Goal: Information Seeking & Learning: Understand process/instructions

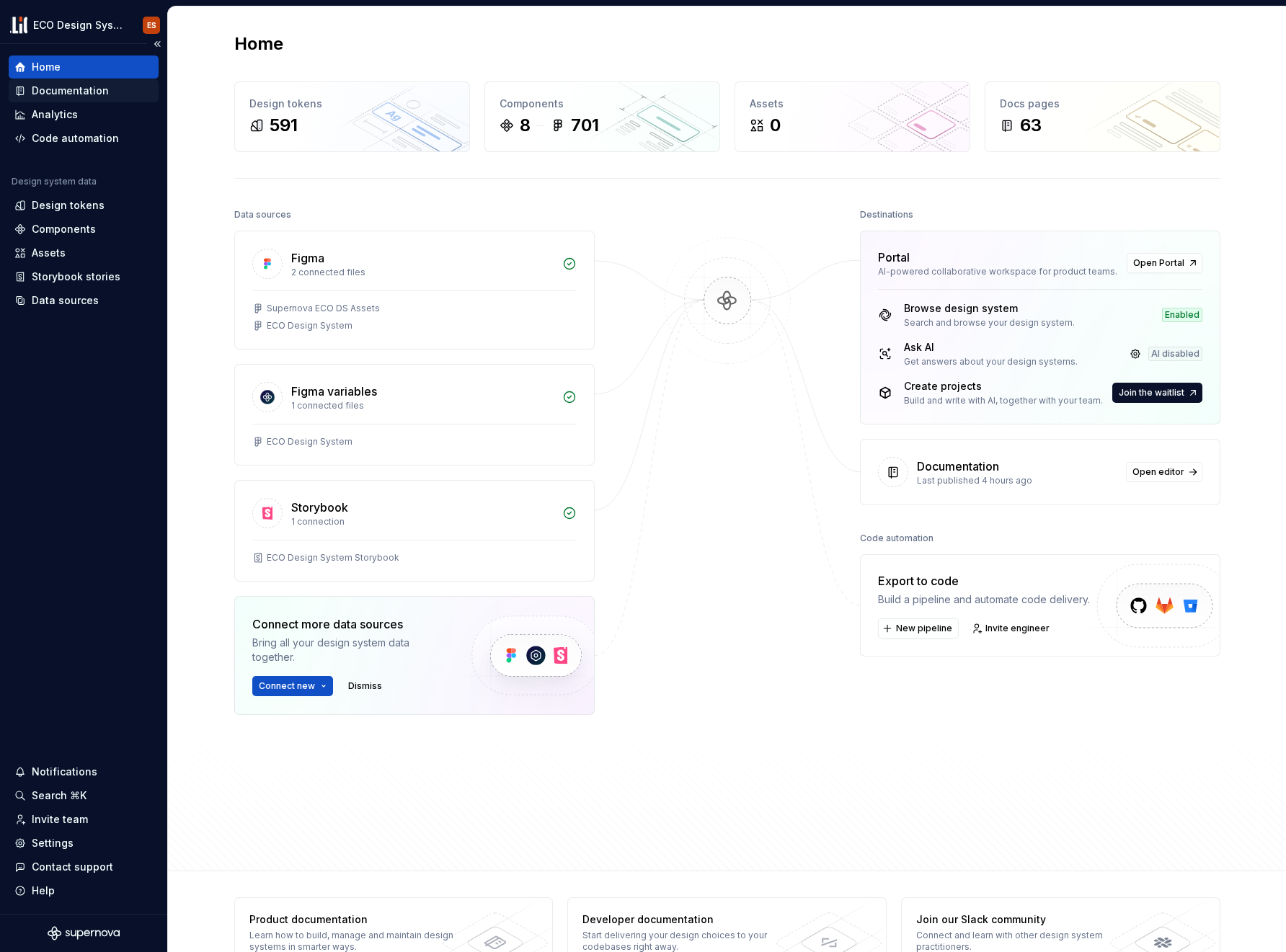
click at [43, 93] on div "Documentation" at bounding box center [71, 91] width 77 height 15
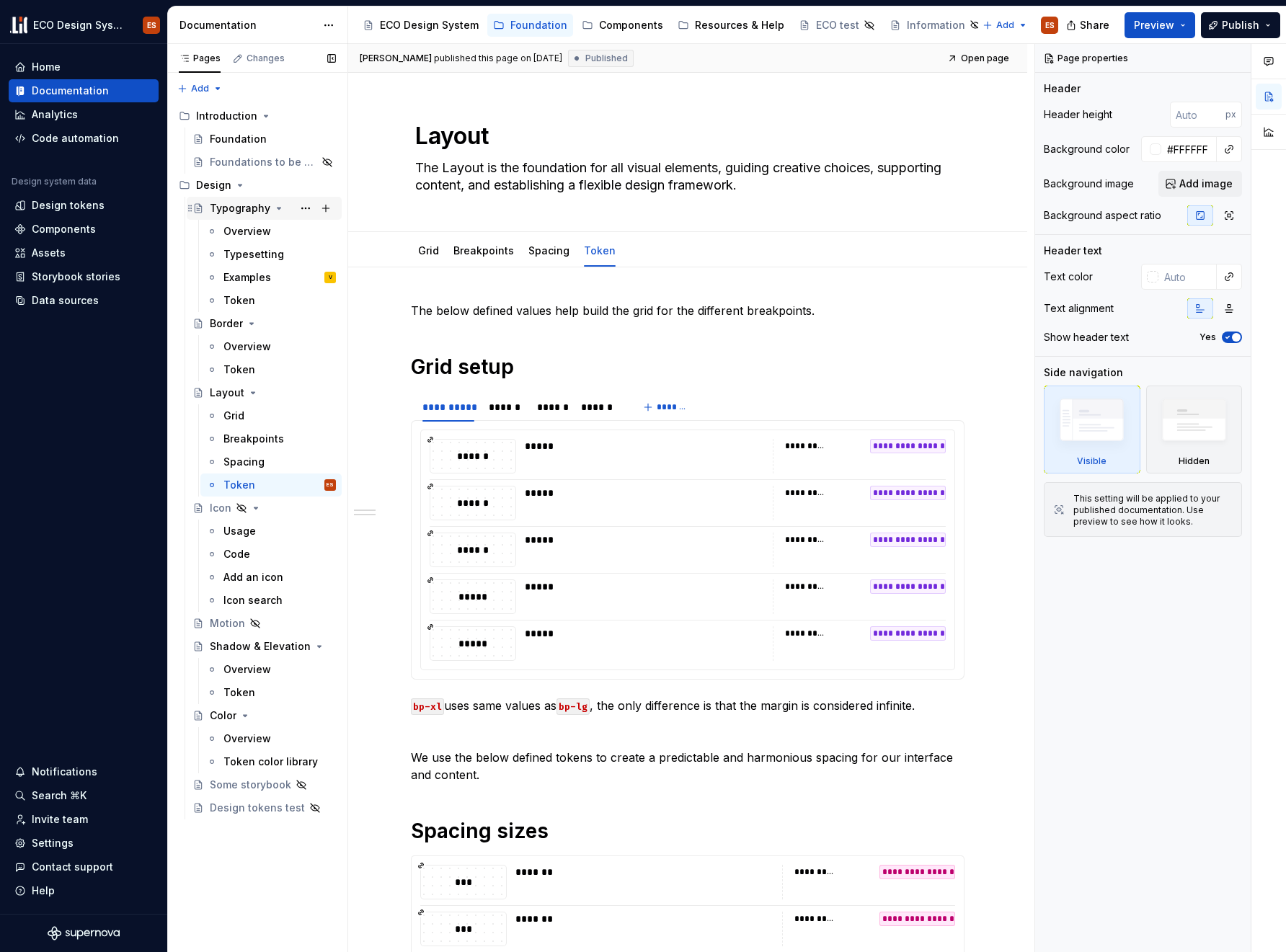
click at [248, 211] on div "Typography" at bounding box center [240, 208] width 60 height 15
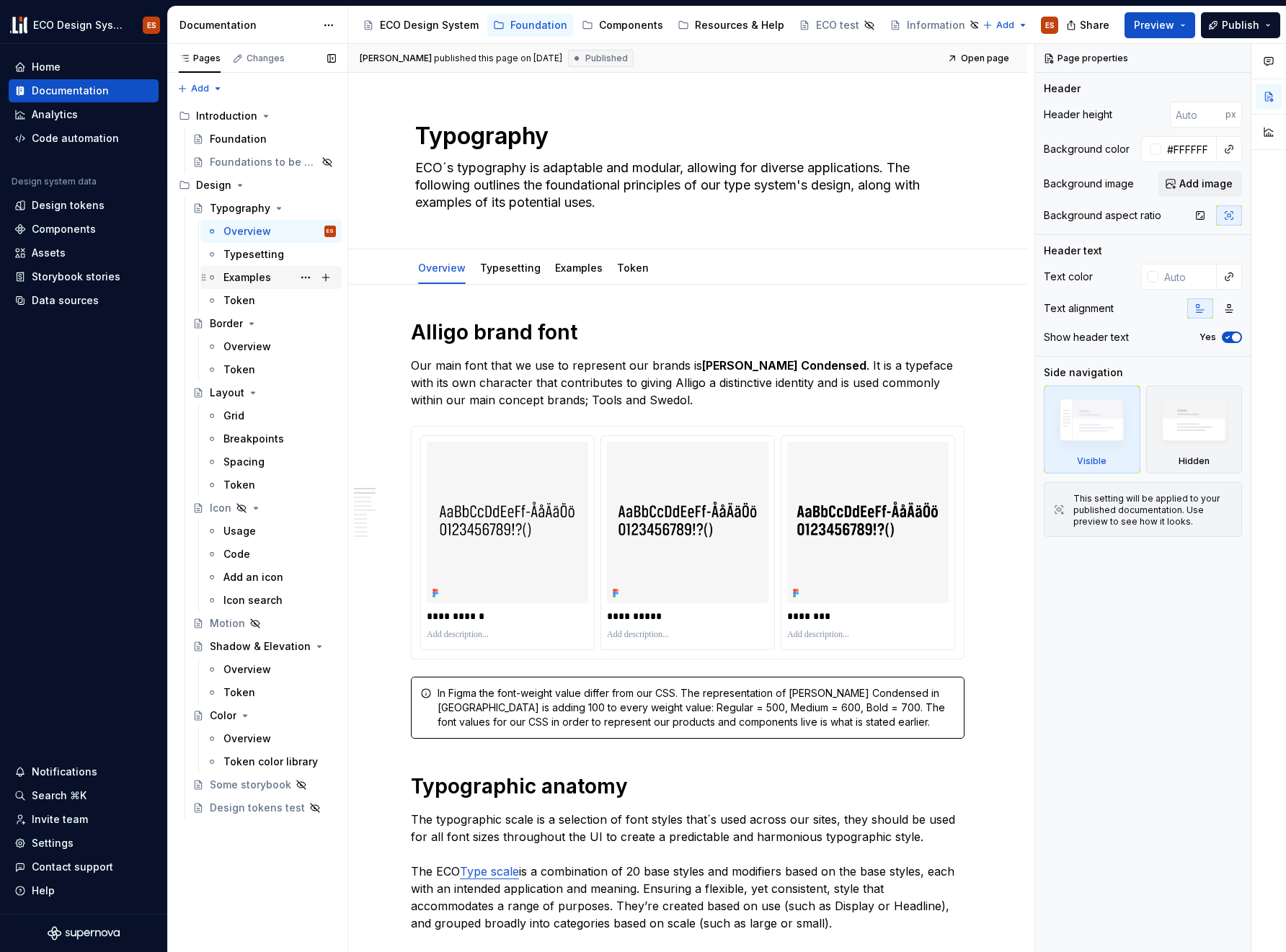
click at [238, 277] on div "Examples" at bounding box center [247, 278] width 47 height 15
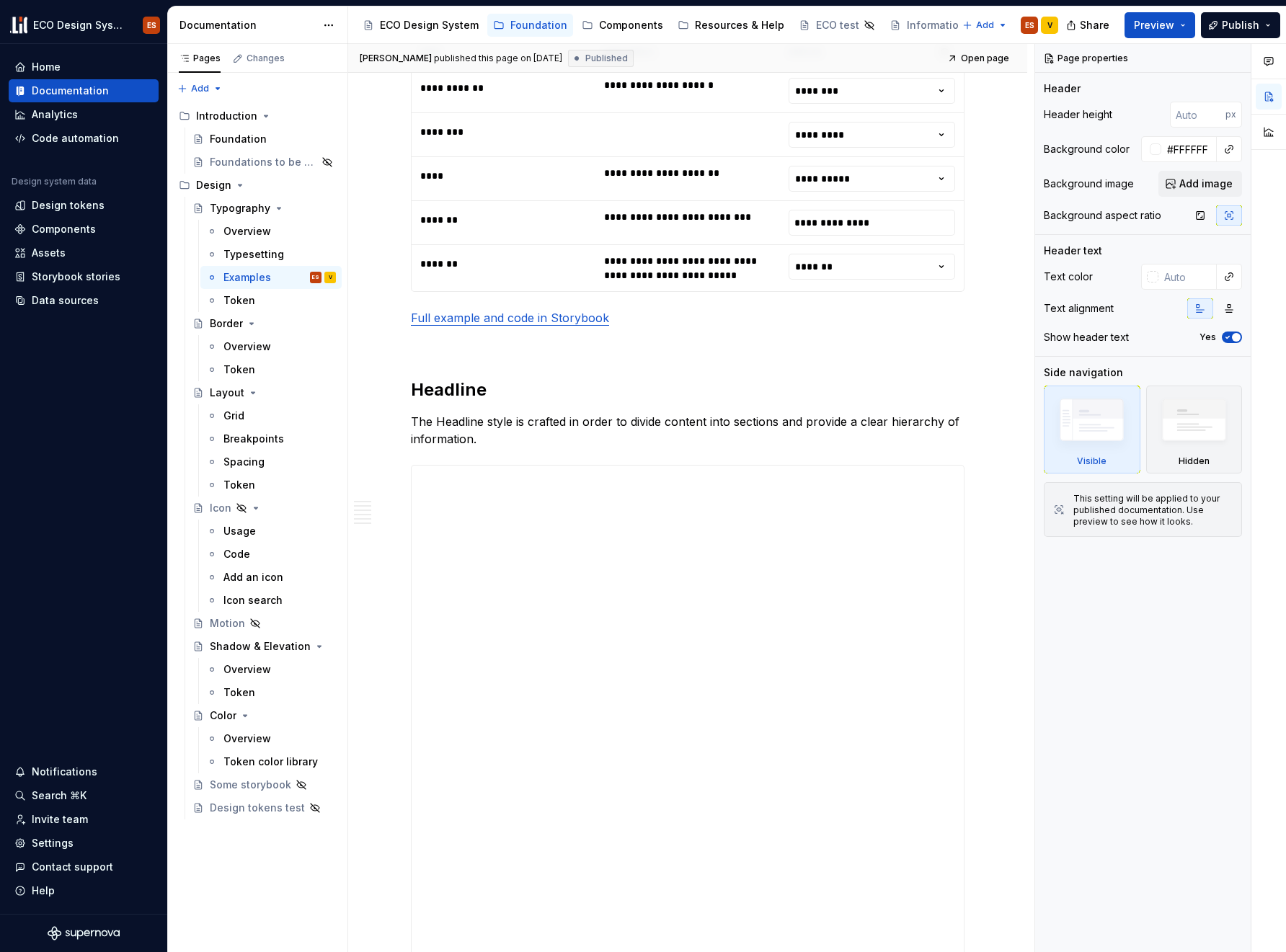
scroll to position [915, 0]
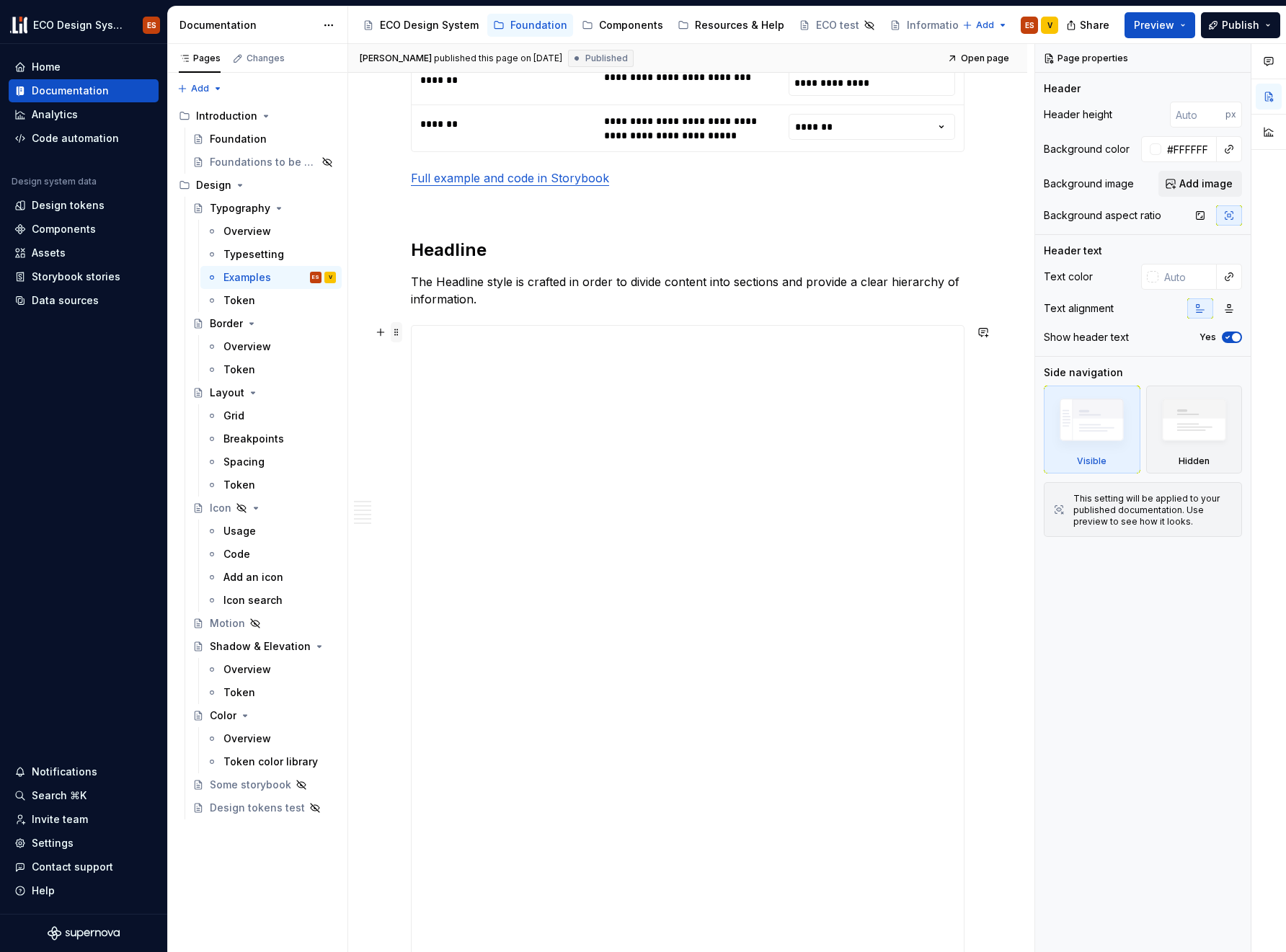
click at [399, 334] on span at bounding box center [396, 332] width 12 height 20
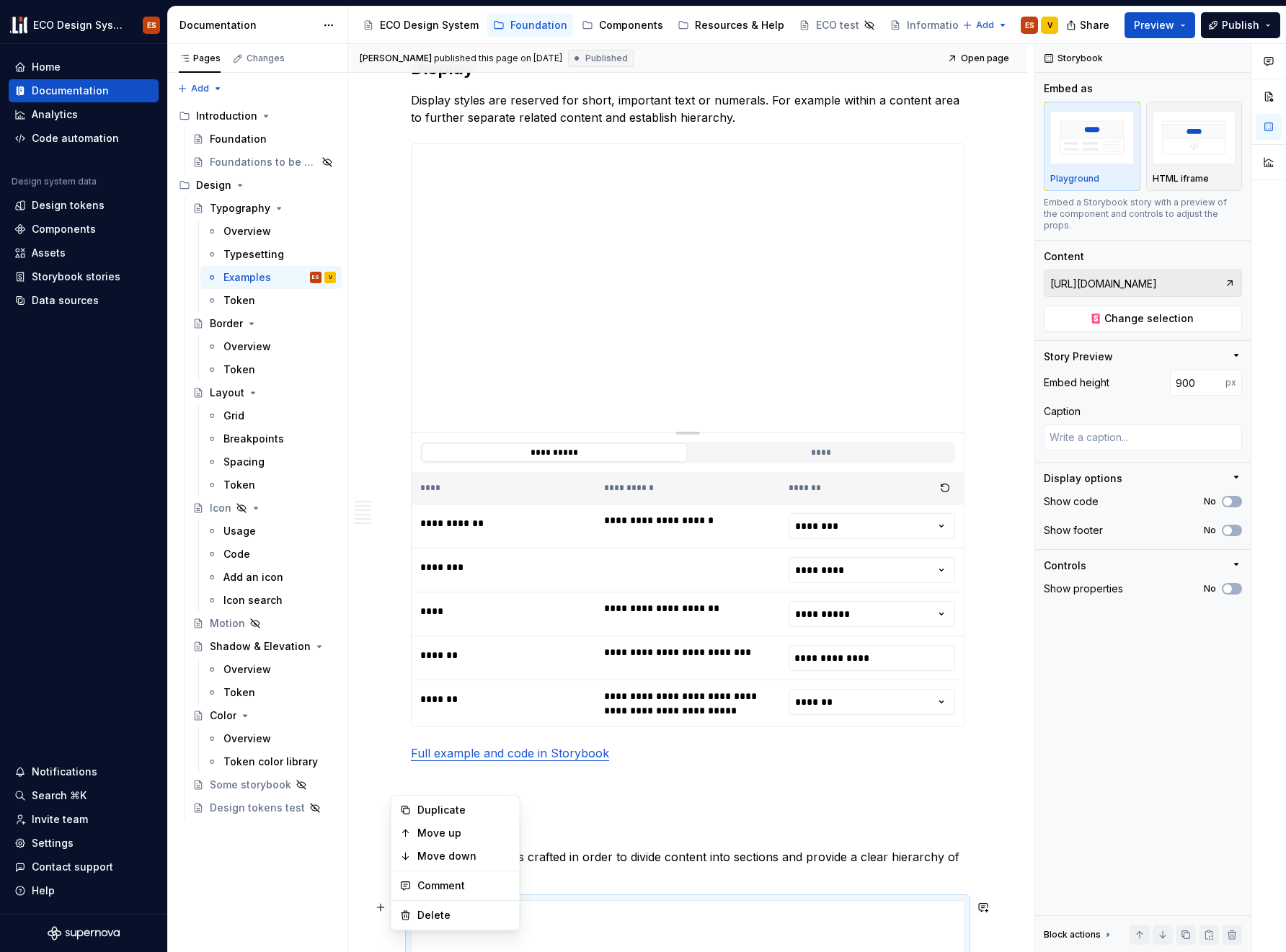
scroll to position [232, 0]
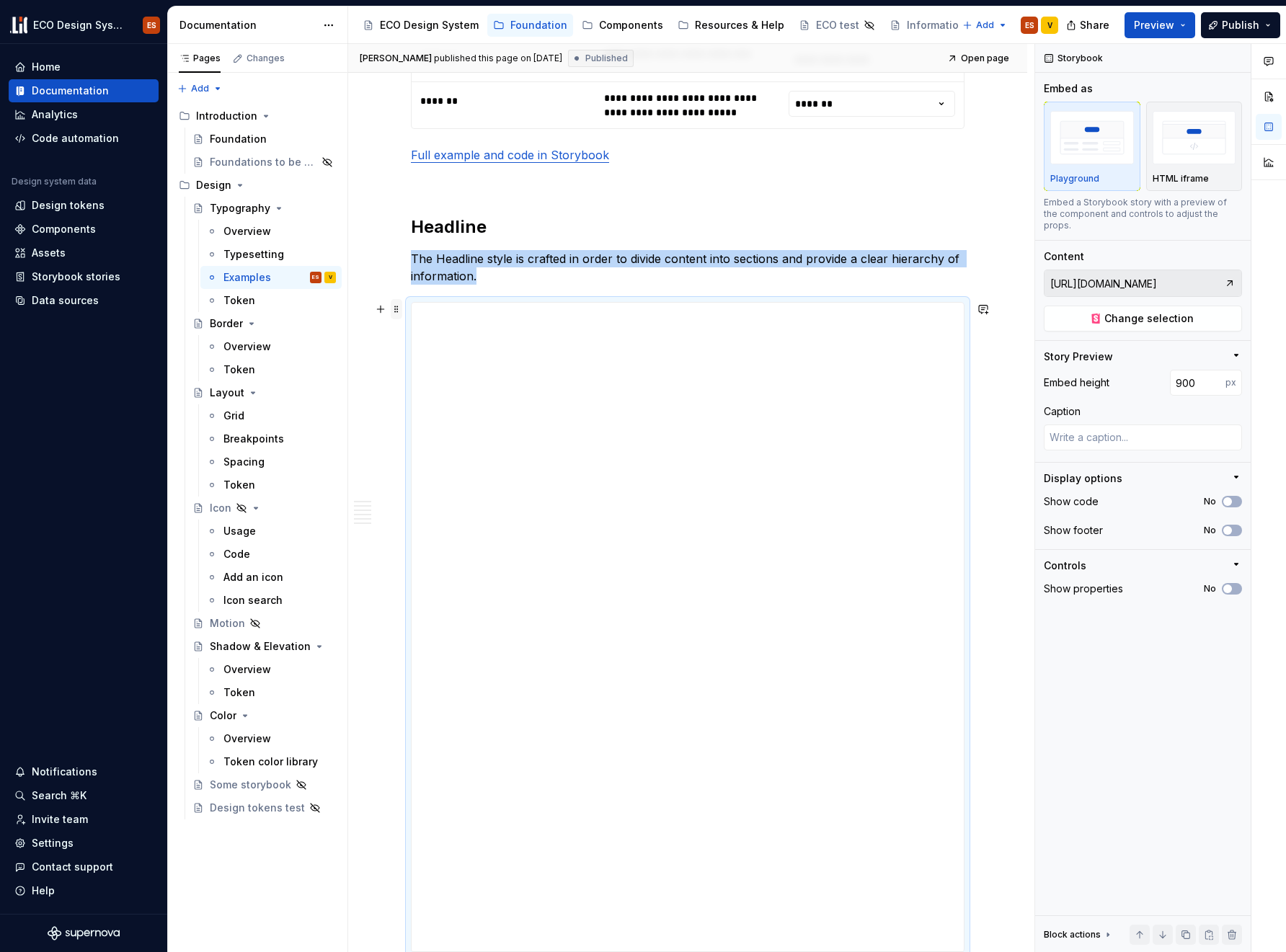
click at [396, 310] on span at bounding box center [396, 310] width 12 height 20
type textarea "*"
drag, startPoint x: 1181, startPoint y: 372, endPoint x: 1172, endPoint y: 371, distance: 9.1
click at [1172, 371] on input "900" at bounding box center [1198, 382] width 55 height 26
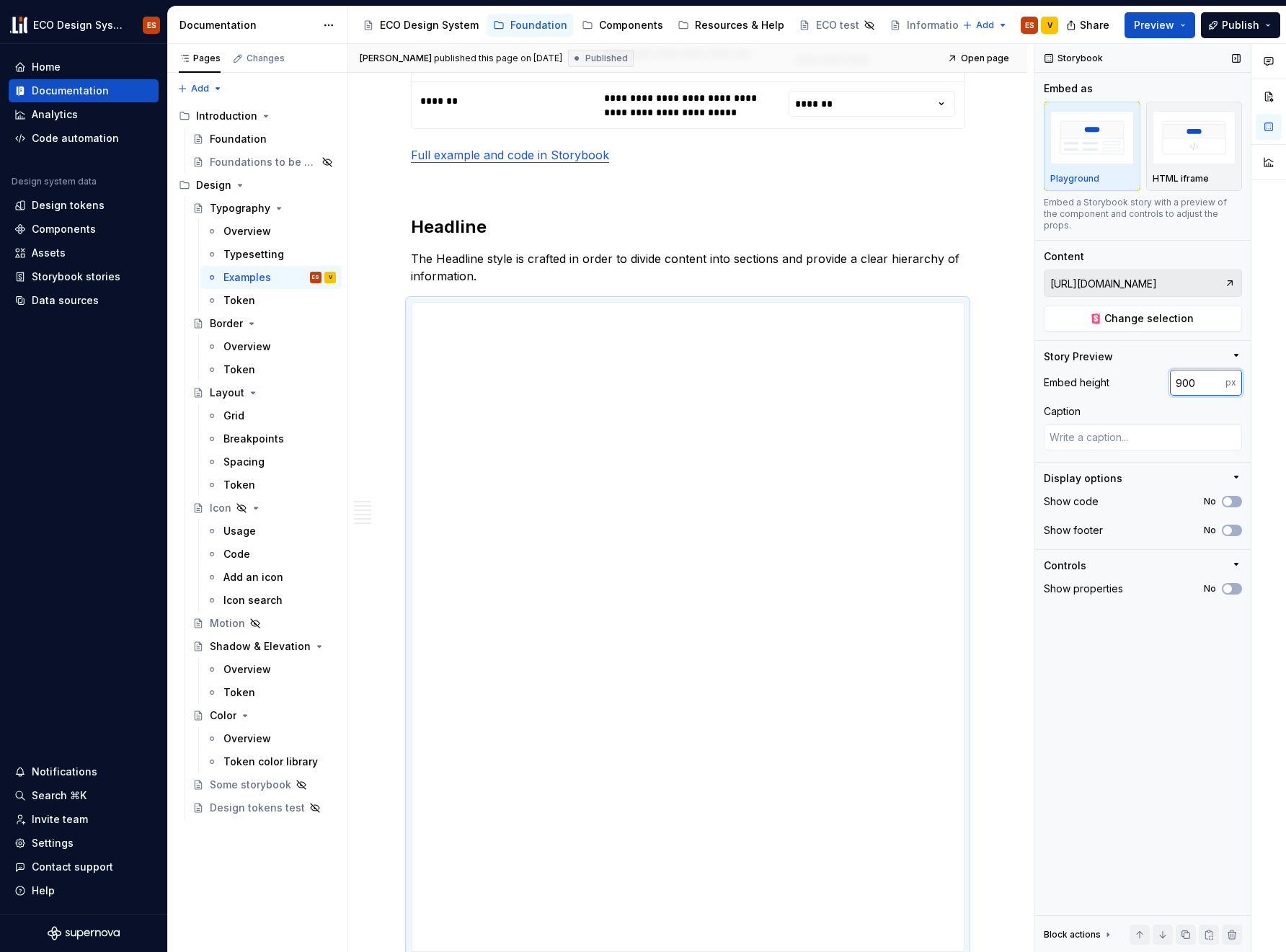
drag, startPoint x: 1180, startPoint y: 371, endPoint x: 1173, endPoint y: 370, distance: 7.1
click at [1173, 370] on input "900" at bounding box center [1198, 382] width 55 height 26
type input "450"
type textarea "*"
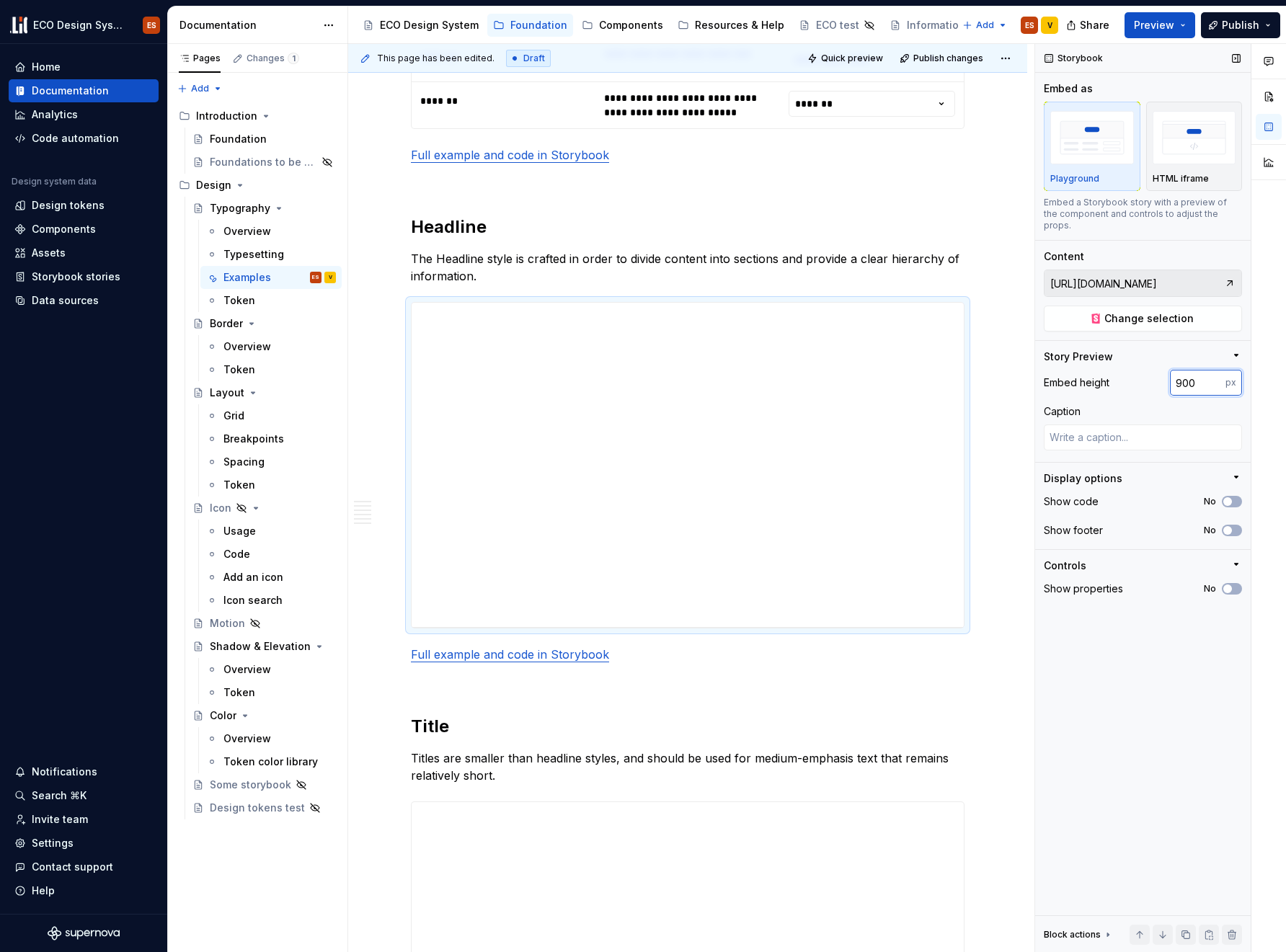
click at [1199, 369] on input "900" at bounding box center [1198, 382] width 55 height 26
type input "900"
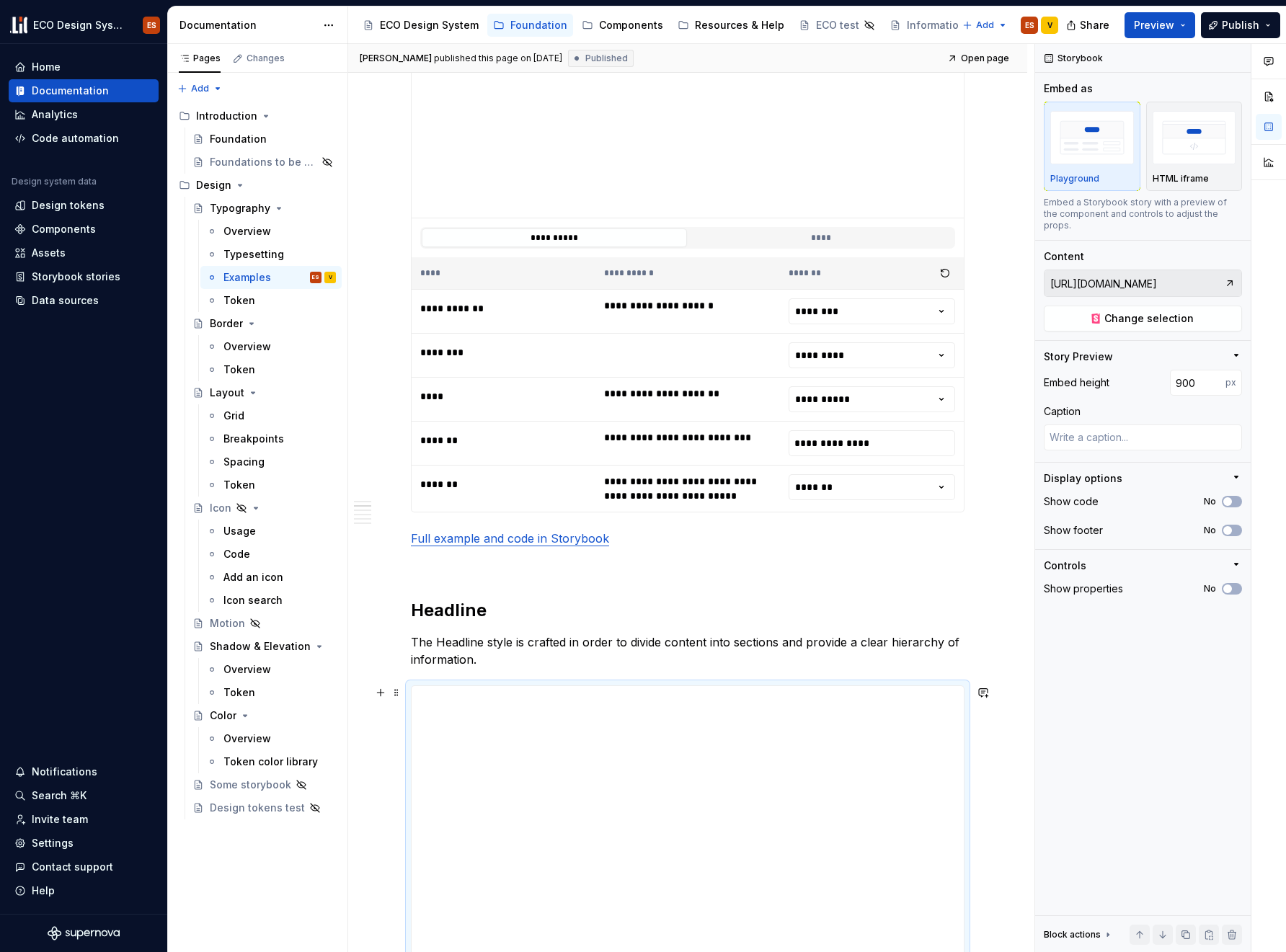
scroll to position [217, 0]
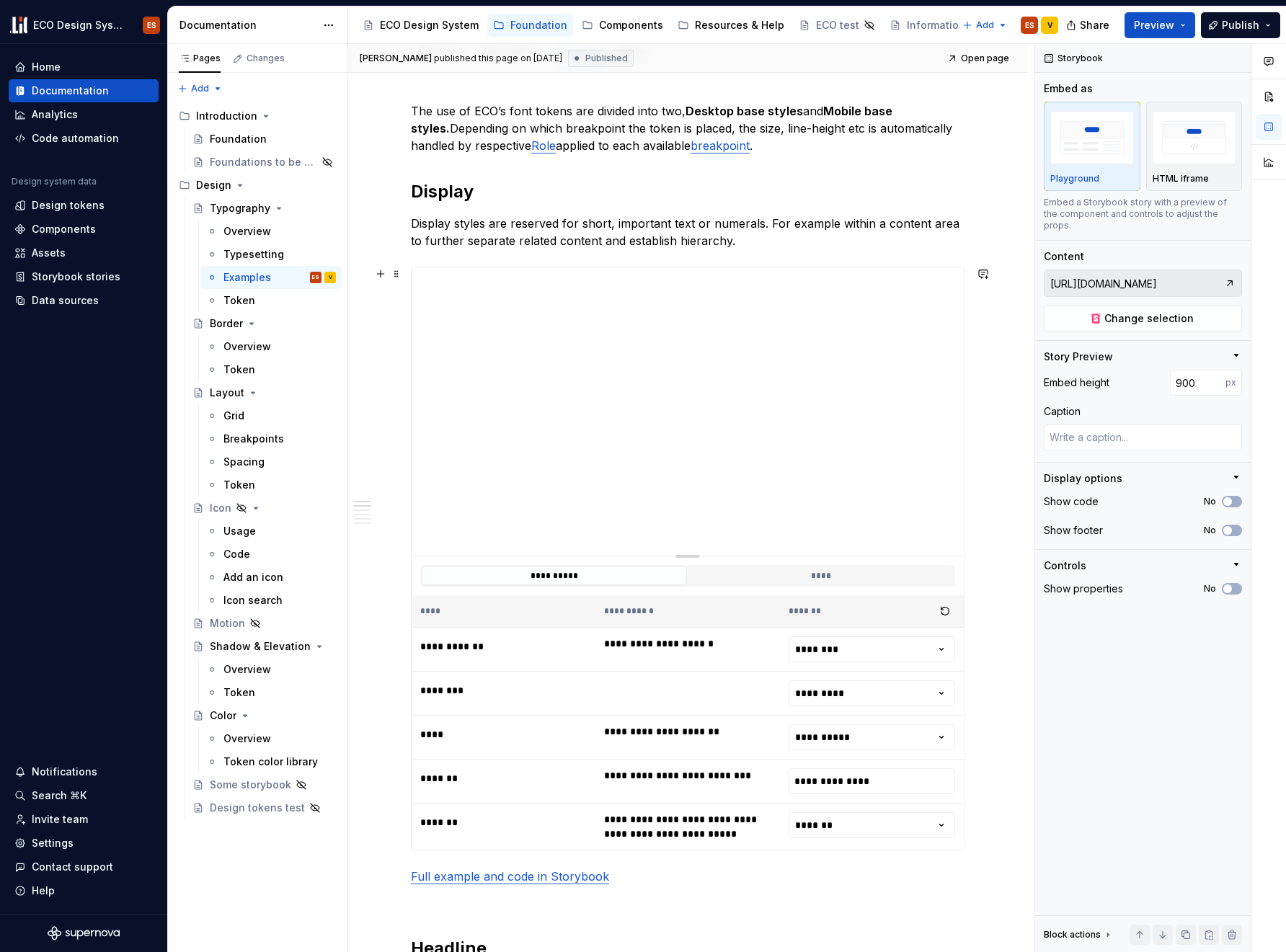
type textarea "*"
type input "[URL][DOMAIN_NAME]"
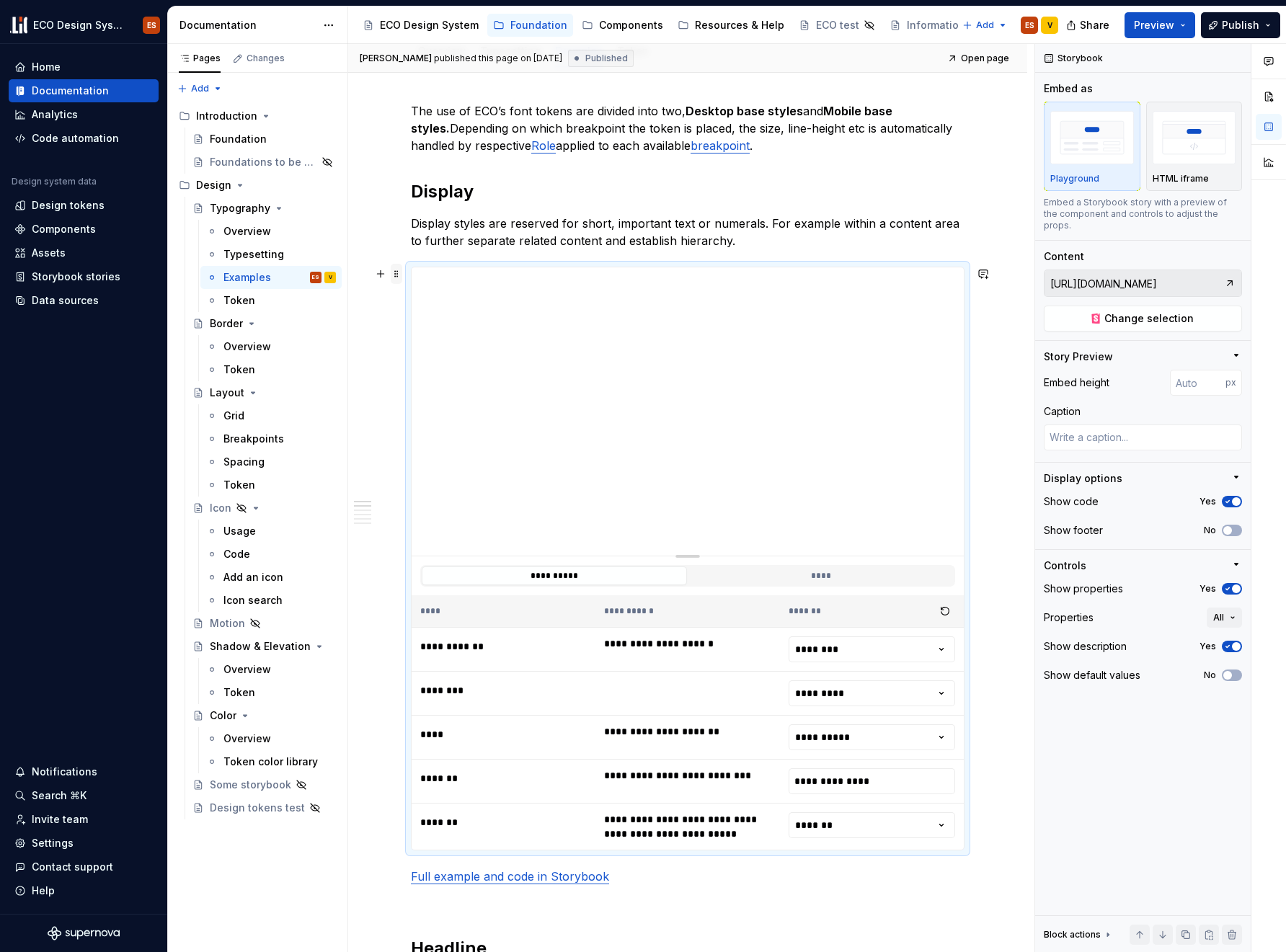
click at [395, 271] on span at bounding box center [396, 274] width 12 height 20
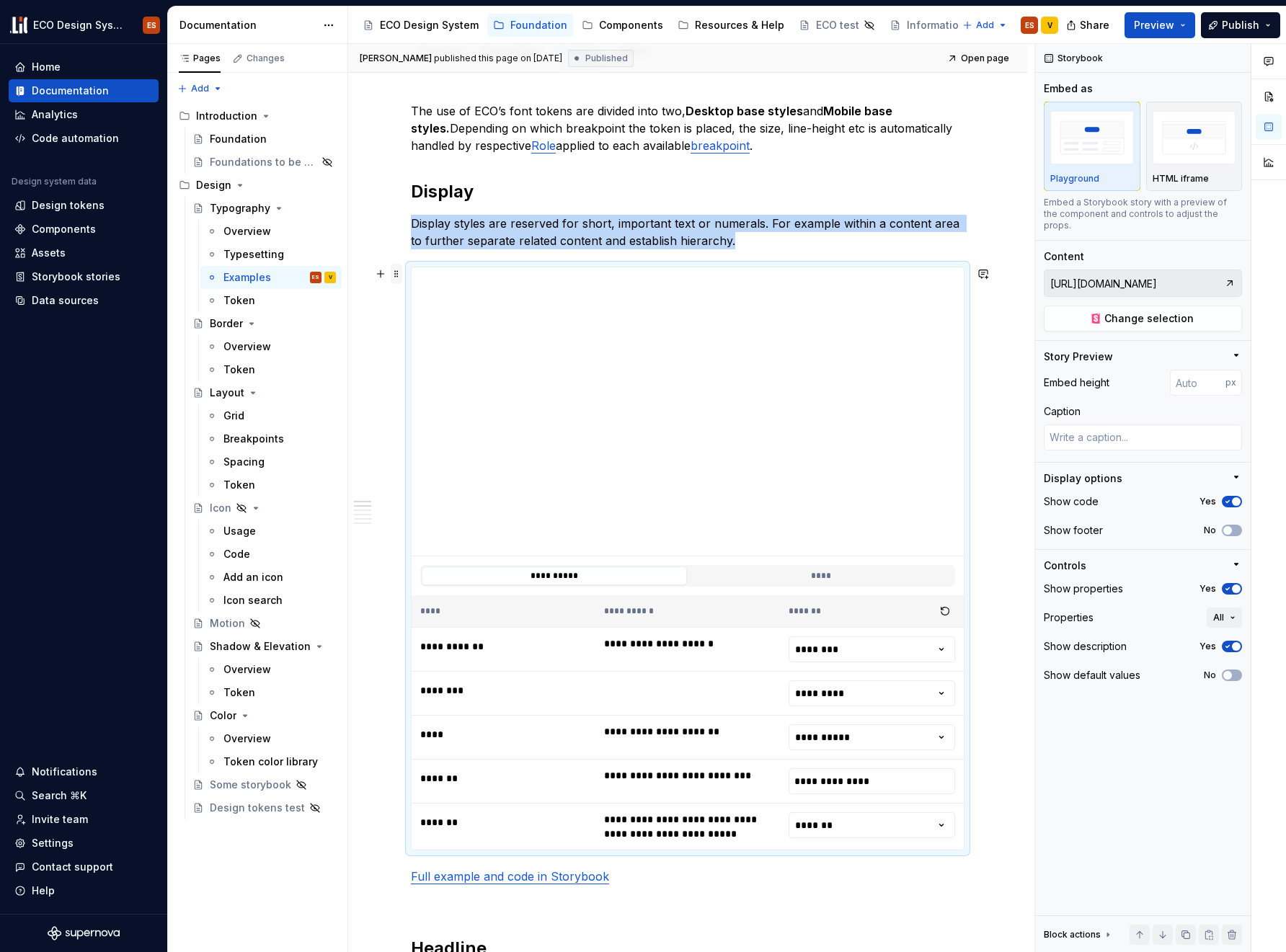
click at [396, 265] on span at bounding box center [396, 274] width 12 height 20
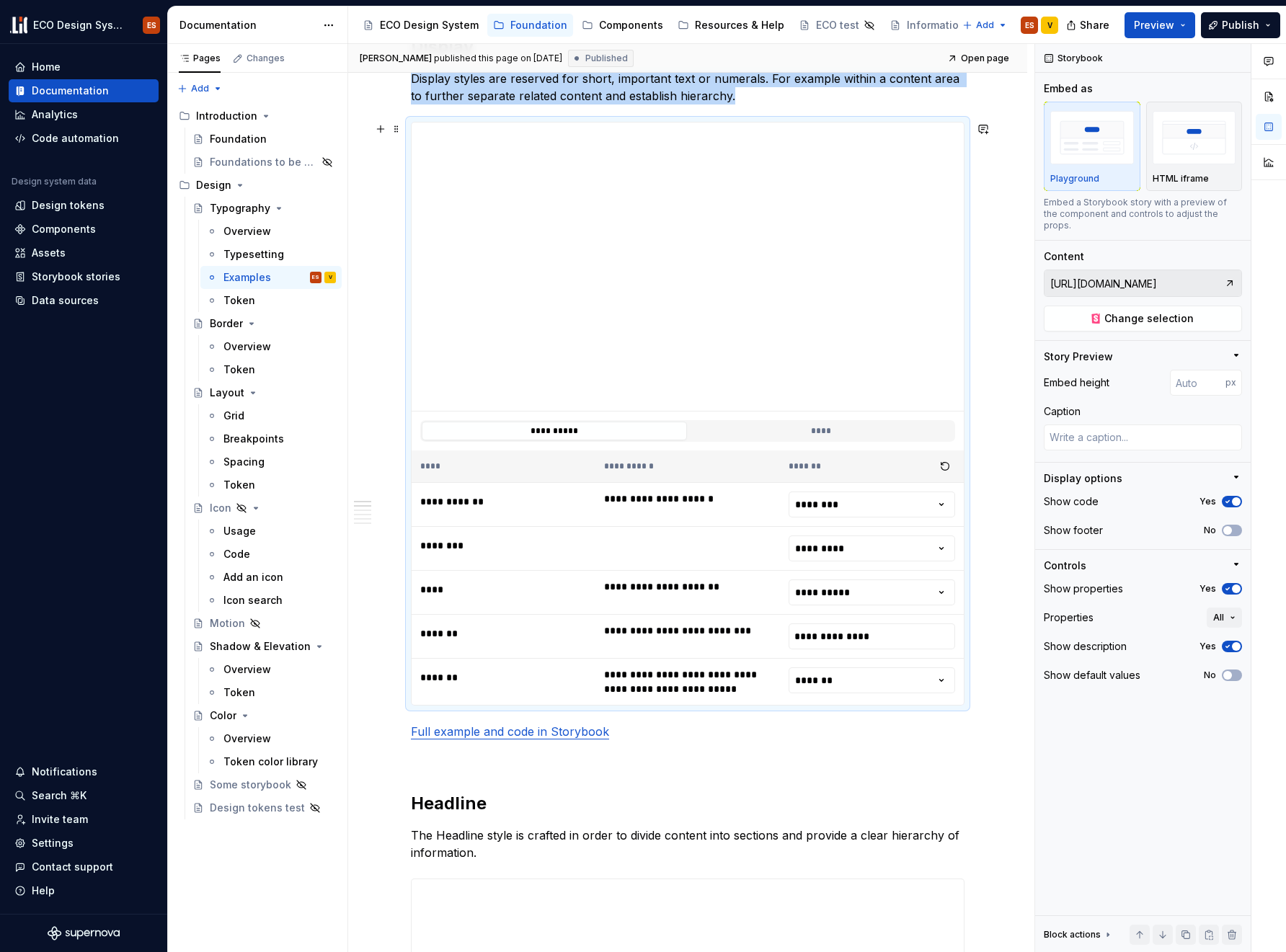
scroll to position [1, 0]
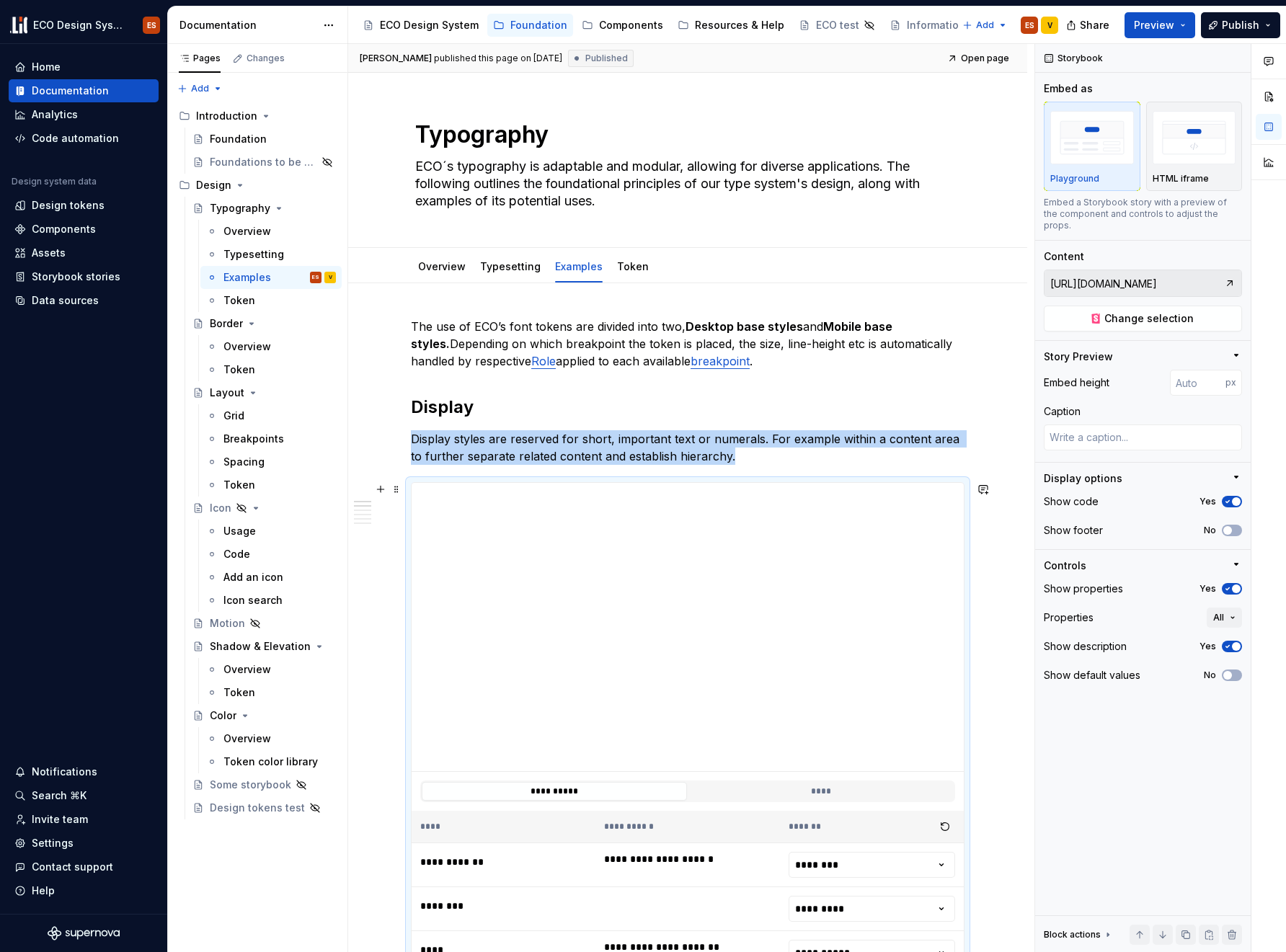
type textarea "*"
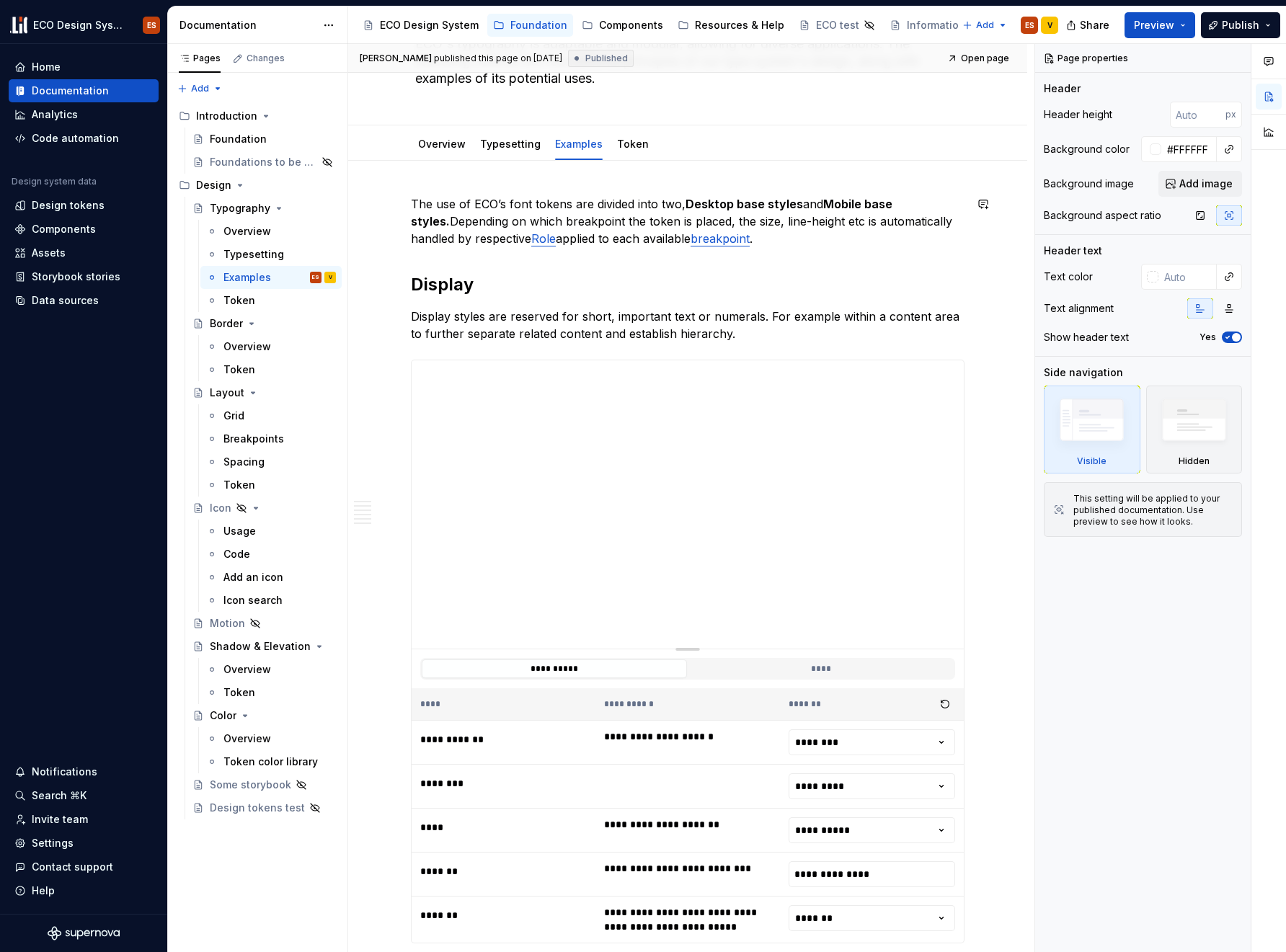
scroll to position [127, 0]
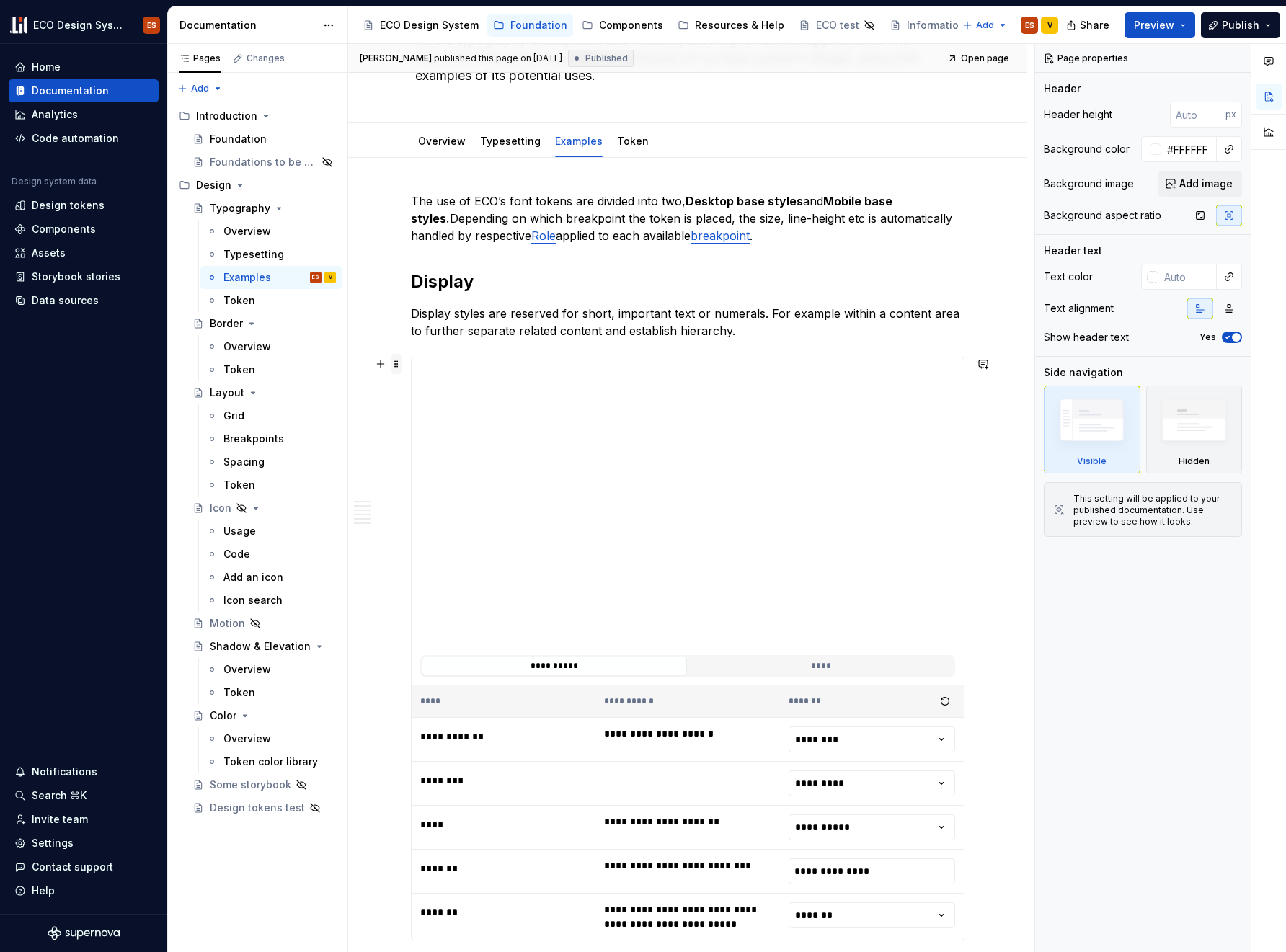
click at [391, 365] on span at bounding box center [396, 364] width 12 height 20
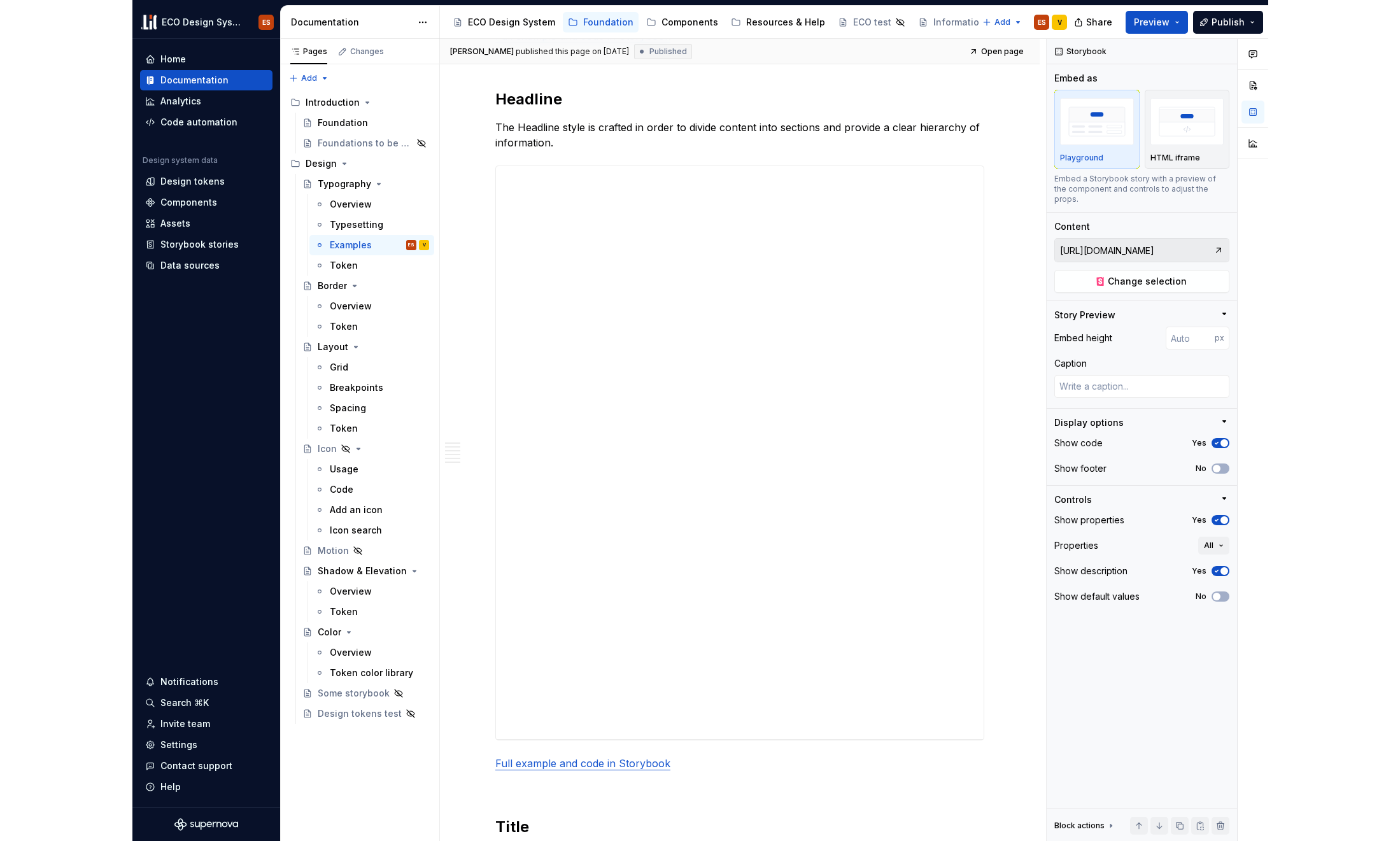
scroll to position [925, 0]
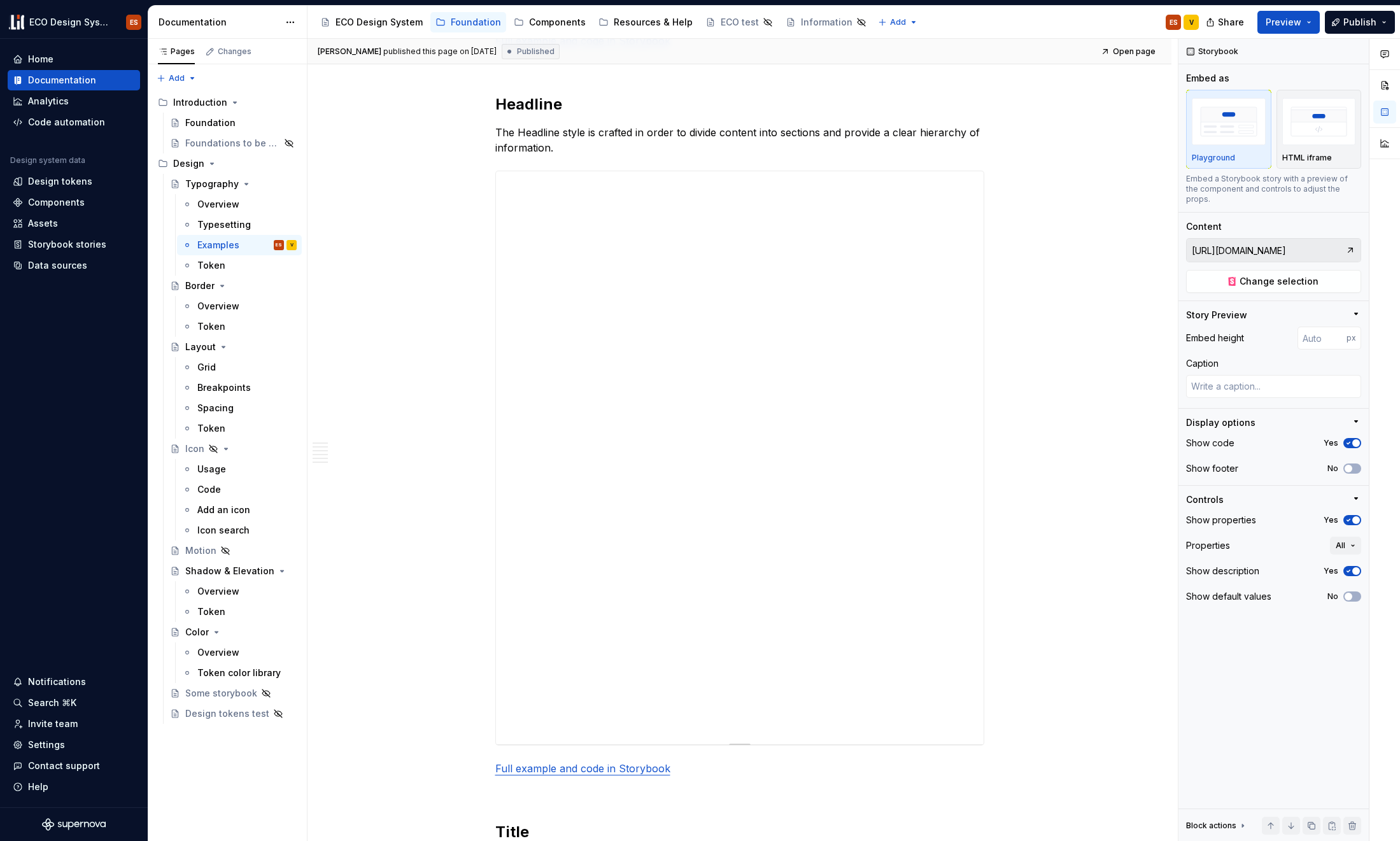
type textarea "*"
type input "[URL][DOMAIN_NAME]"
type input "900"
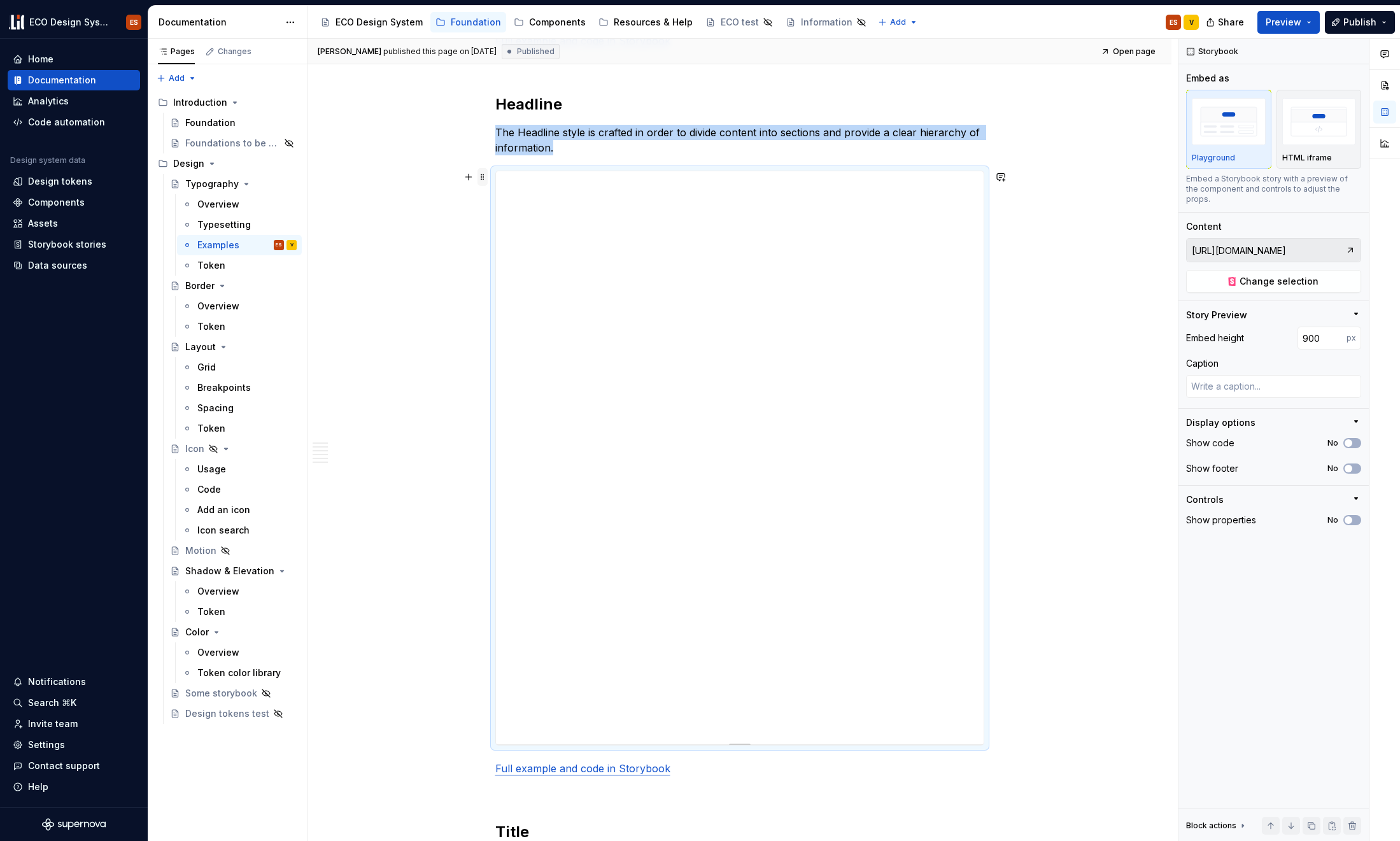
click at [481, 176] on span at bounding box center [483, 177] width 10 height 18
click at [1135, 438] on button "No" at bounding box center [1352, 443] width 18 height 10
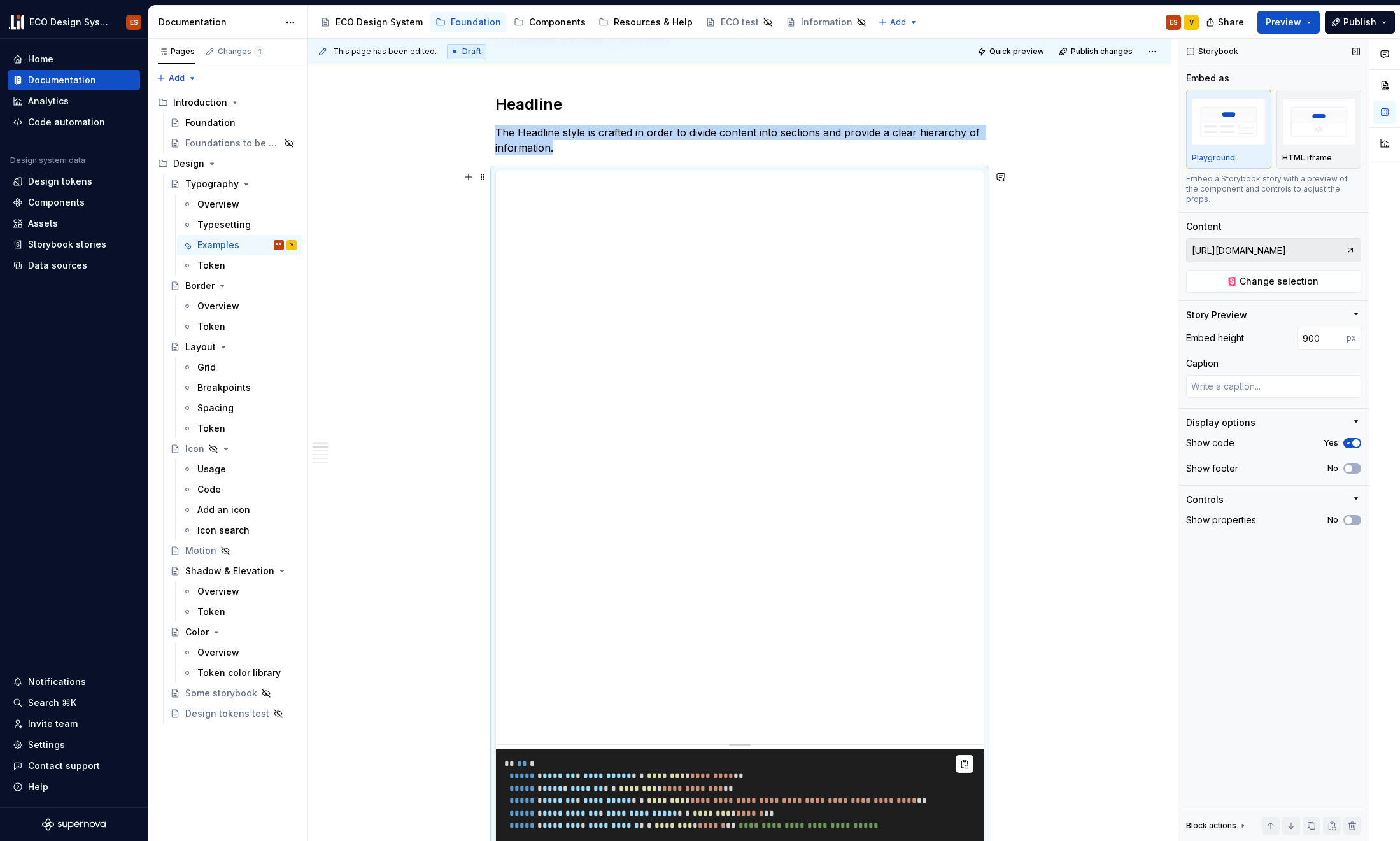
click at [1135, 439] on span "button" at bounding box center [1356, 443] width 8 height 8
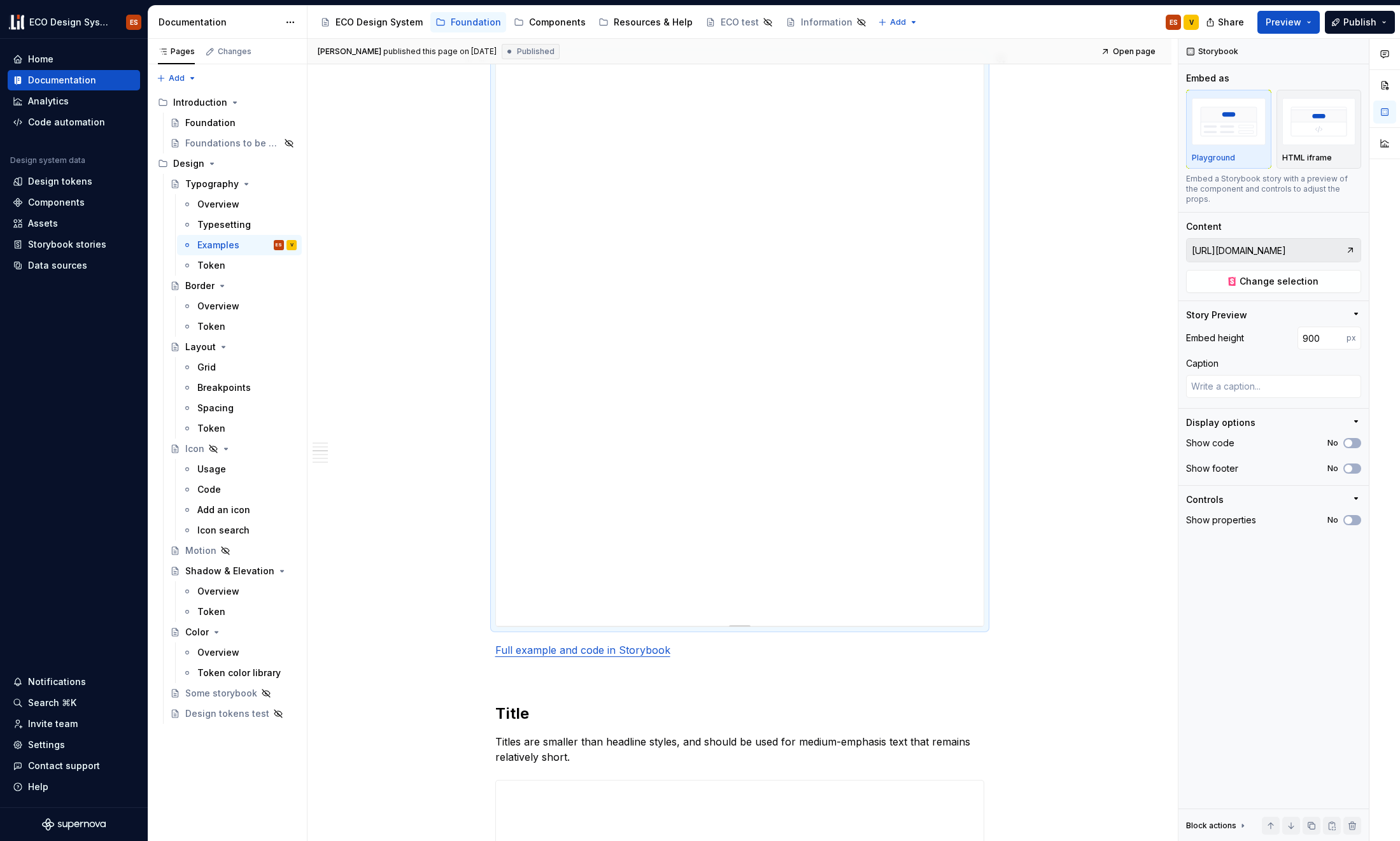
scroll to position [1067, 0]
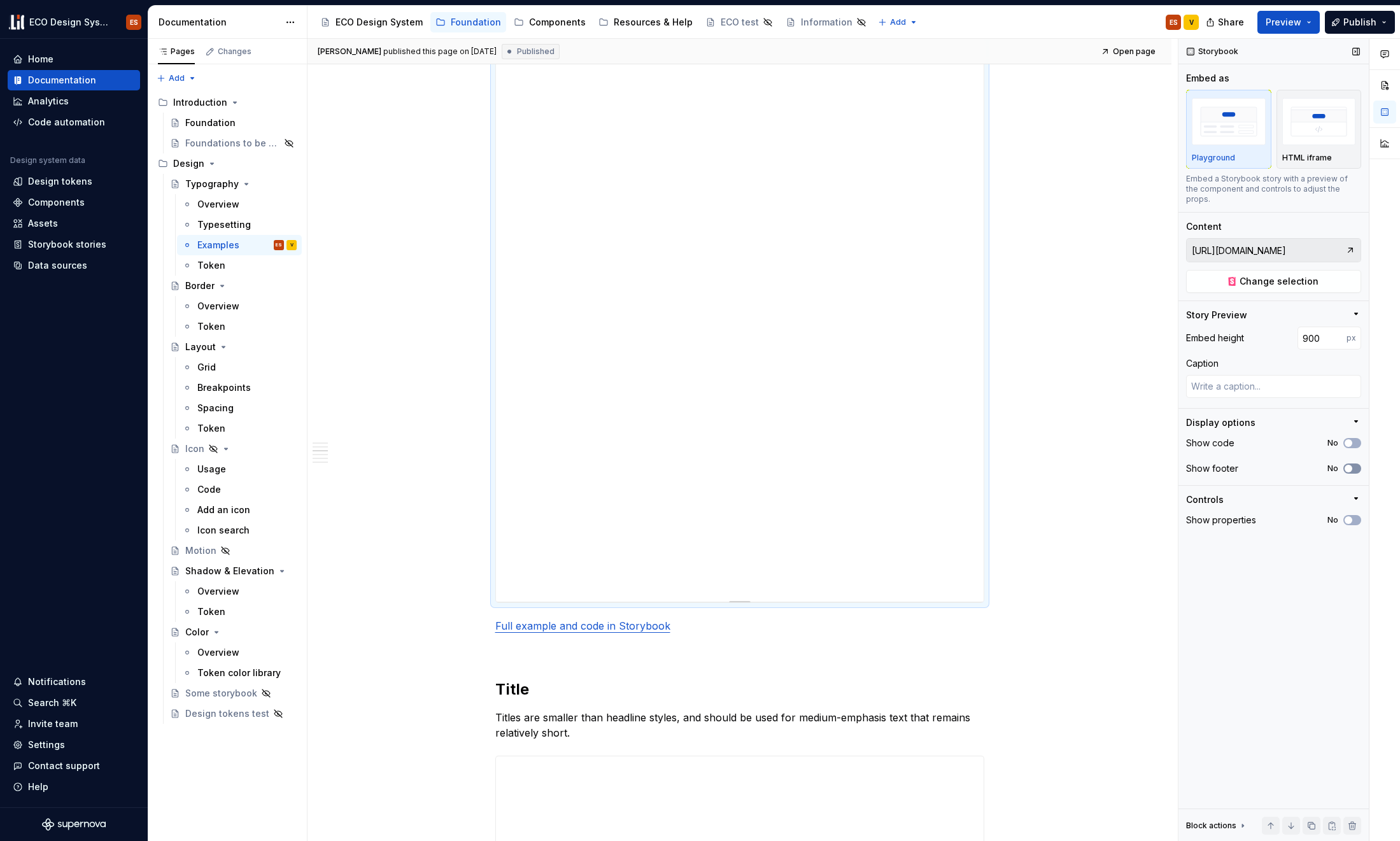
click at [1135, 463] on button "No" at bounding box center [1352, 468] width 18 height 10
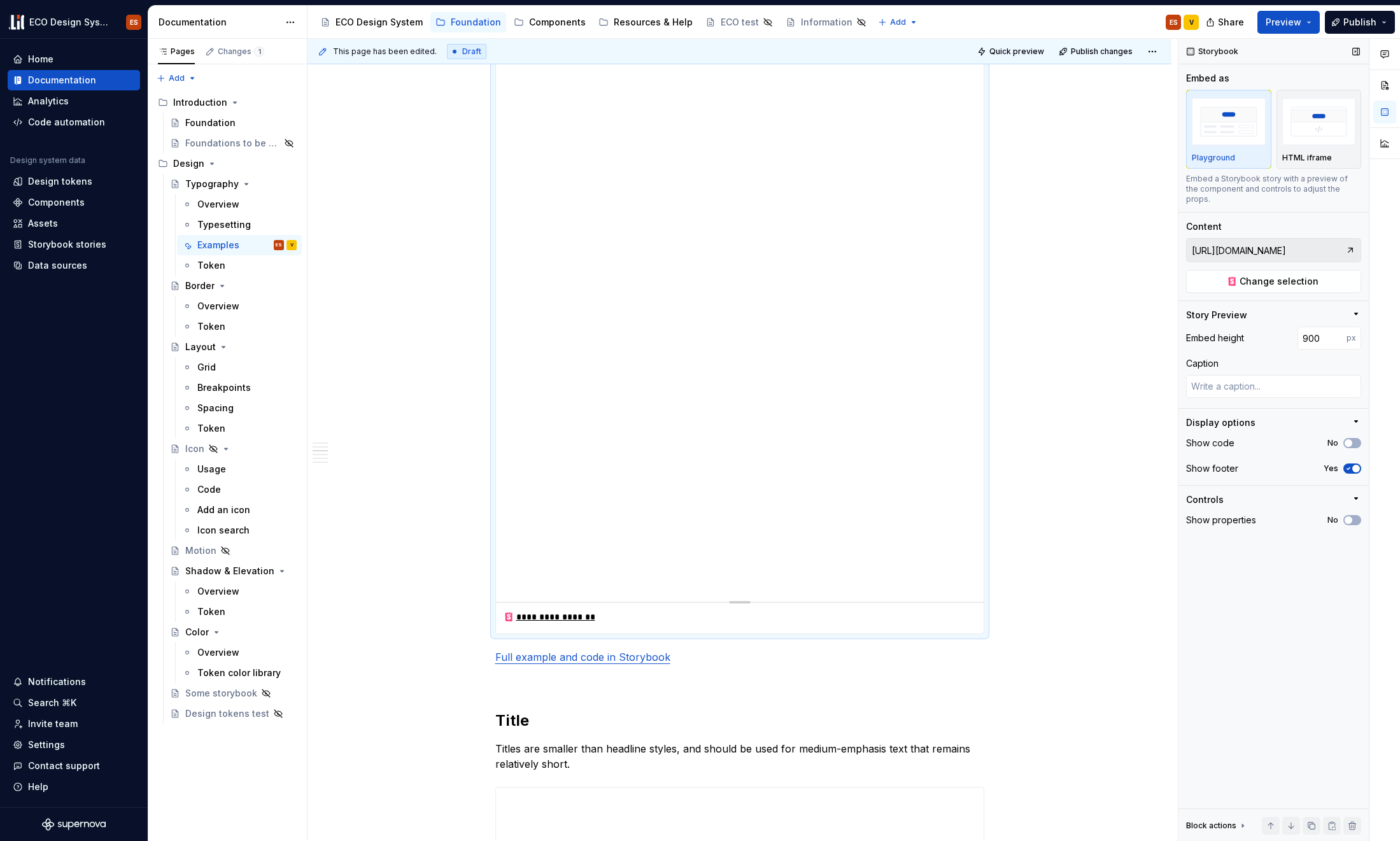
scroll to position [1057, 0]
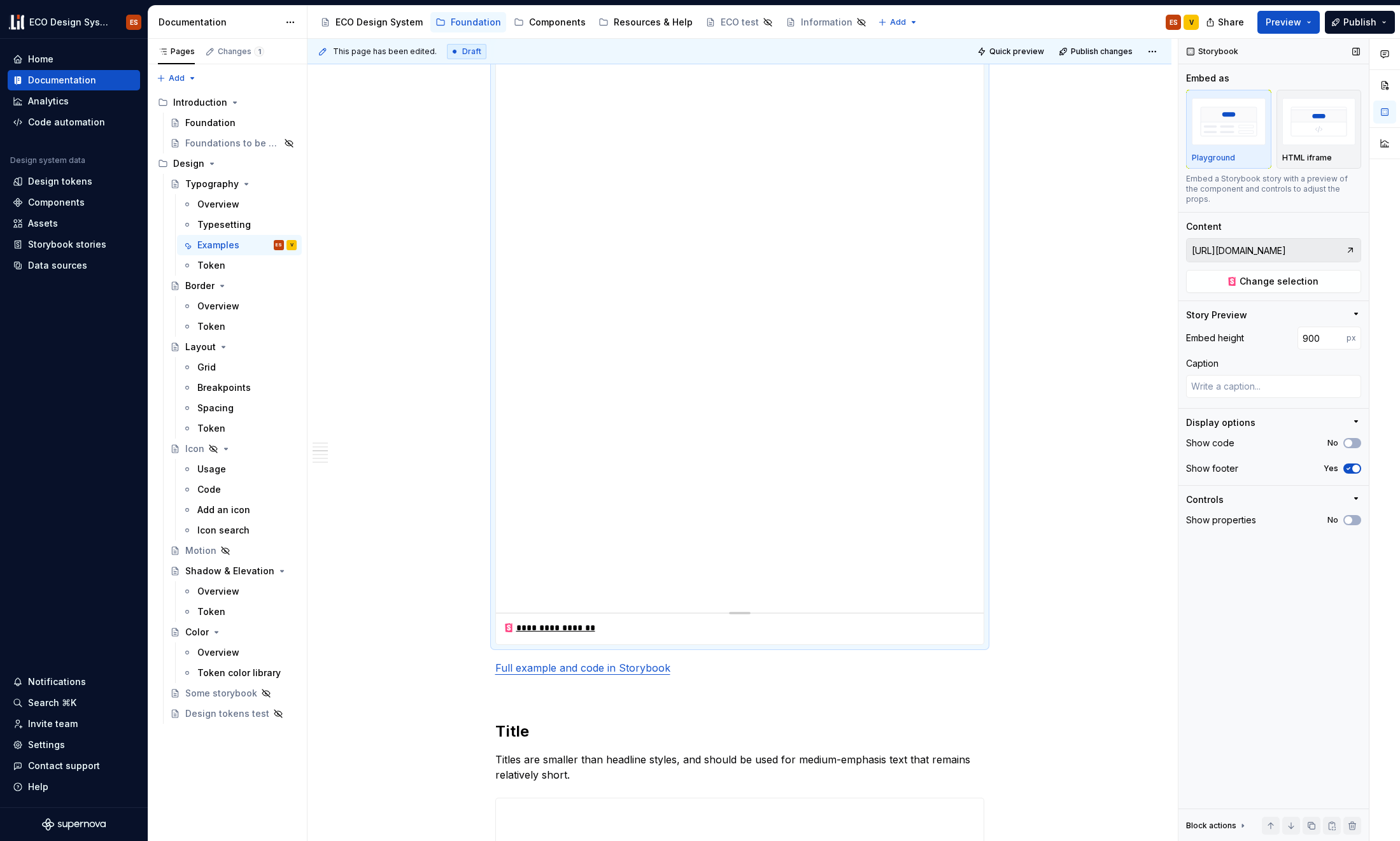
click at [1135, 465] on span "button" at bounding box center [1356, 468] width 8 height 8
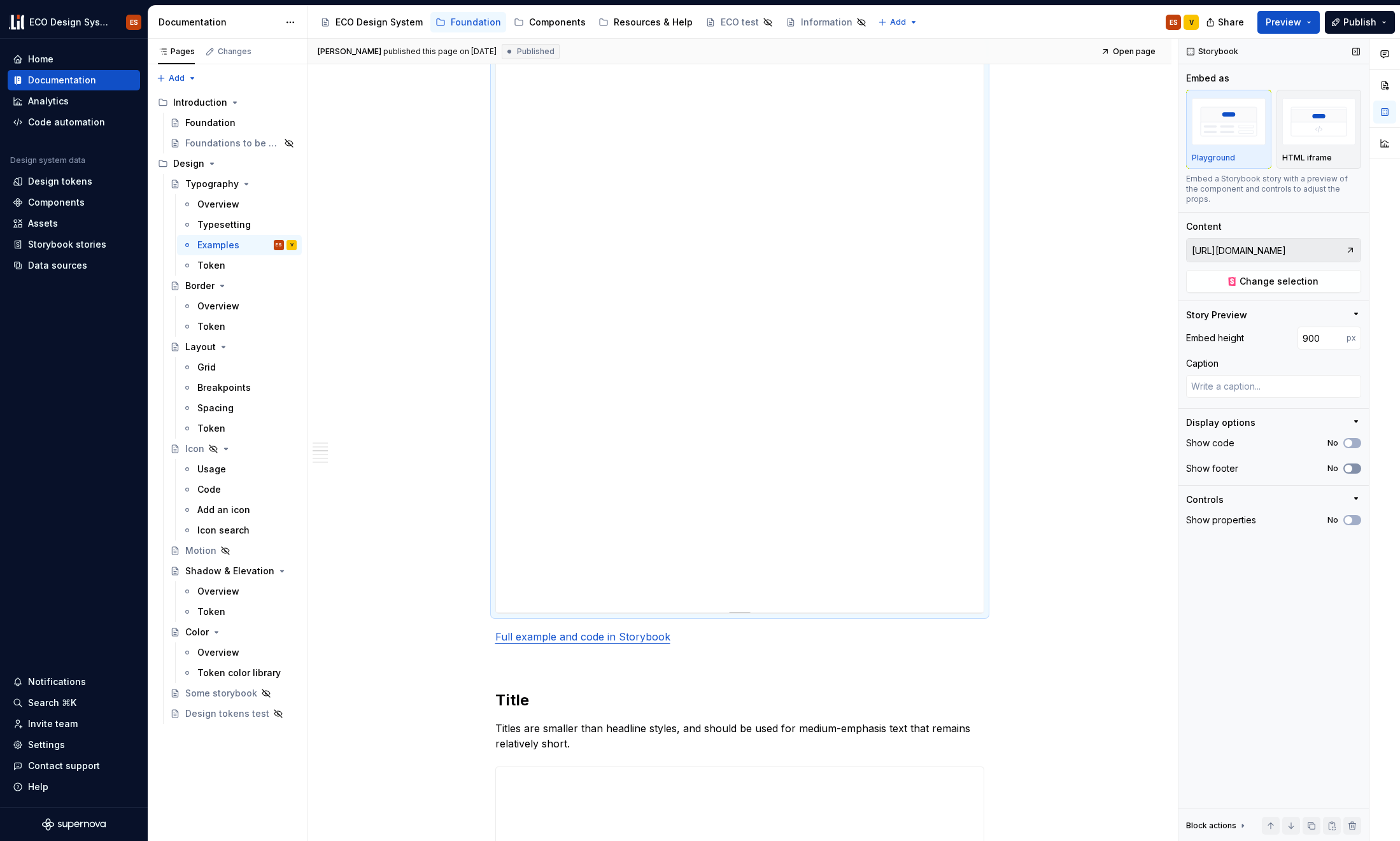
click at [1135, 463] on button "No" at bounding box center [1352, 468] width 18 height 10
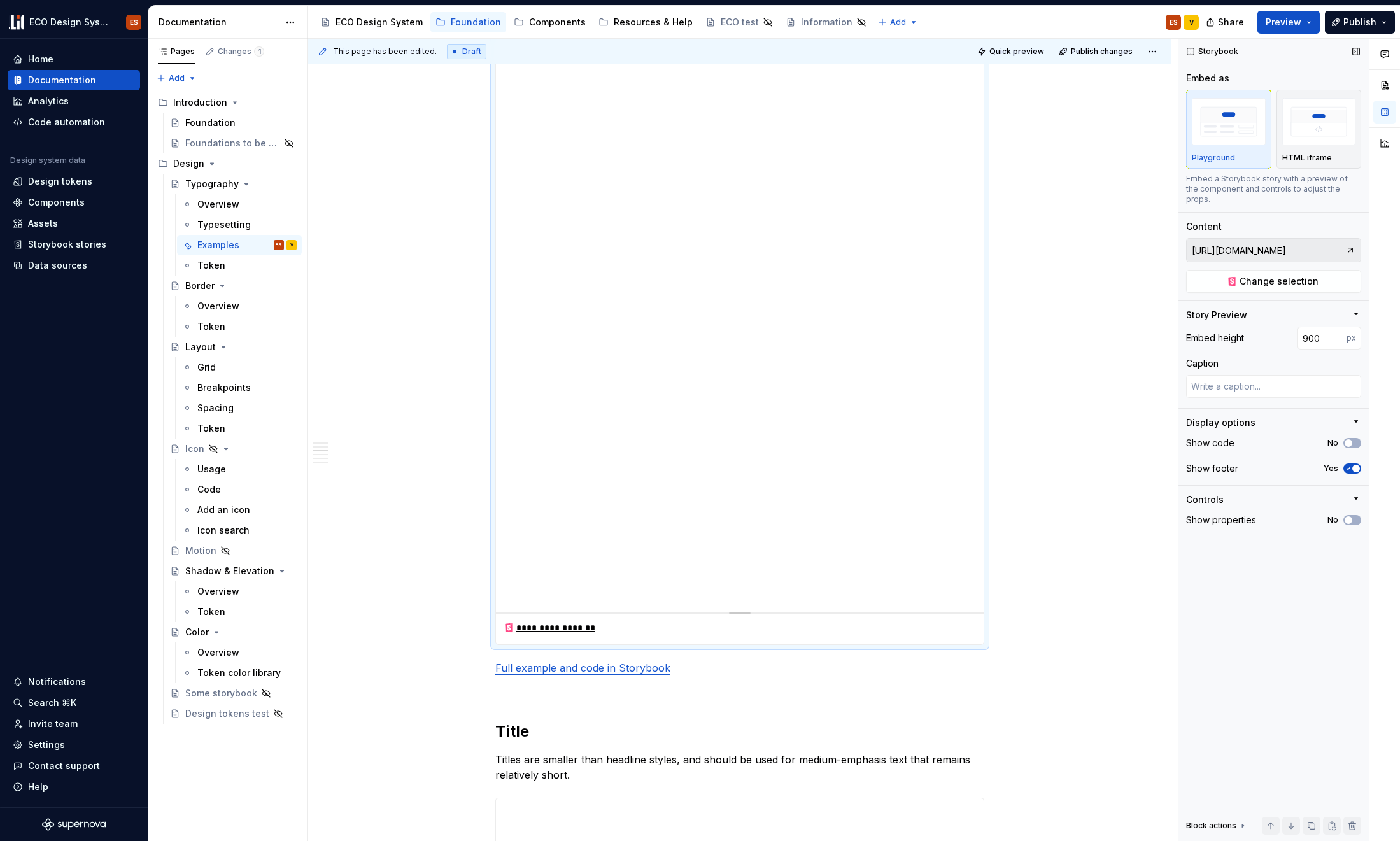
click at [1135, 465] on span "button" at bounding box center [1356, 468] width 8 height 8
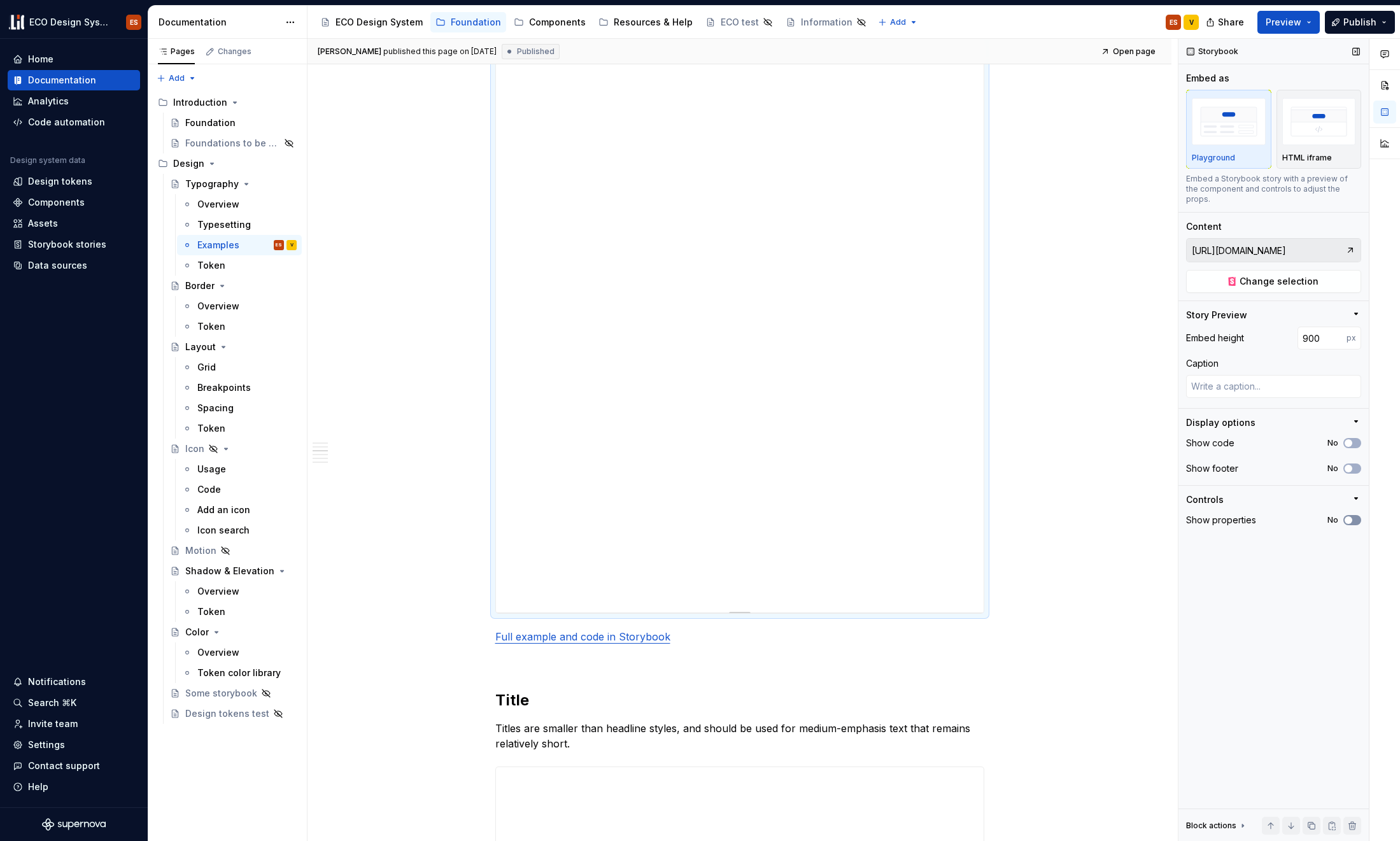
click at [1135, 515] on button "No" at bounding box center [1352, 520] width 18 height 10
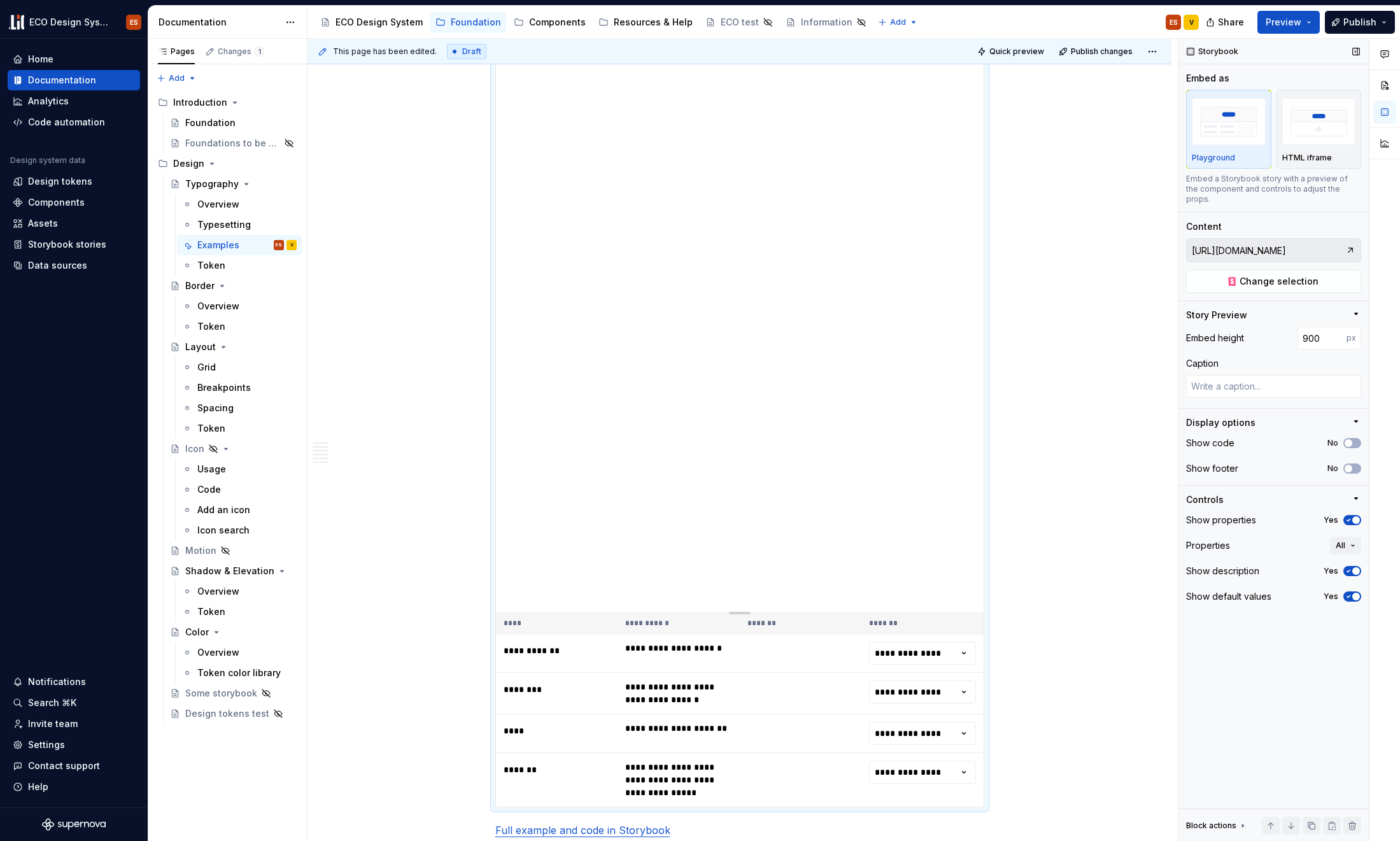
click at [1135, 516] on span "button" at bounding box center [1356, 520] width 8 height 8
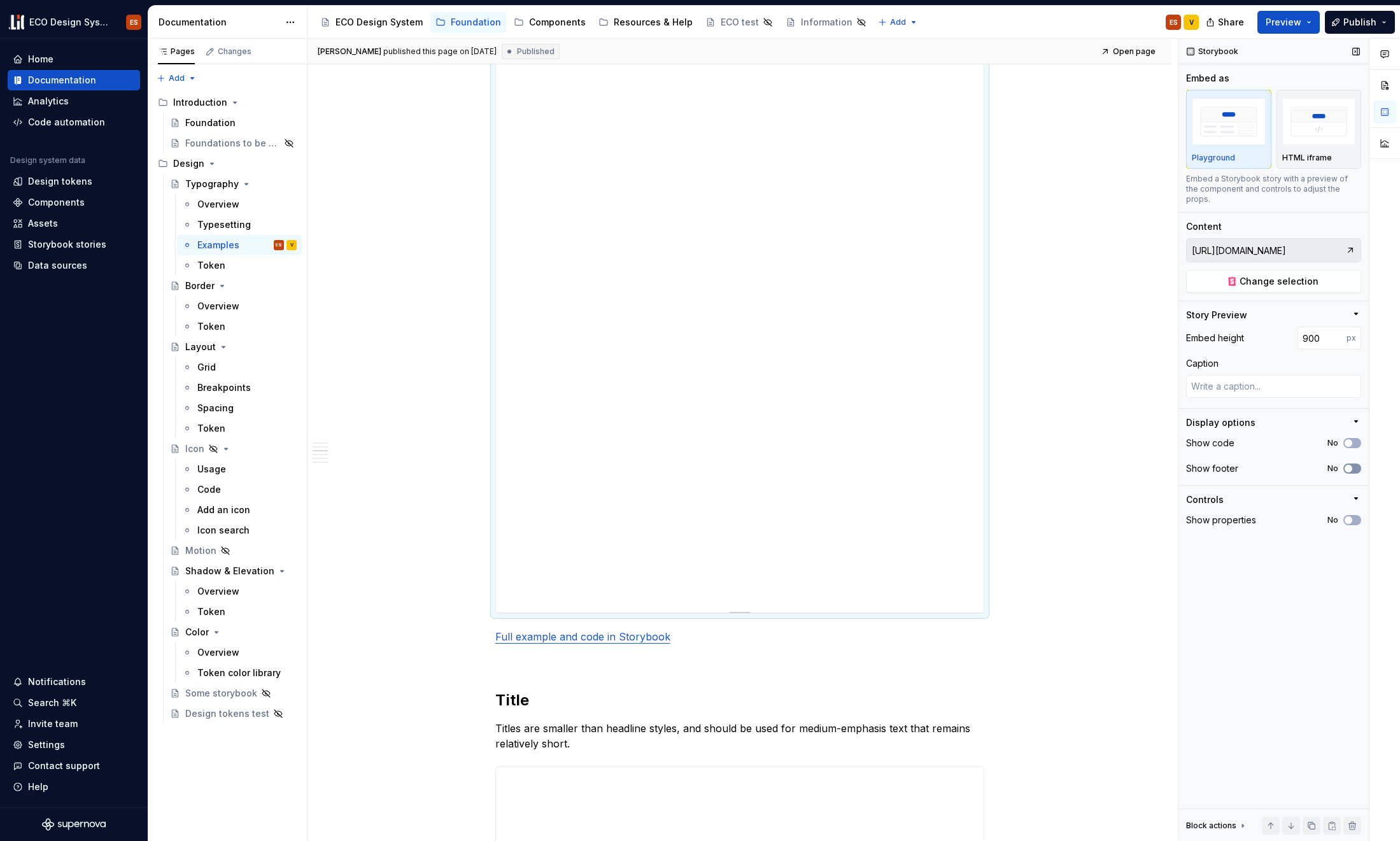
click at [1135, 463] on button "No" at bounding box center [1352, 468] width 18 height 10
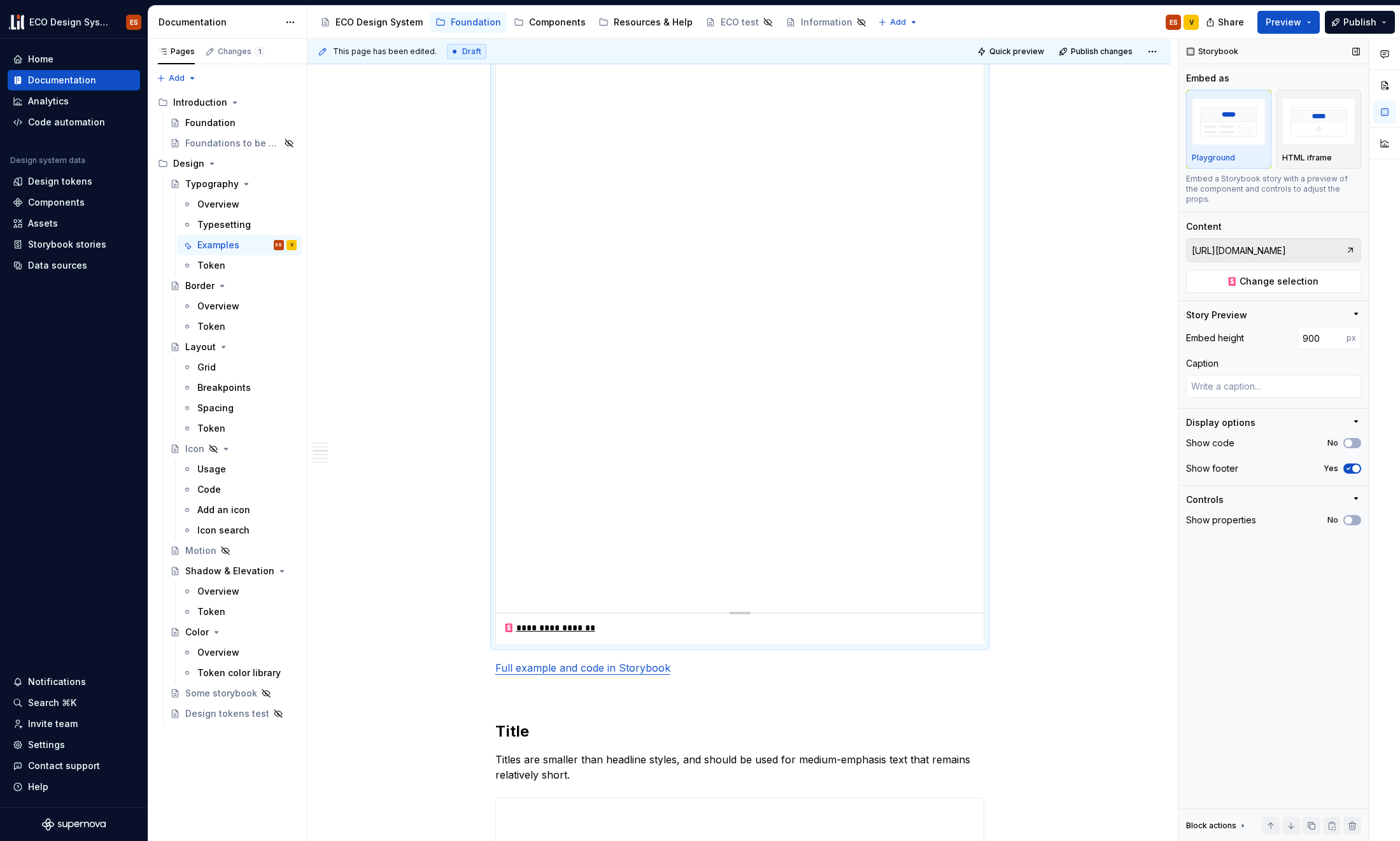
click at [1135, 465] on span "button" at bounding box center [1356, 468] width 8 height 8
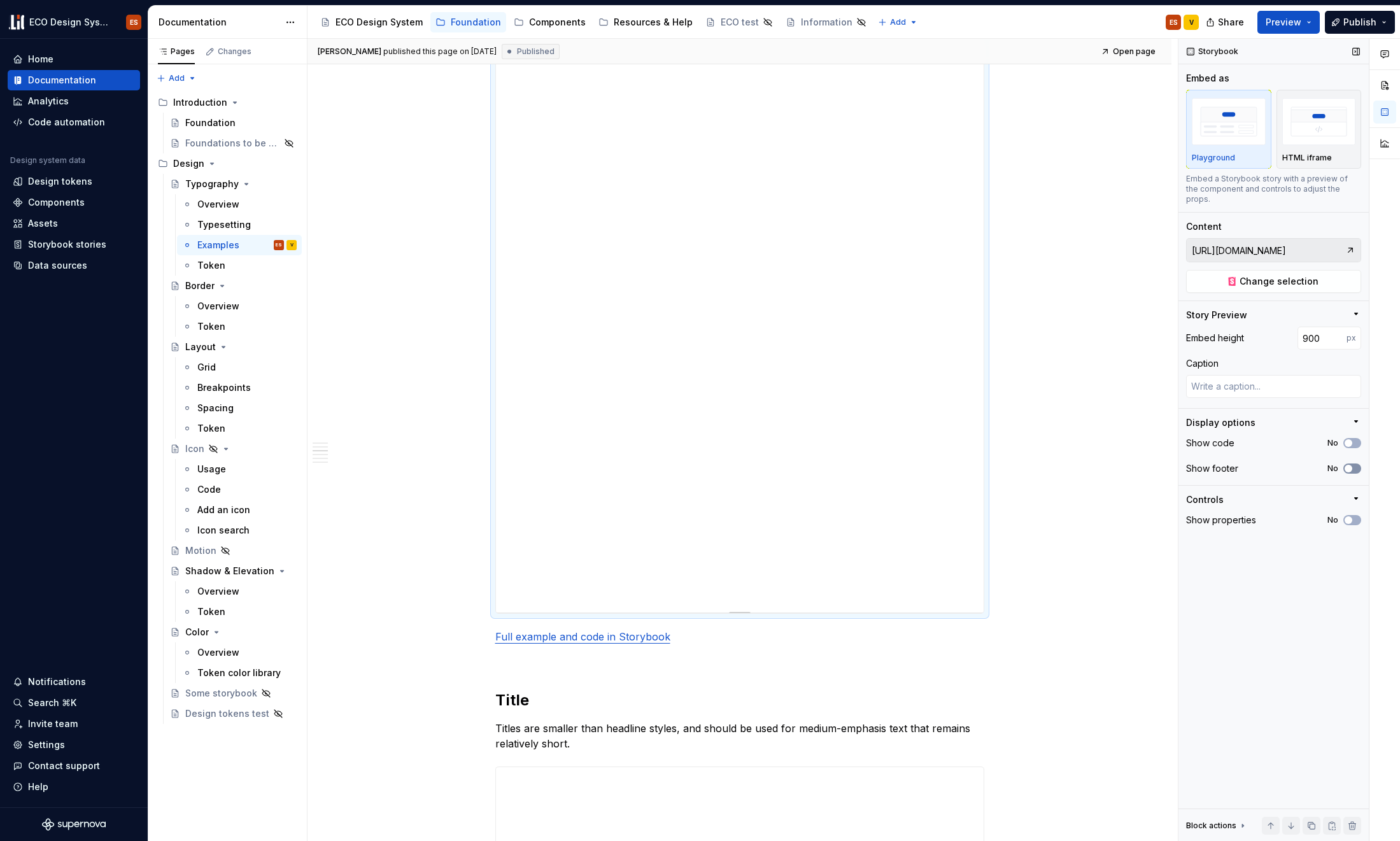
click at [1135, 465] on icon "button" at bounding box center [1349, 468] width 10 height 8
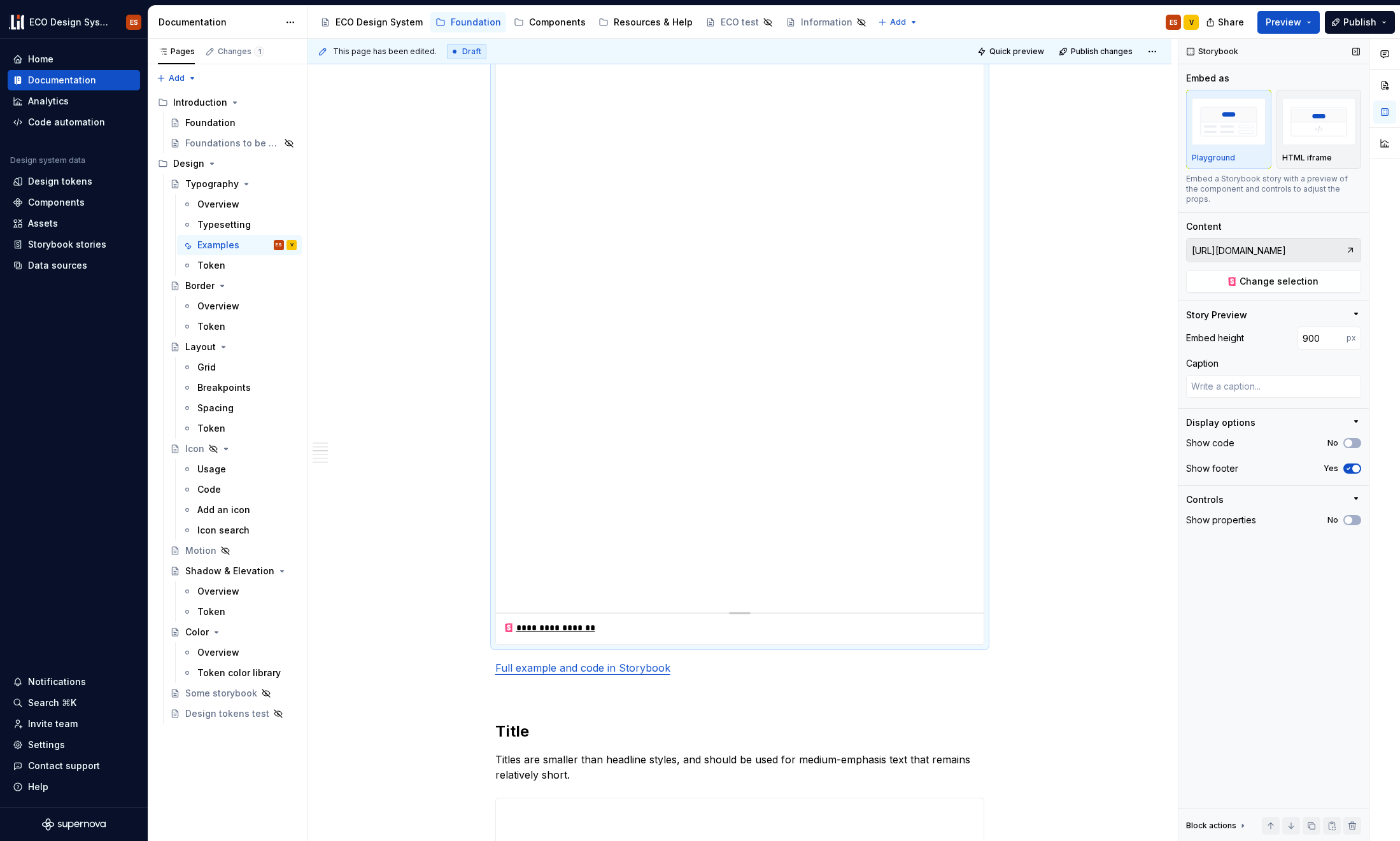
click at [1135, 465] on span "button" at bounding box center [1356, 468] width 8 height 8
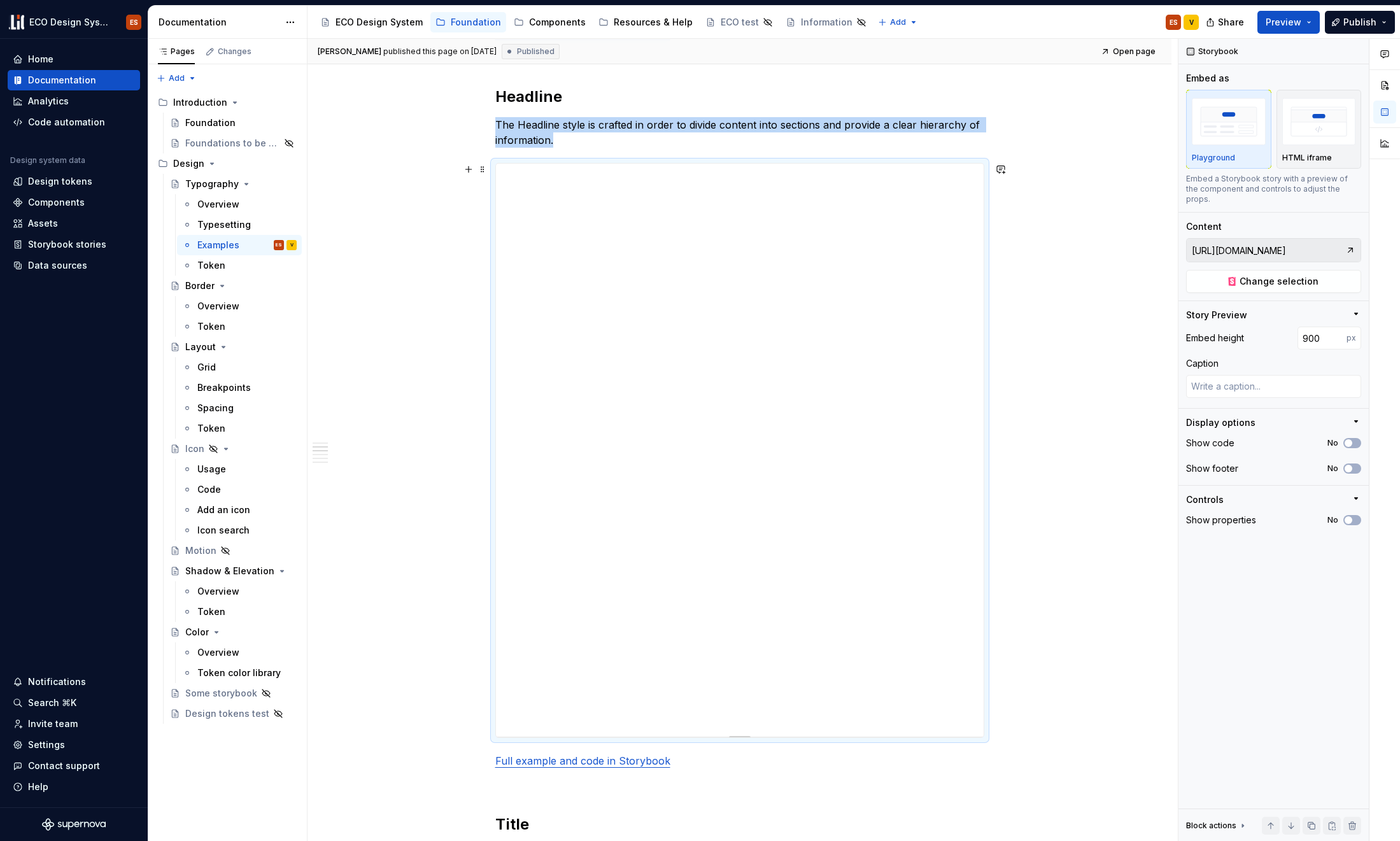
scroll to position [891, 0]
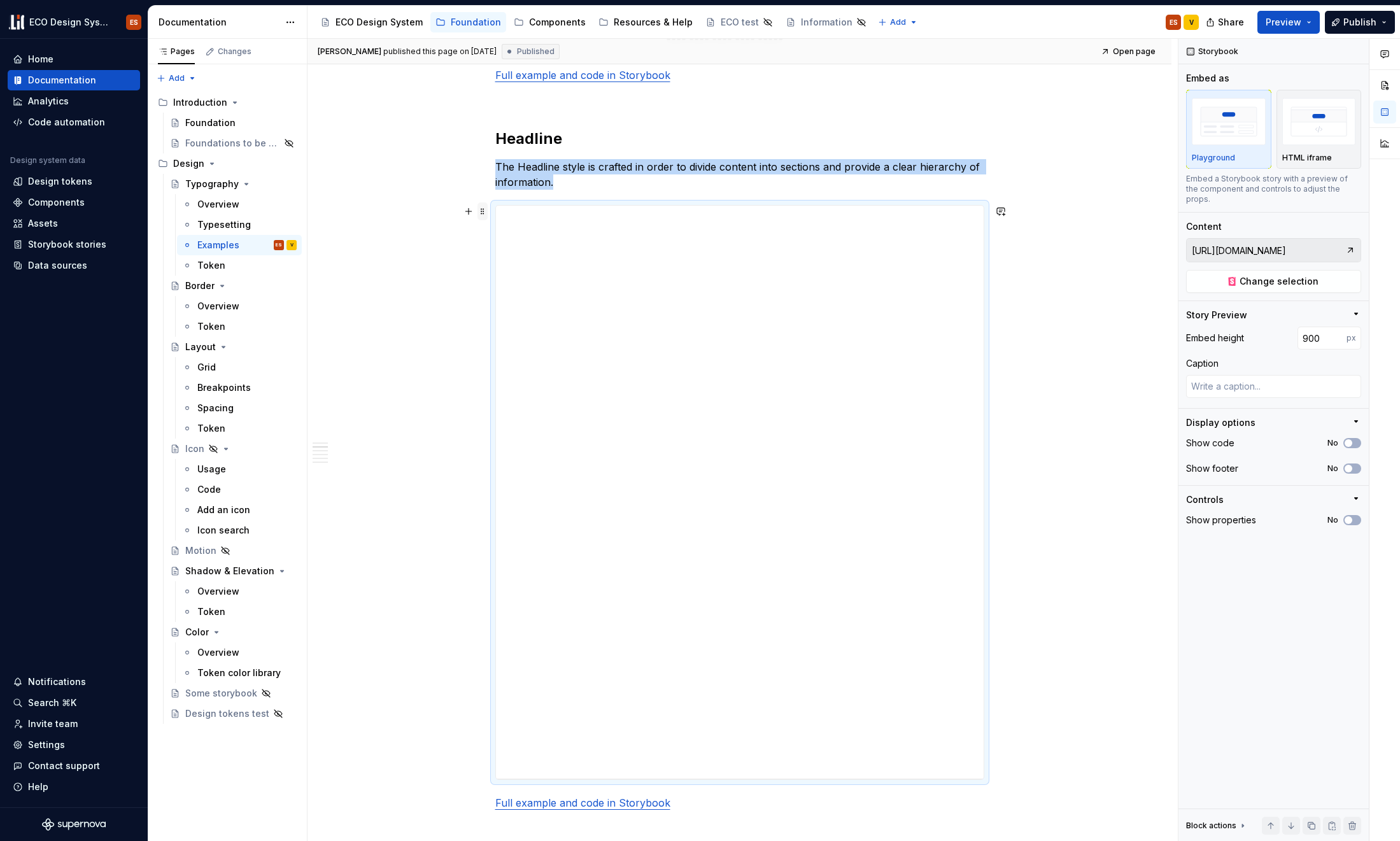
click at [481, 210] on span at bounding box center [483, 212] width 10 height 18
click at [1135, 463] on button "No" at bounding box center [1352, 468] width 18 height 10
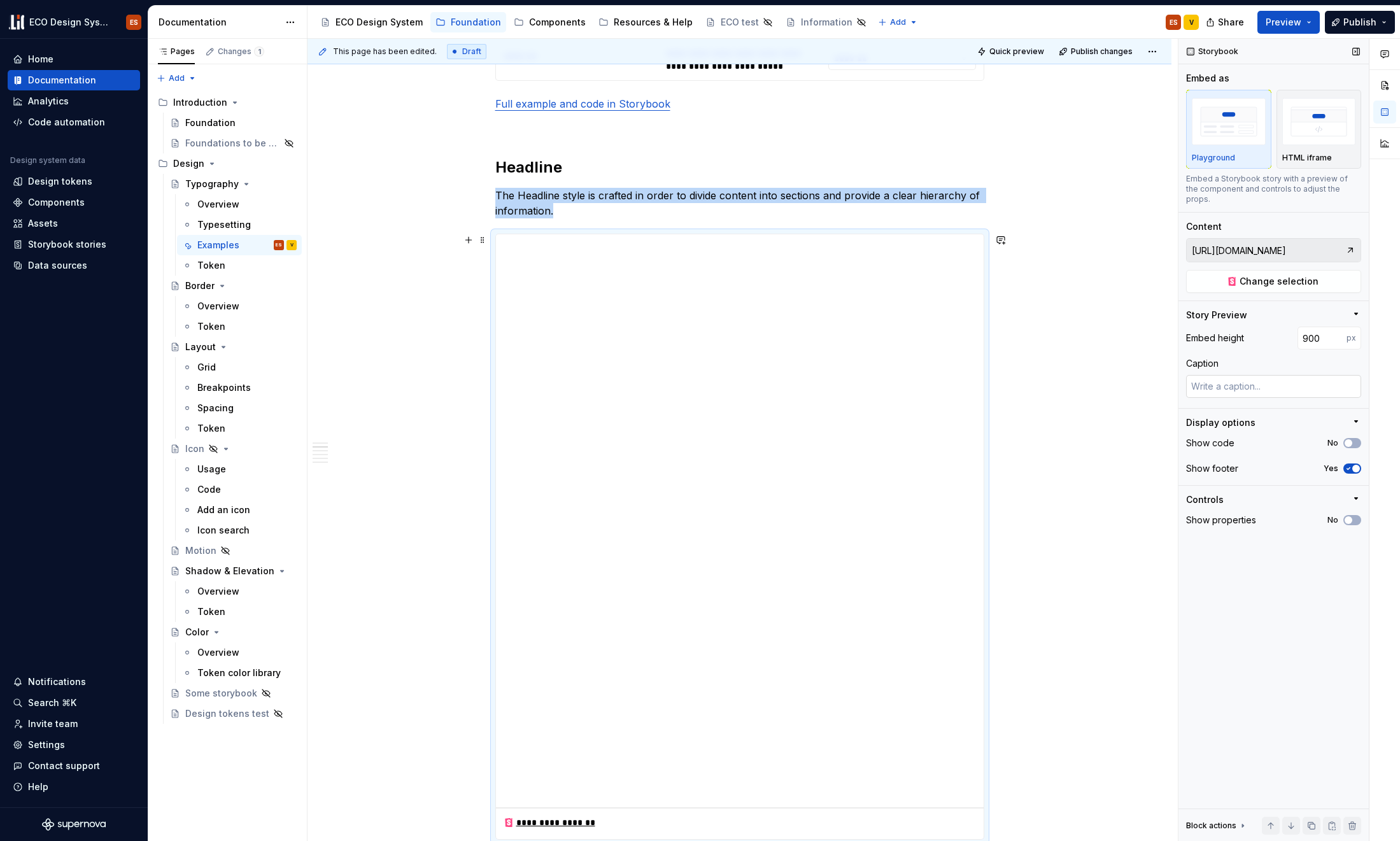
scroll to position [996, 0]
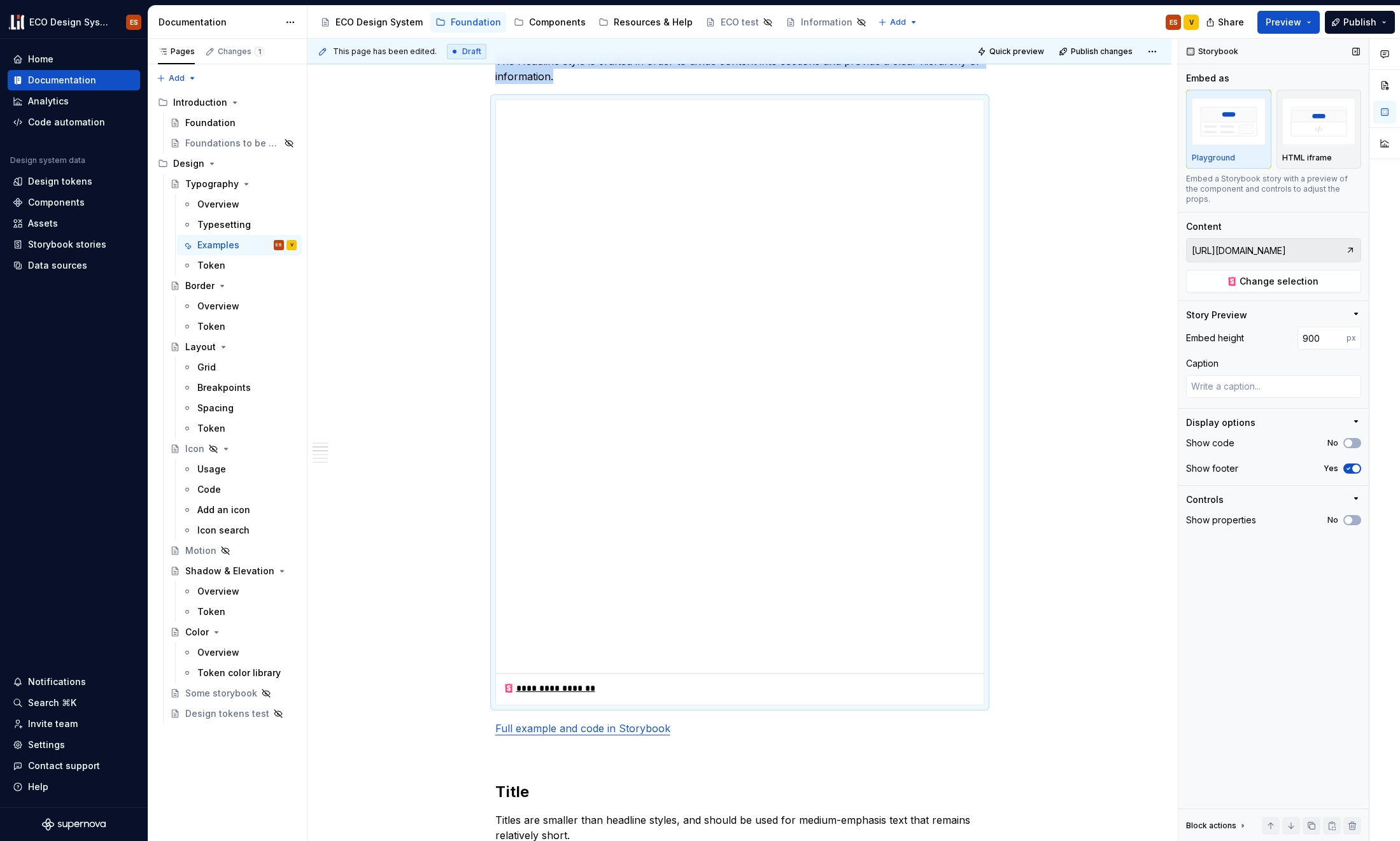
click at [1135, 465] on span "button" at bounding box center [1356, 468] width 8 height 8
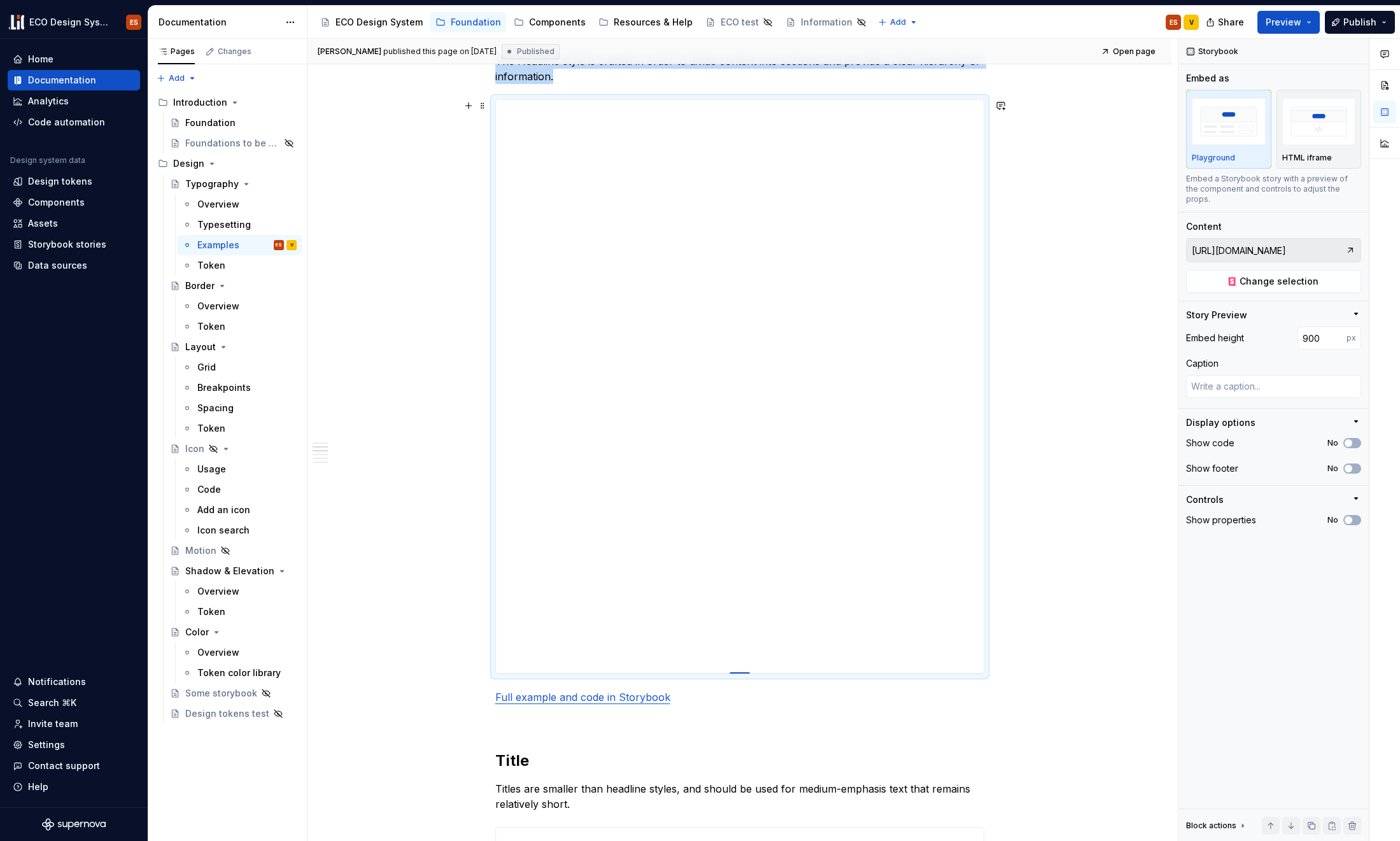
type textarea "*"
type input "899"
type textarea "*"
type input "897"
type textarea "*"
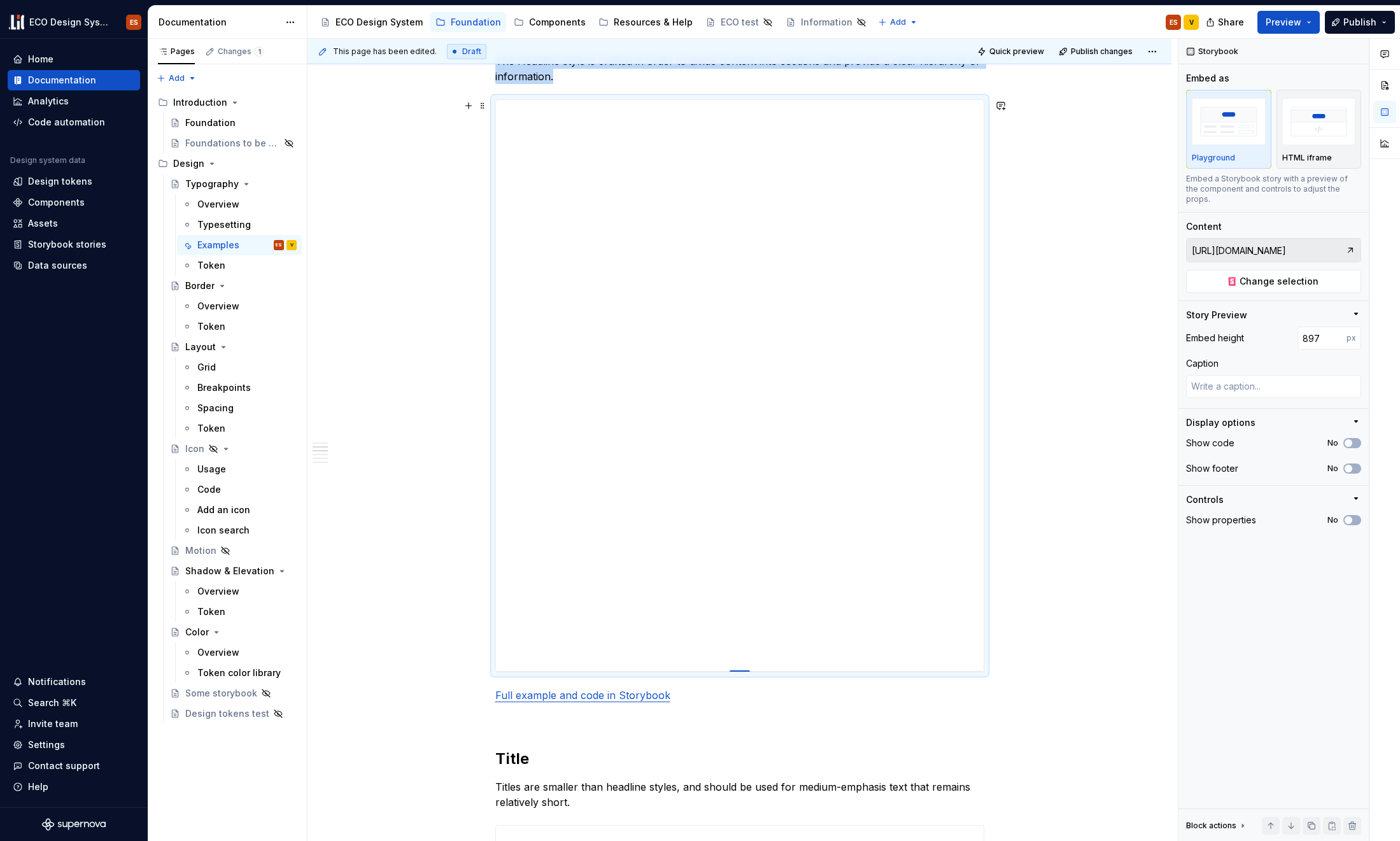
type input "896"
type textarea "*"
type input "895"
type textarea "*"
type input "893"
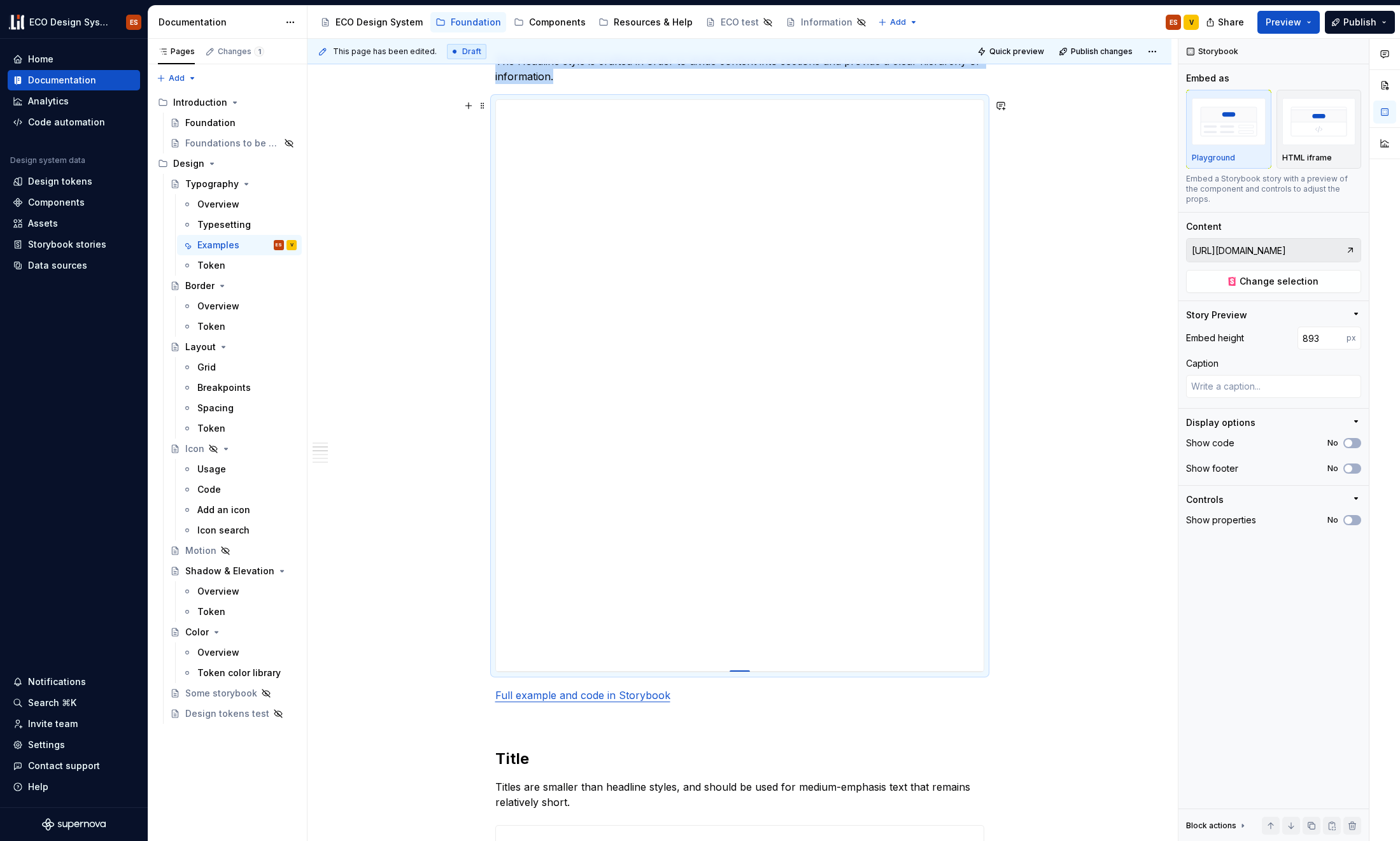
type textarea "*"
type input "892"
type textarea "*"
type input "890"
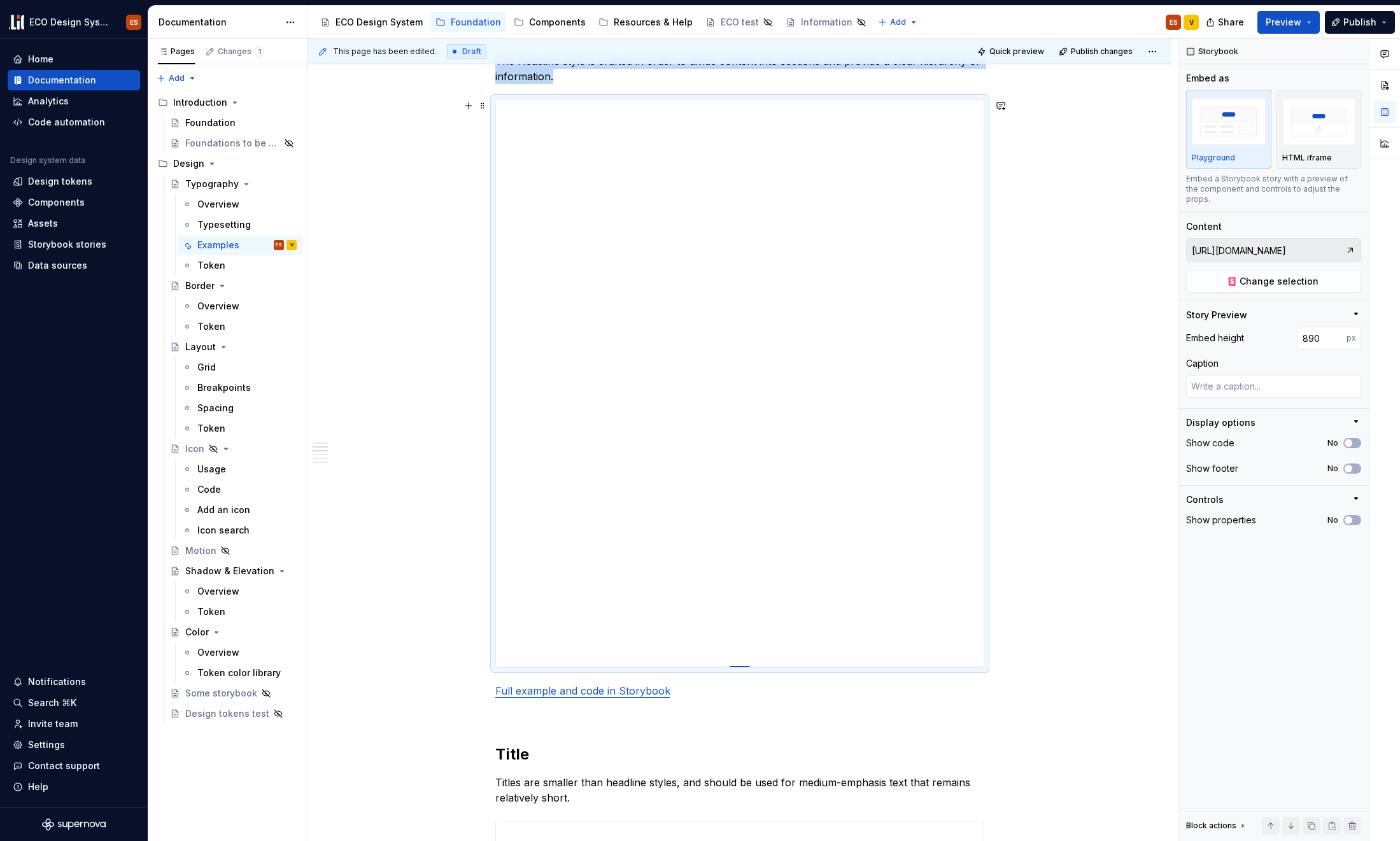
type textarea "*"
type input "889"
type textarea "*"
type input "887"
type textarea "*"
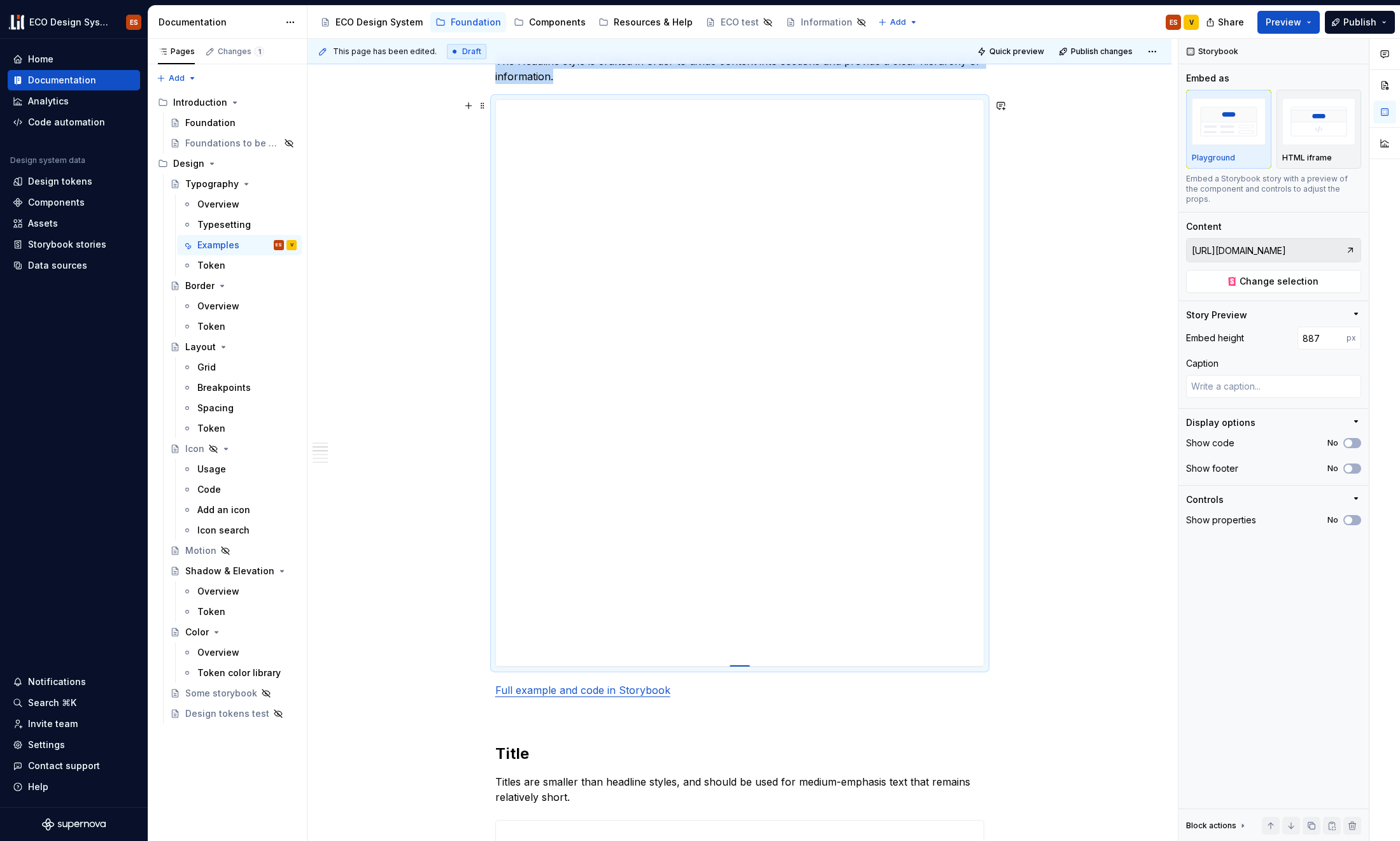
type input "886"
type textarea "*"
type input "885"
type textarea "*"
type input "884"
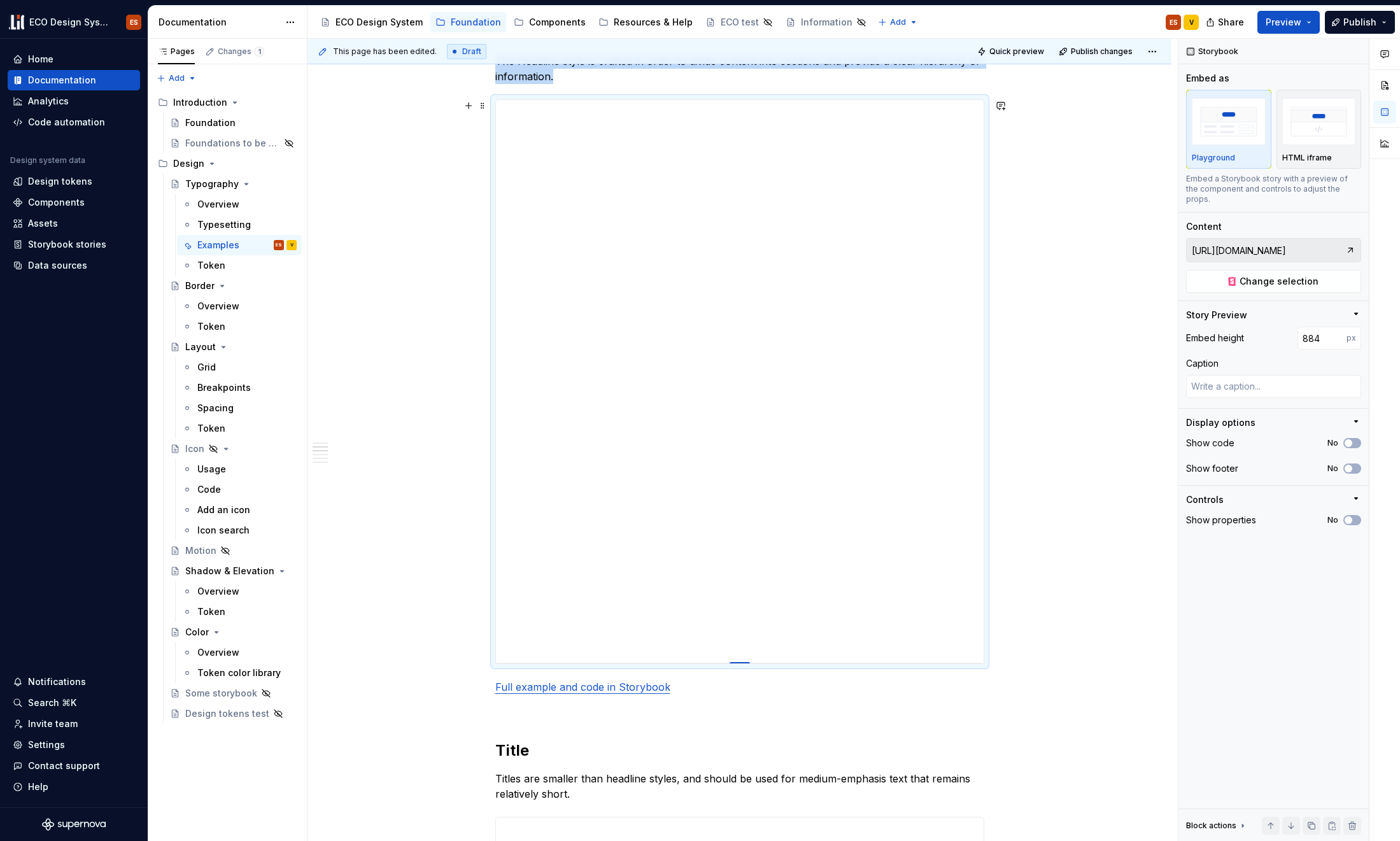
type textarea "*"
type input "882"
type textarea "*"
type input "881"
type textarea "*"
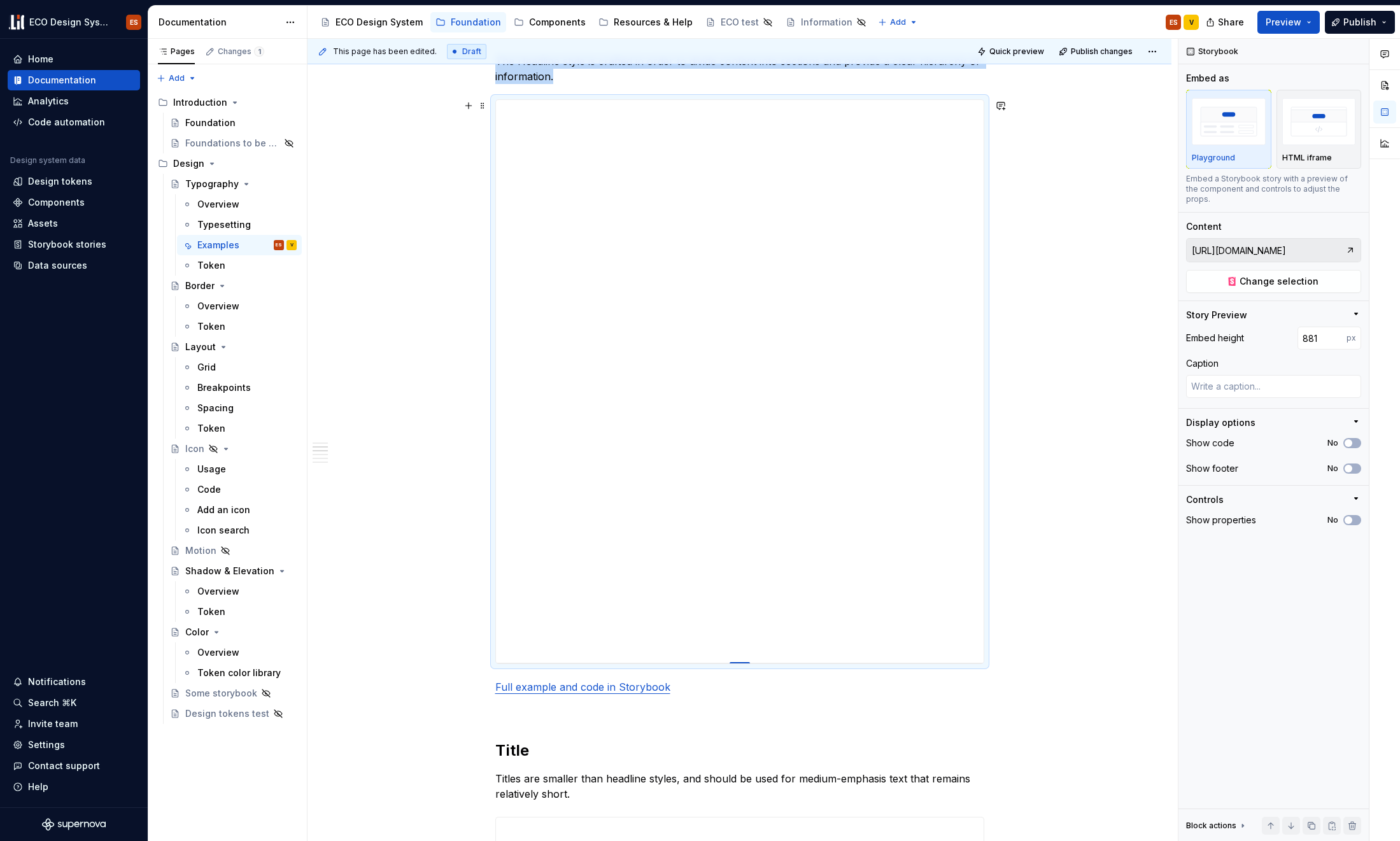
type input "880"
type textarea "*"
type input "878"
type textarea "*"
type input "877"
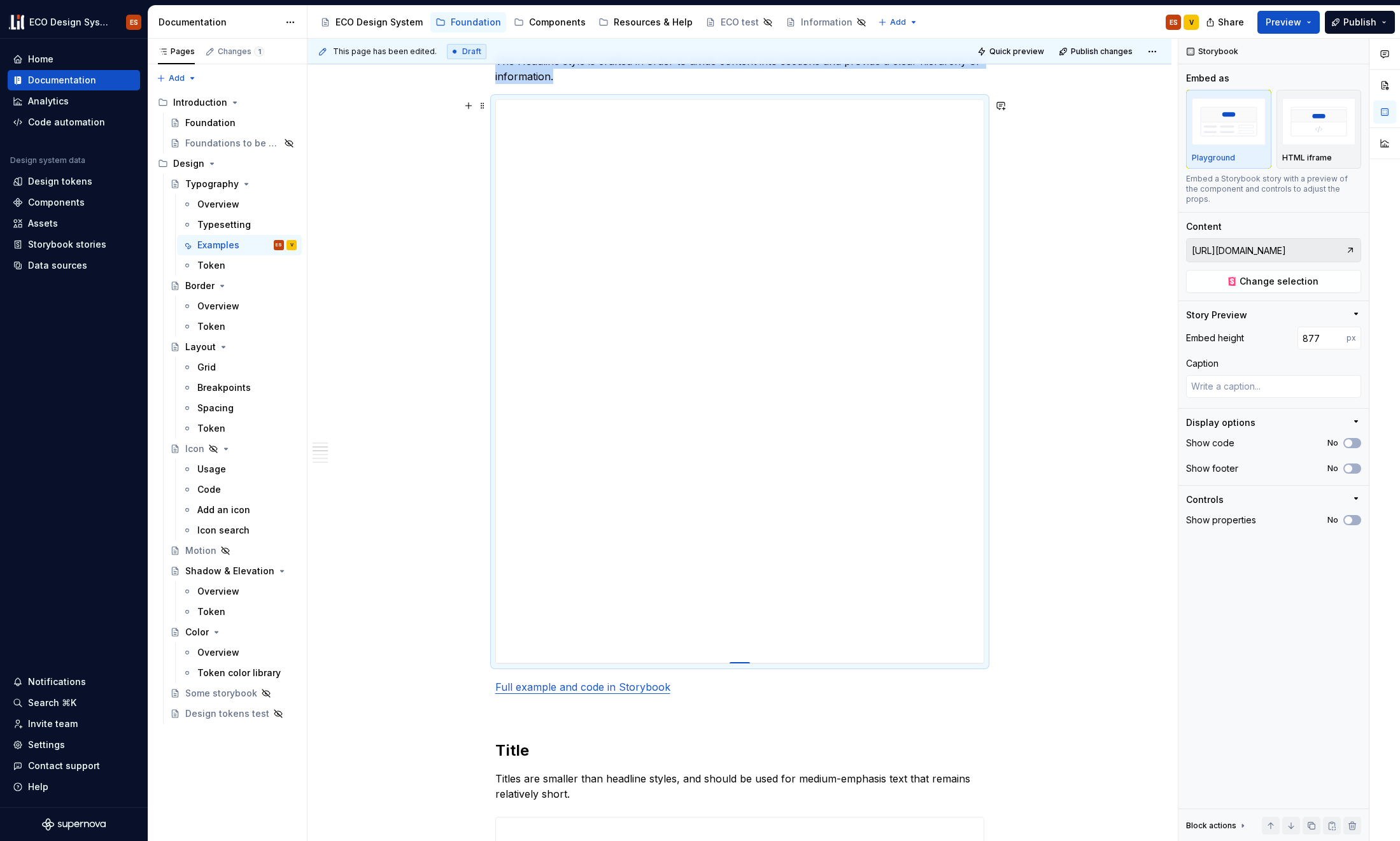
type textarea "*"
type input "875"
type textarea "*"
type input "874"
type textarea "*"
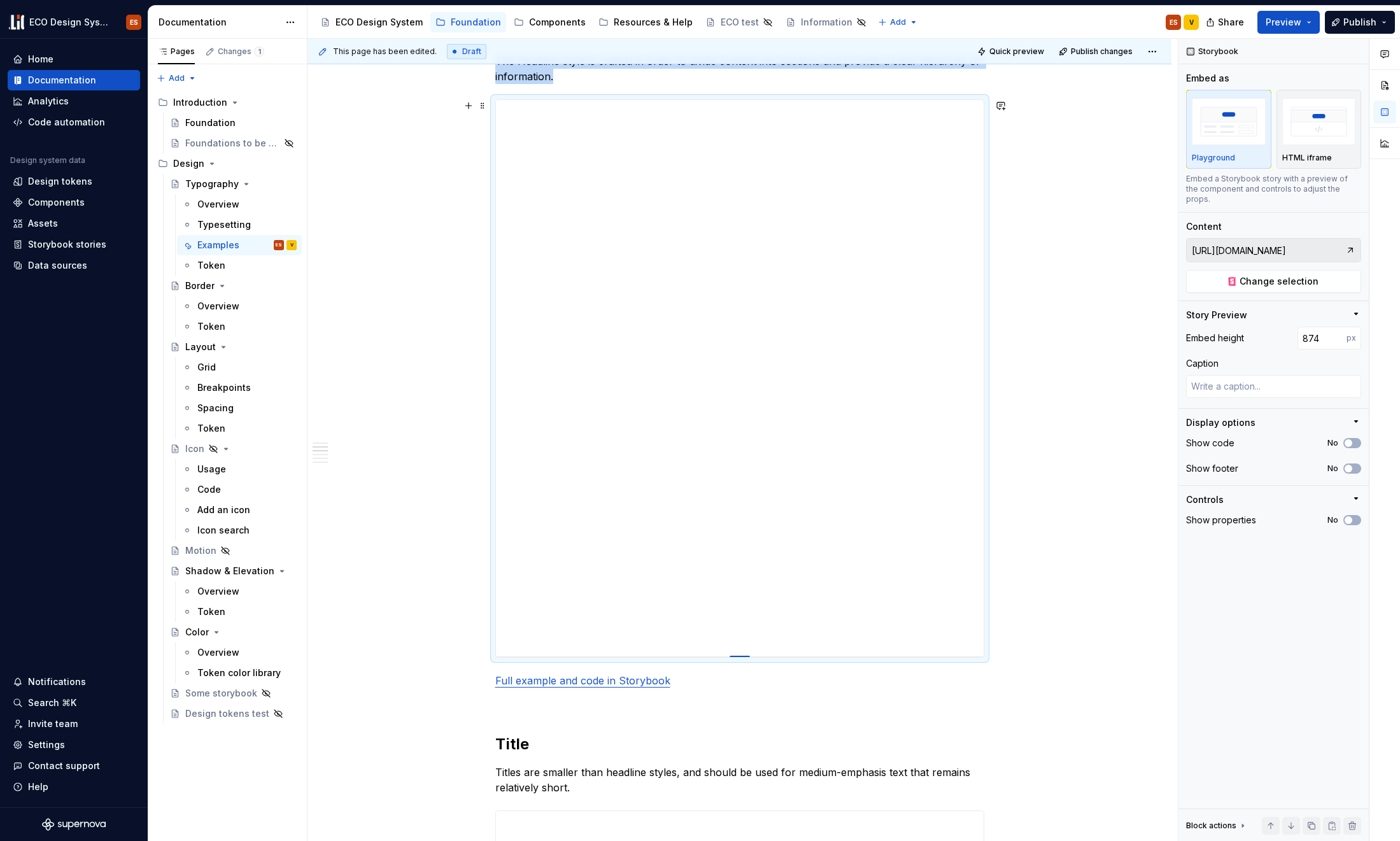
type input "873"
type textarea "*"
type input "871"
type textarea "*"
type input "869"
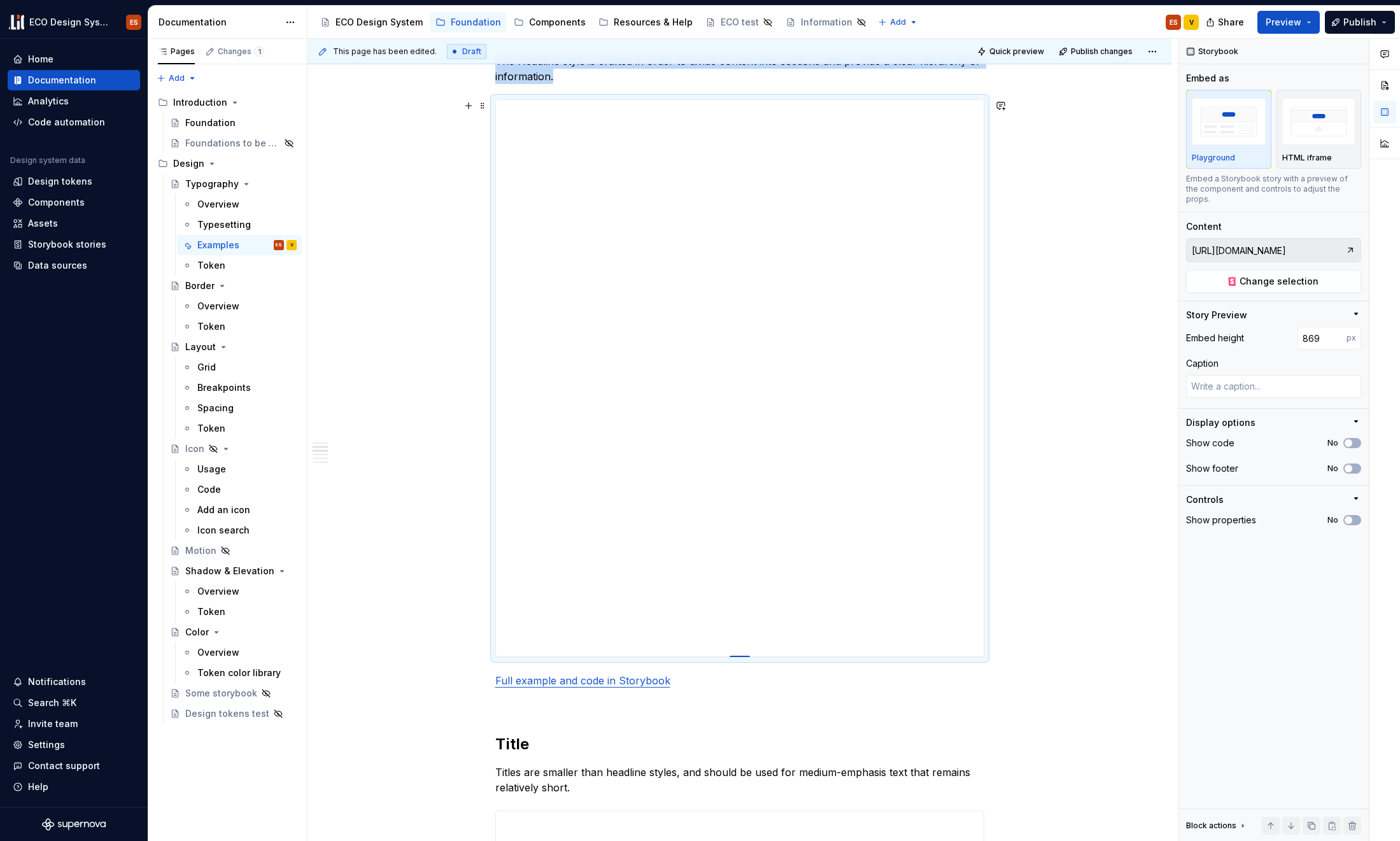
type textarea "*"
type input "868"
type textarea "*"
type input "866"
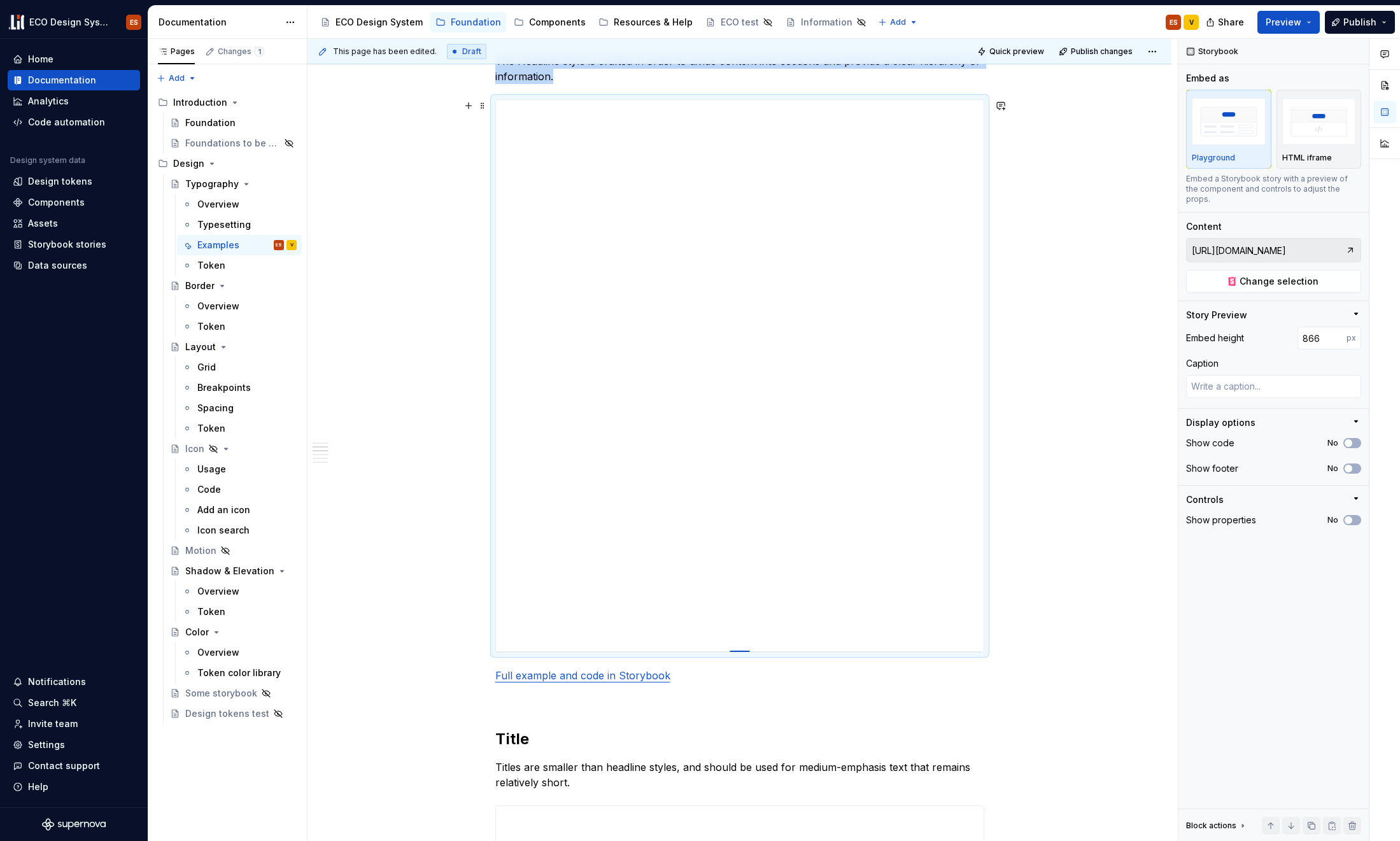
type textarea "*"
type input "863"
type textarea "*"
type input "862"
type textarea "*"
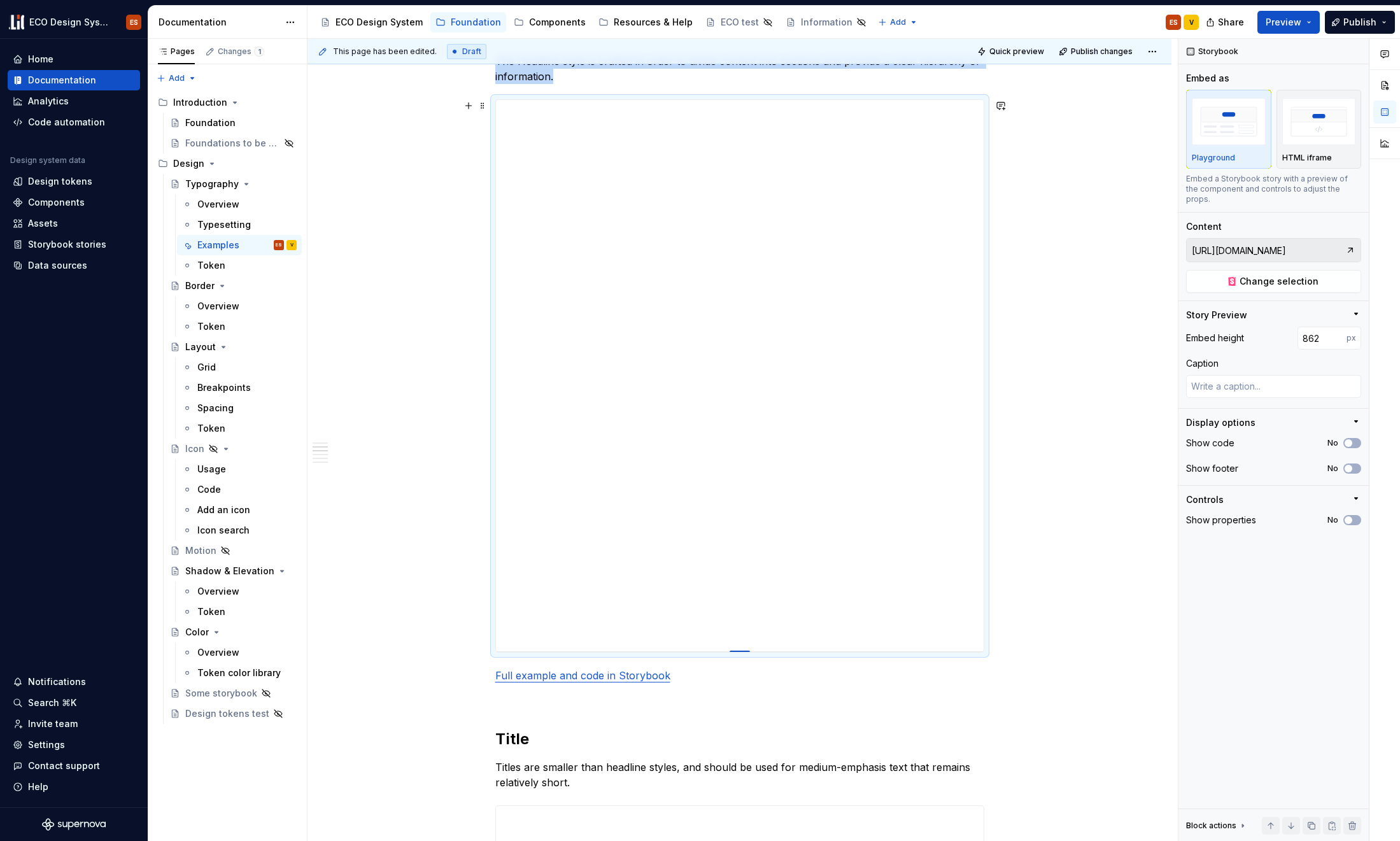
type input "861"
type textarea "*"
type input "859"
type textarea "*"
type input "858"
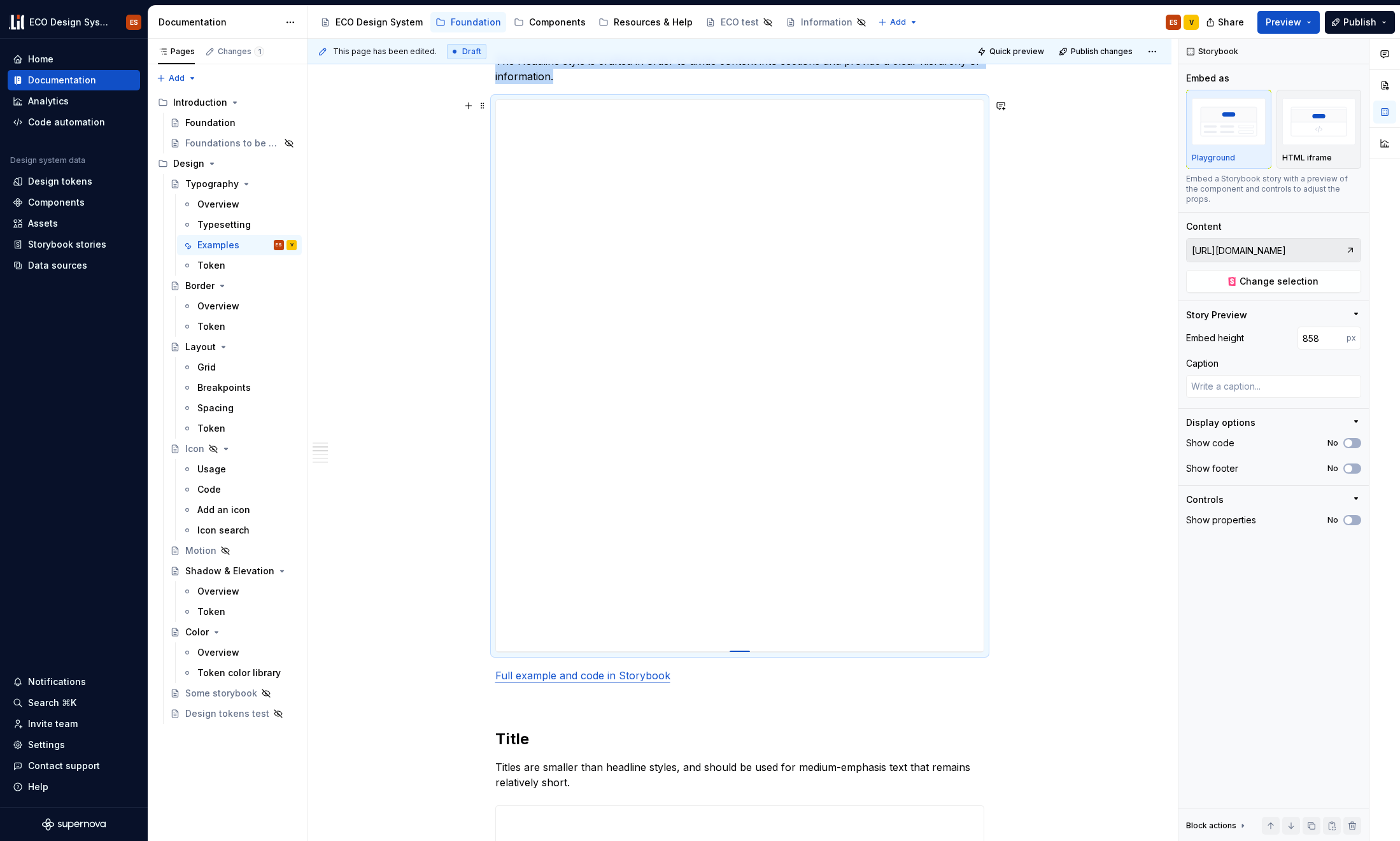
type textarea "*"
type input "856"
type textarea "*"
type input "855"
type textarea "*"
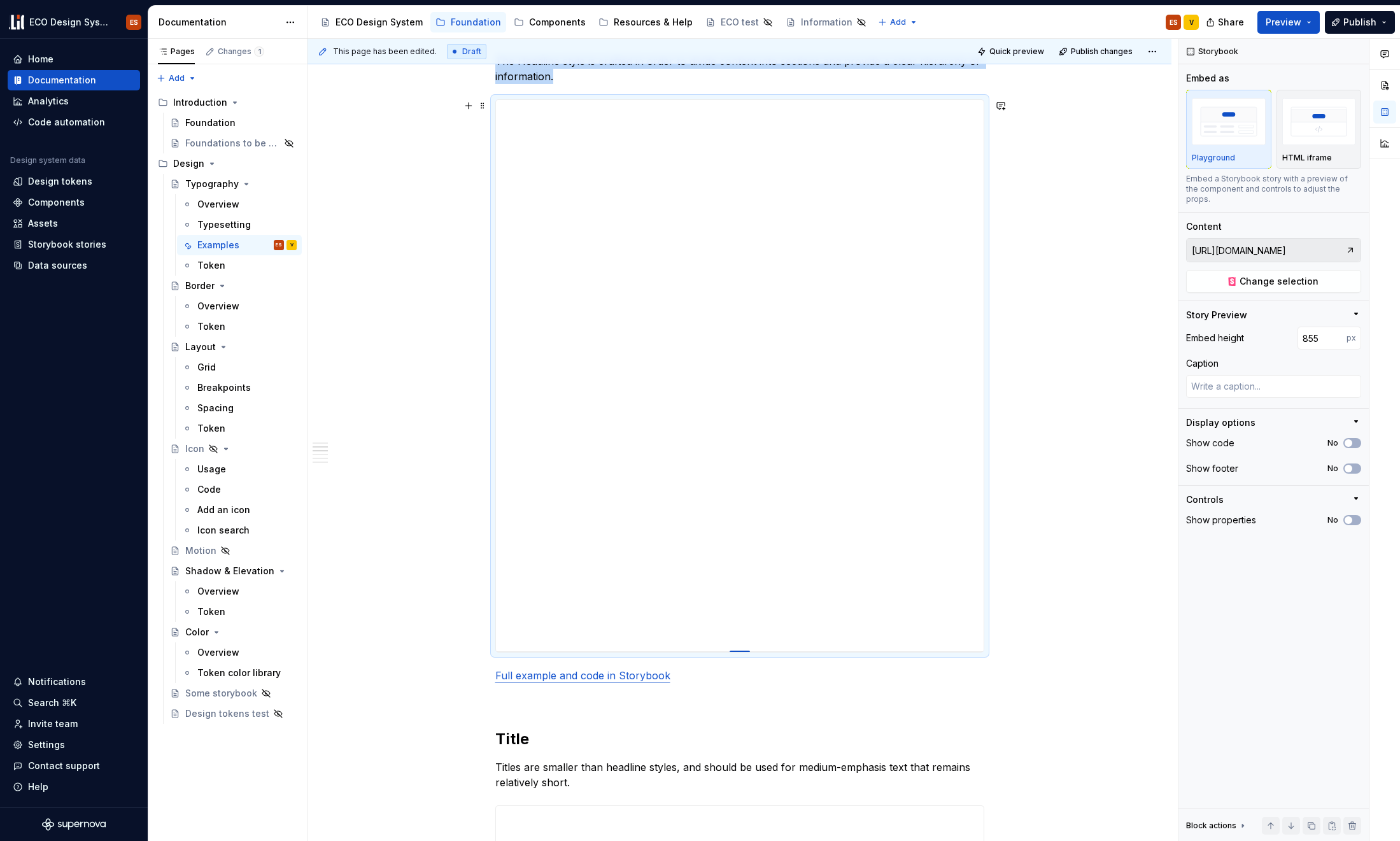
type input "853"
type textarea "*"
type input "852"
type textarea "*"
type input "850"
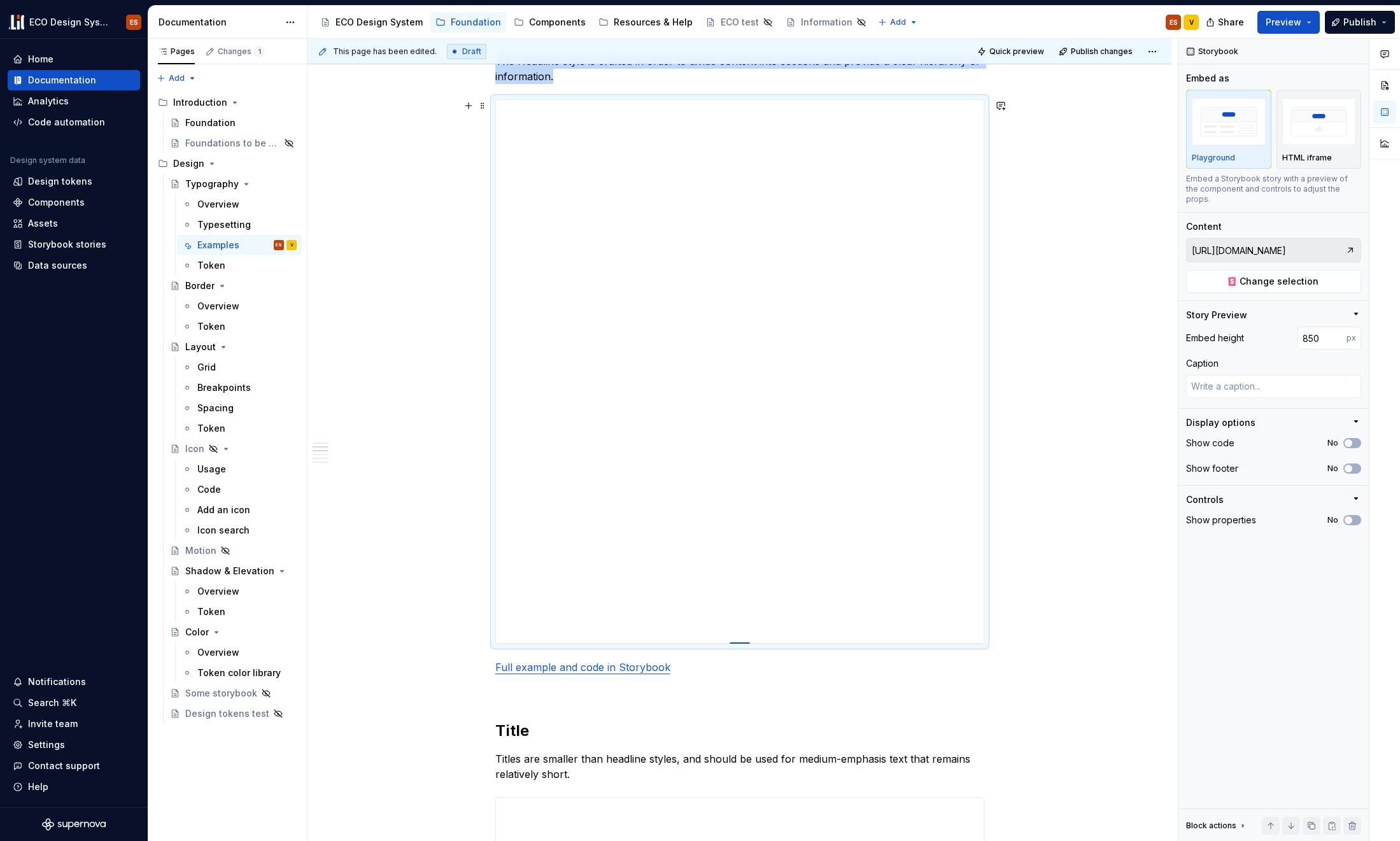
type textarea "*"
type input "849"
type textarea "*"
type input "846"
type textarea "*"
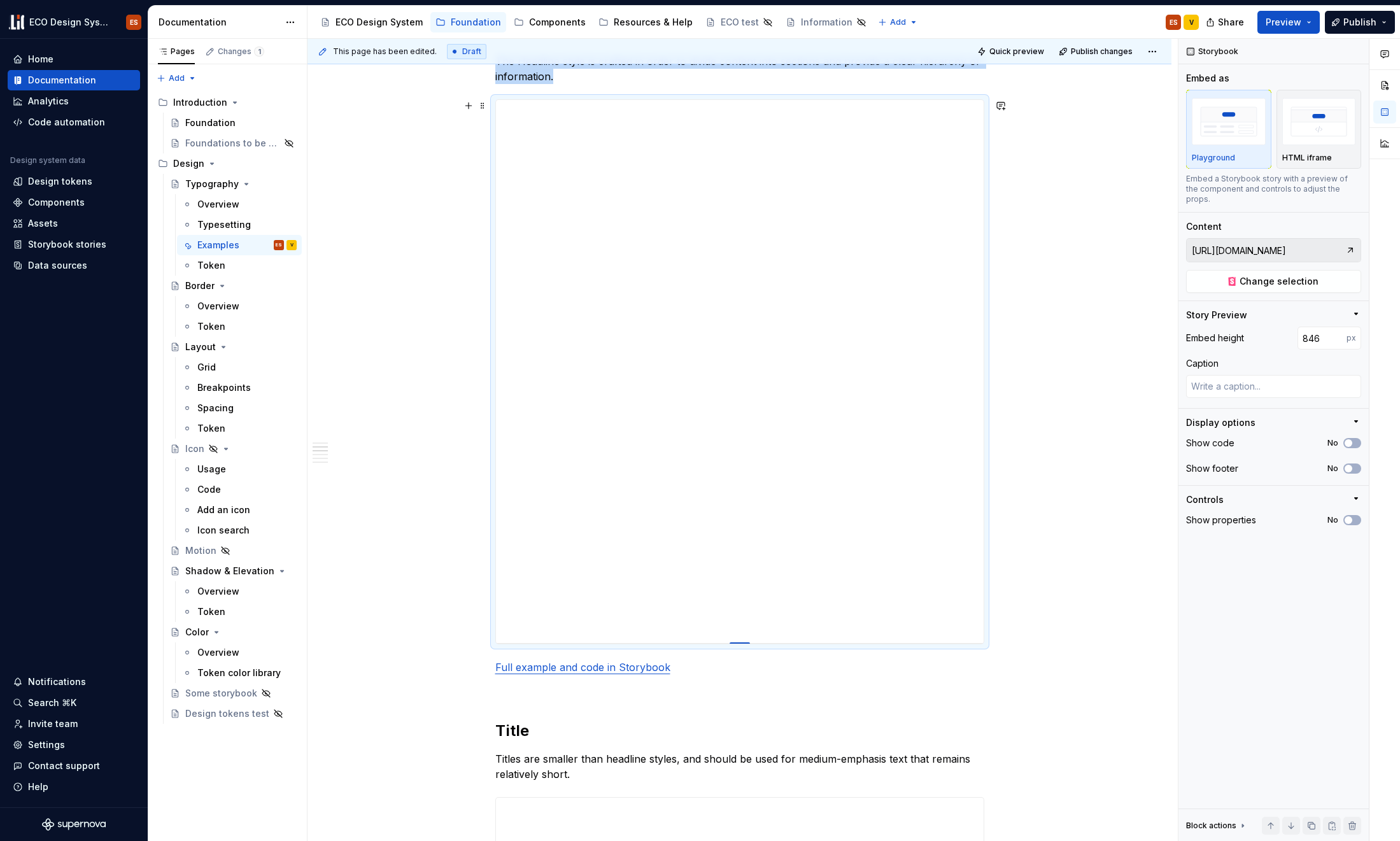
type input "842"
type textarea "*"
type input "840"
type textarea "*"
type input "837"
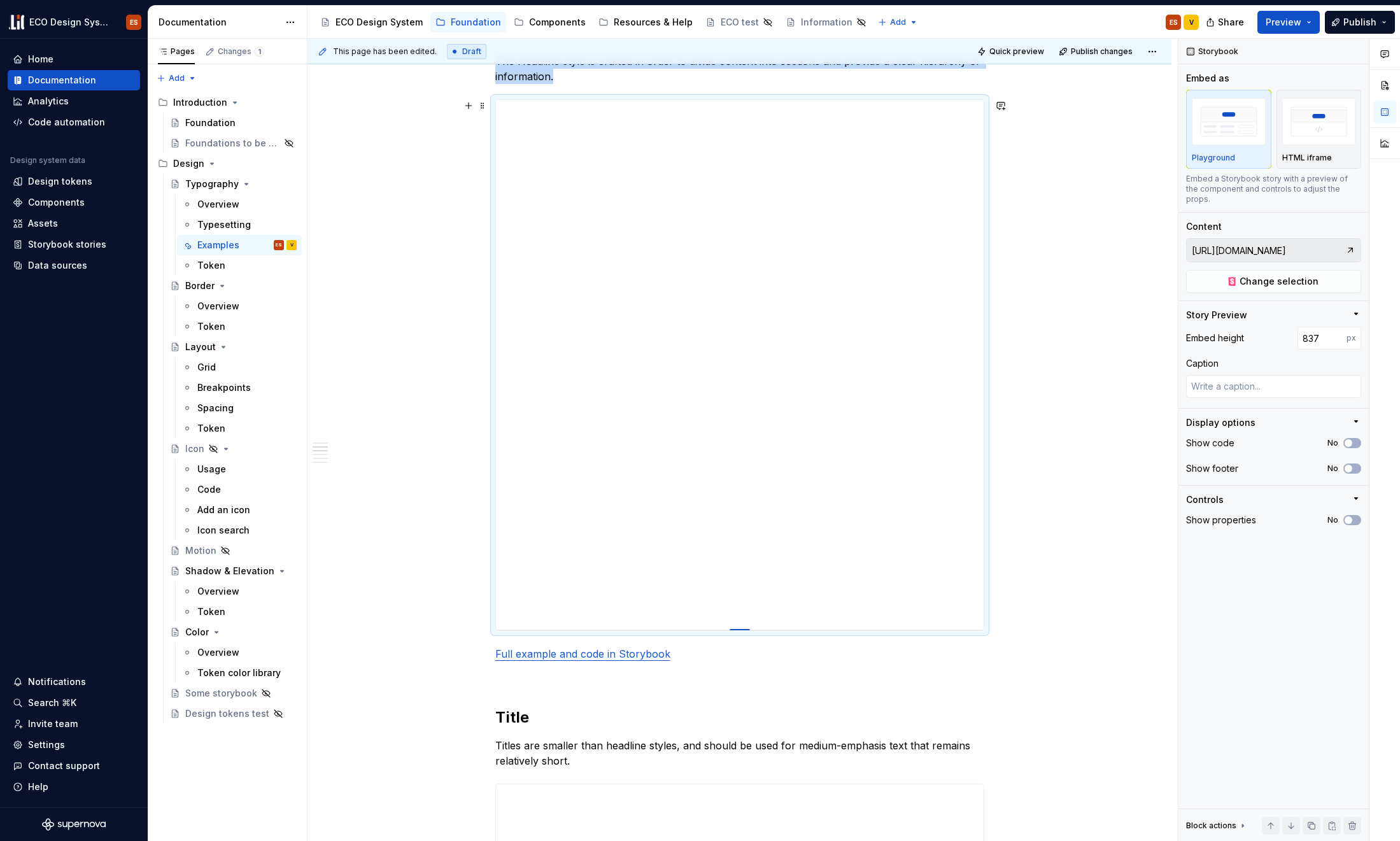
type textarea "*"
type input "832"
type textarea "*"
type input "831"
type textarea "*"
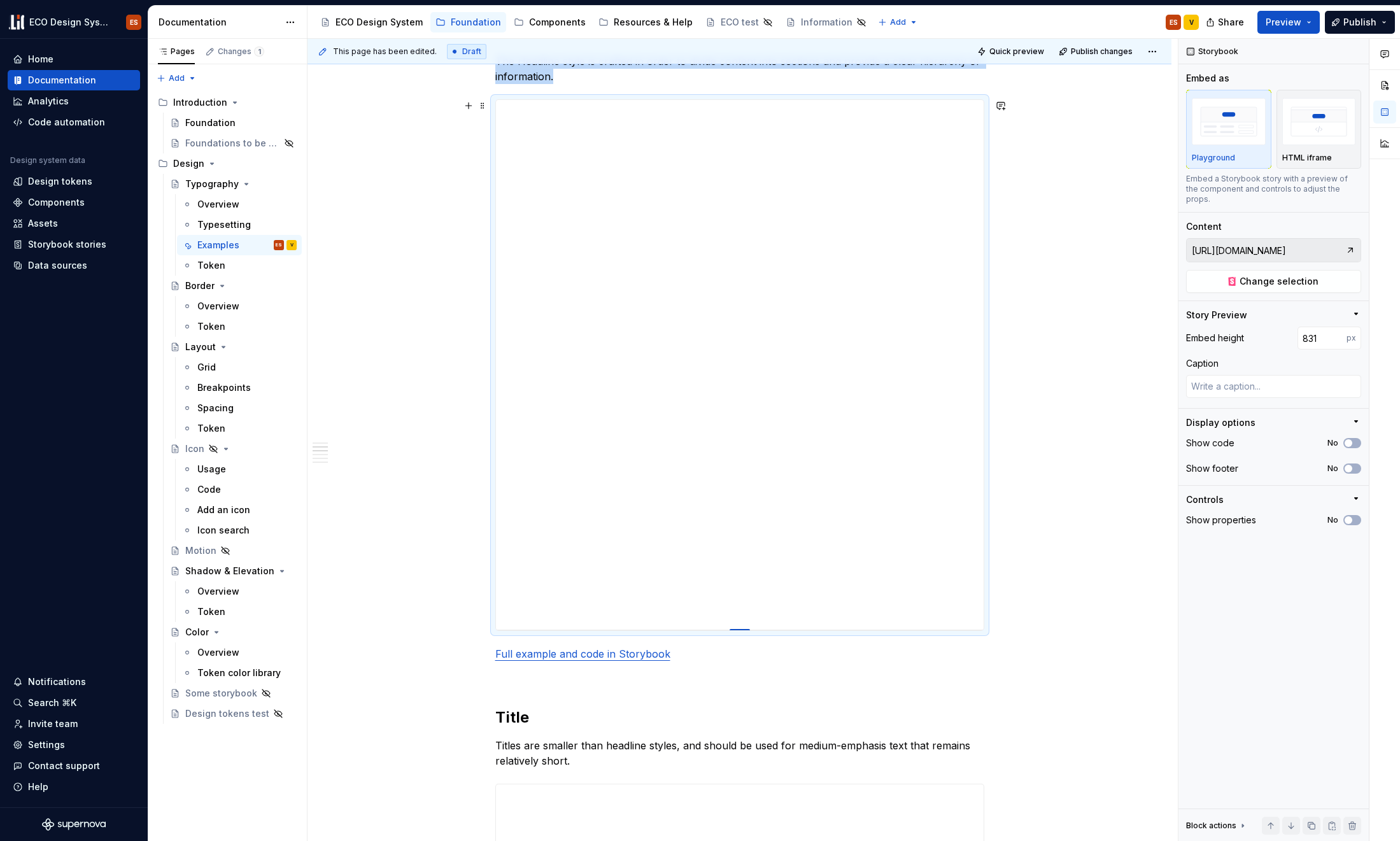
type input "820"
type textarea "*"
type input "817"
type textarea "*"
type input "813"
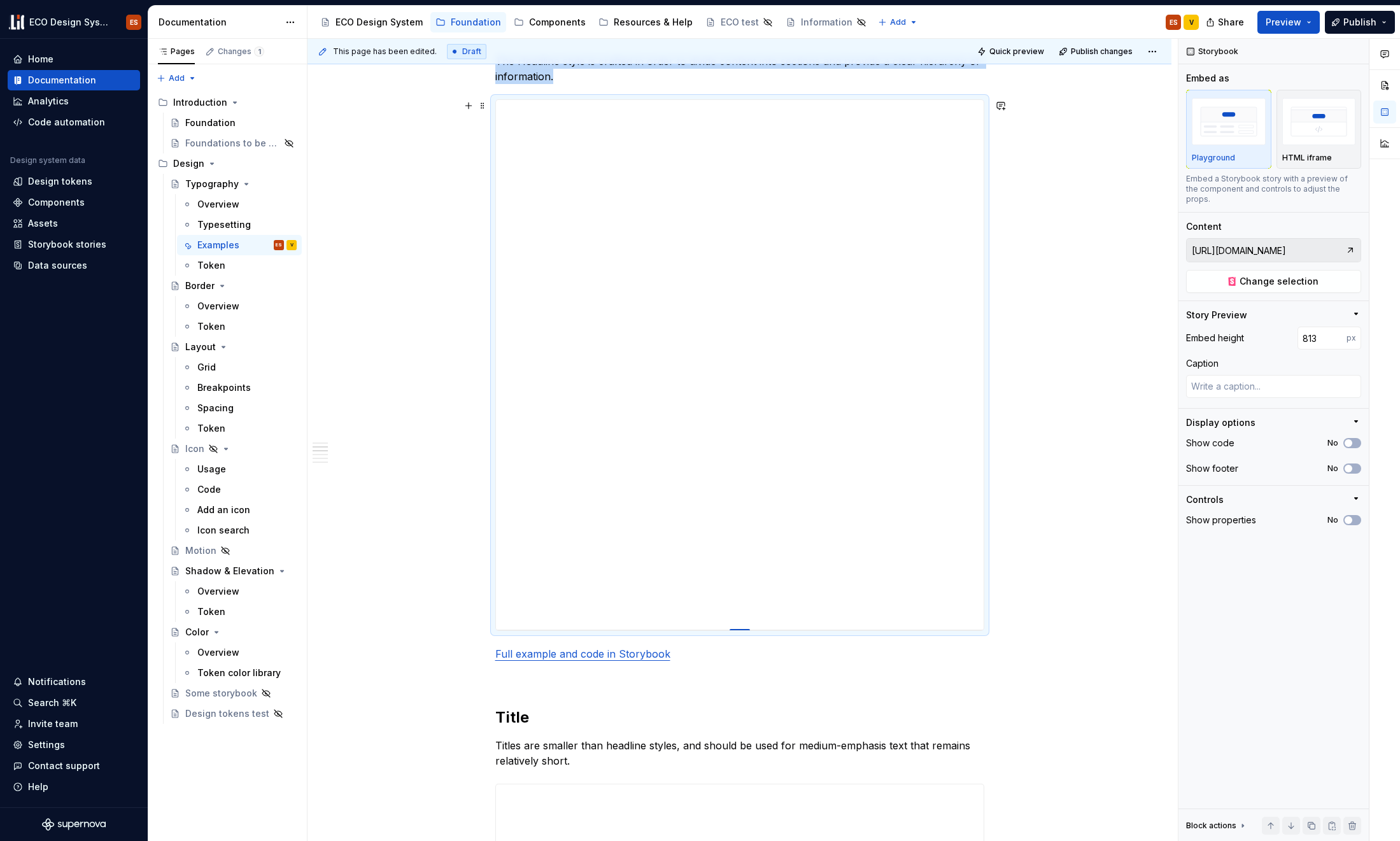
type textarea "*"
type input "809"
type textarea "*"
type input "806"
type textarea "*"
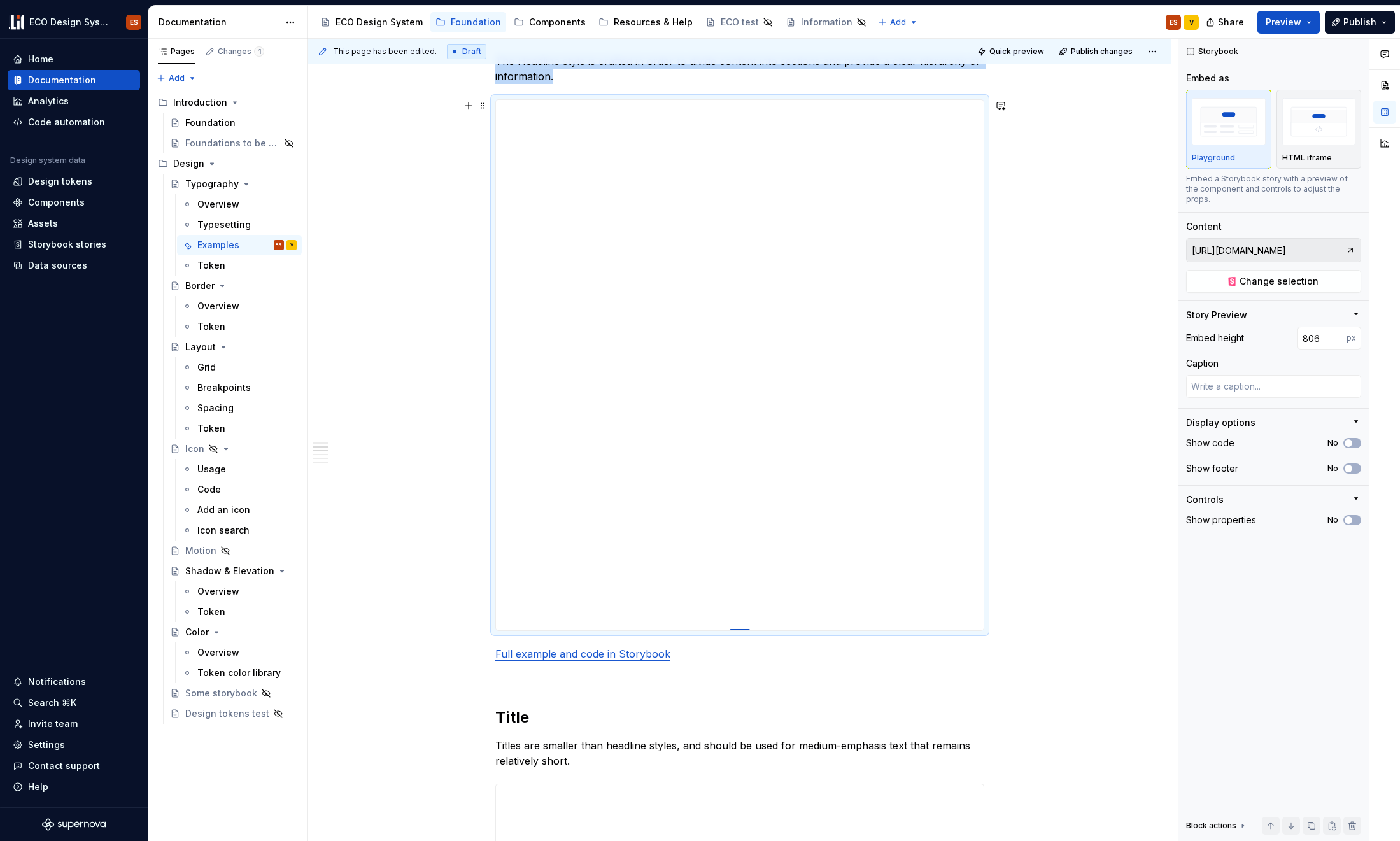
type input "801"
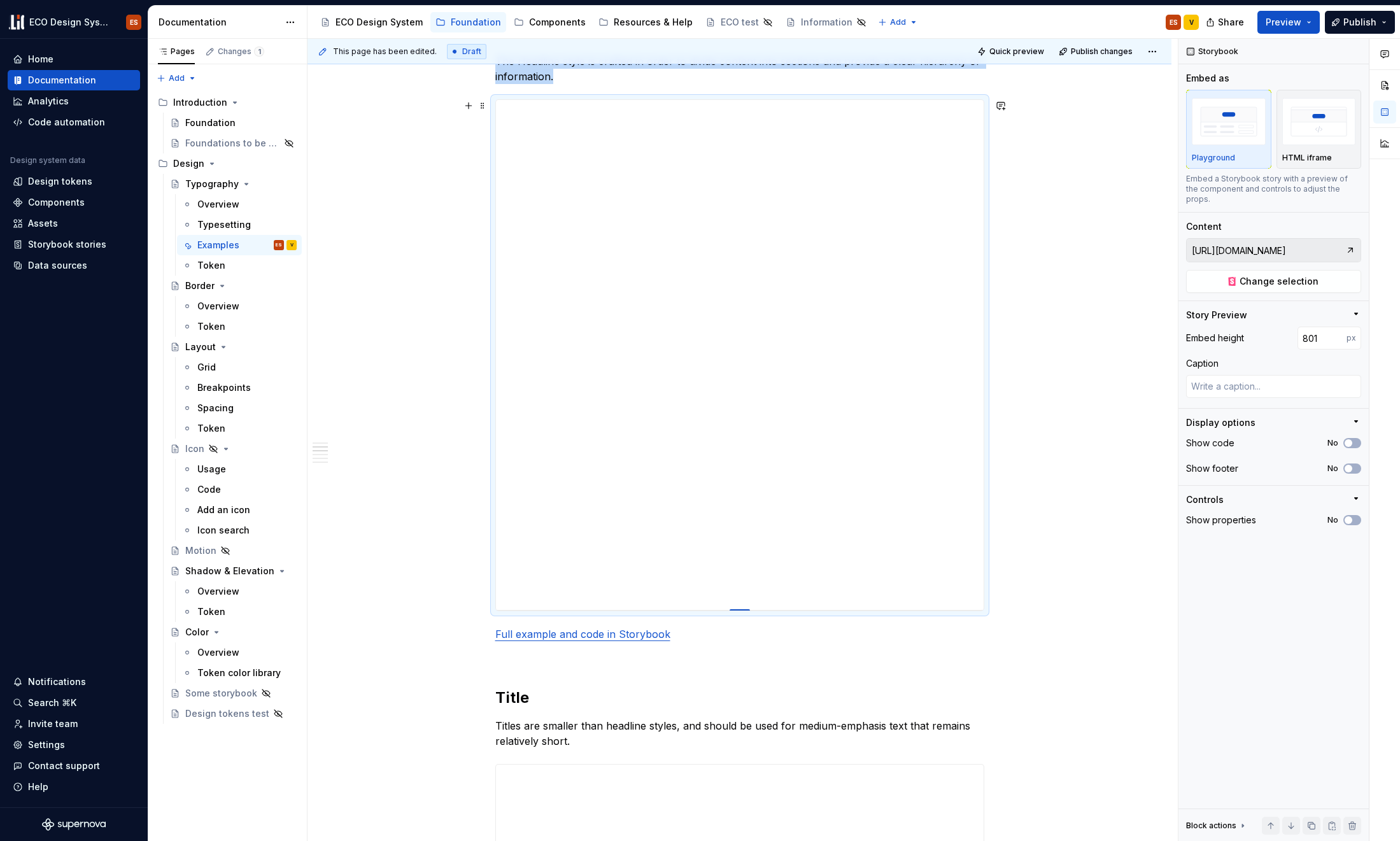
type textarea "*"
type input "798"
type textarea "*"
type input "793"
type textarea "*"
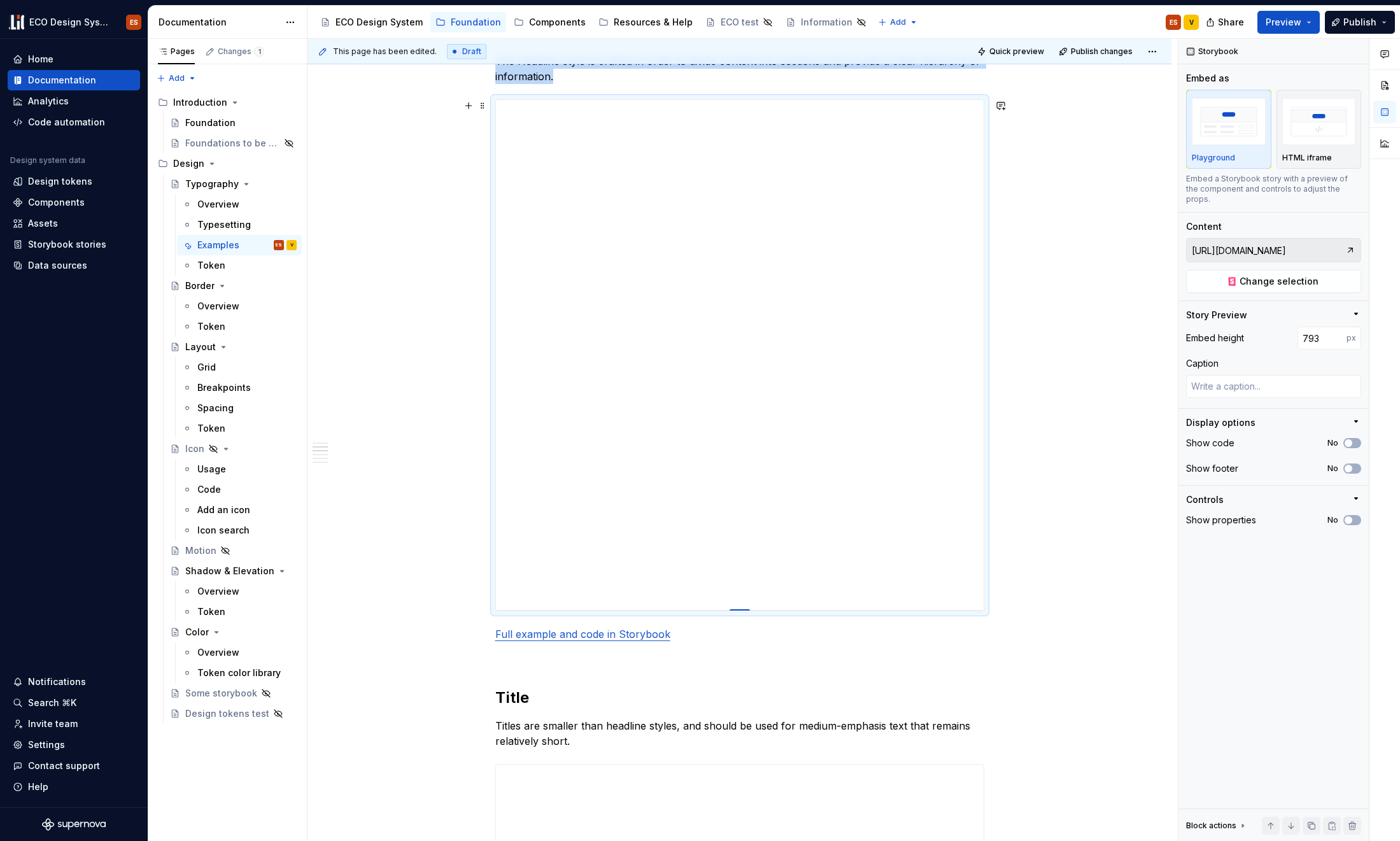
type input "790"
type textarea "*"
type input "787"
type textarea "*"
type input "783"
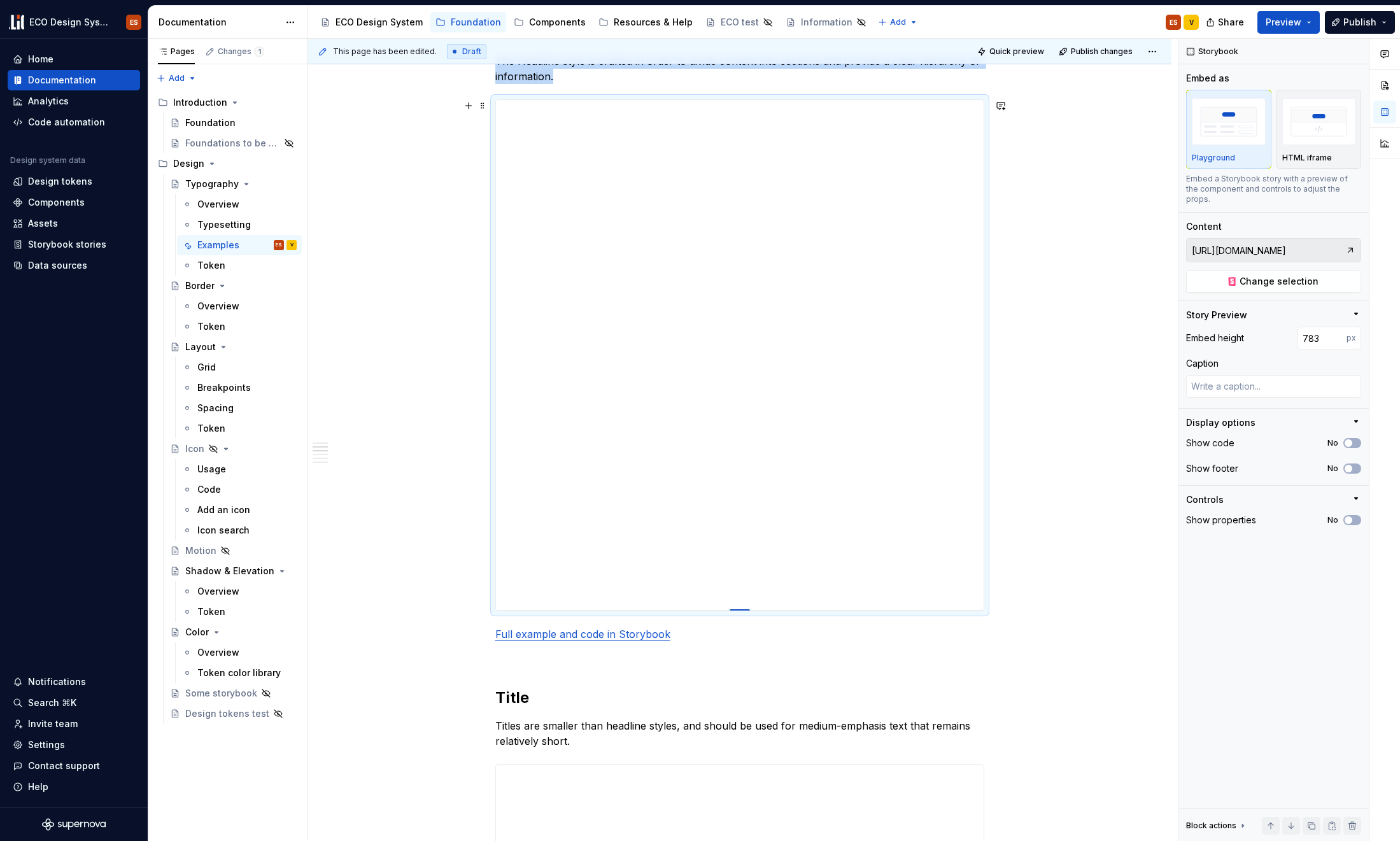
type textarea "*"
type input "782"
type textarea "*"
type input "780"
type textarea "*"
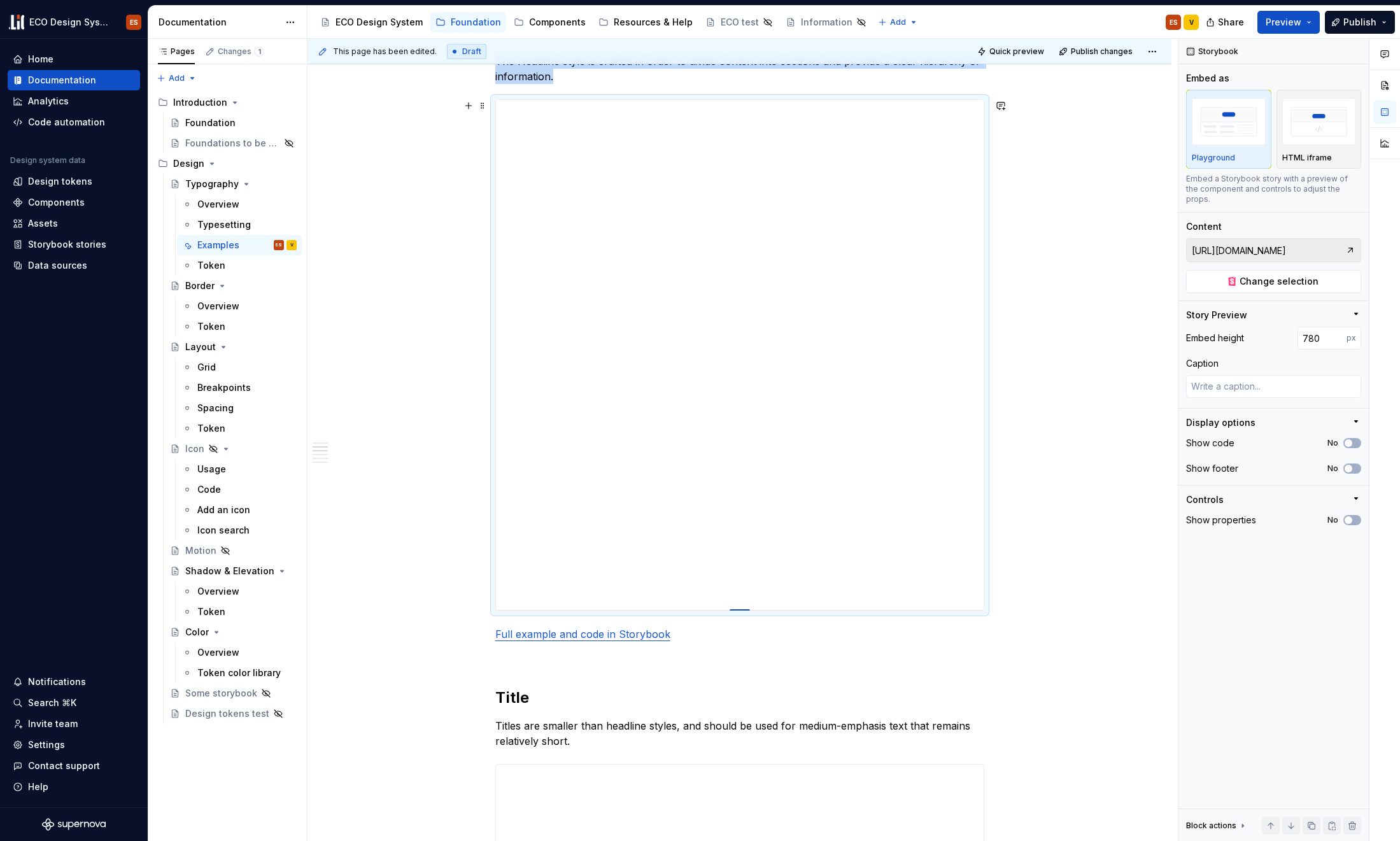
type input "778"
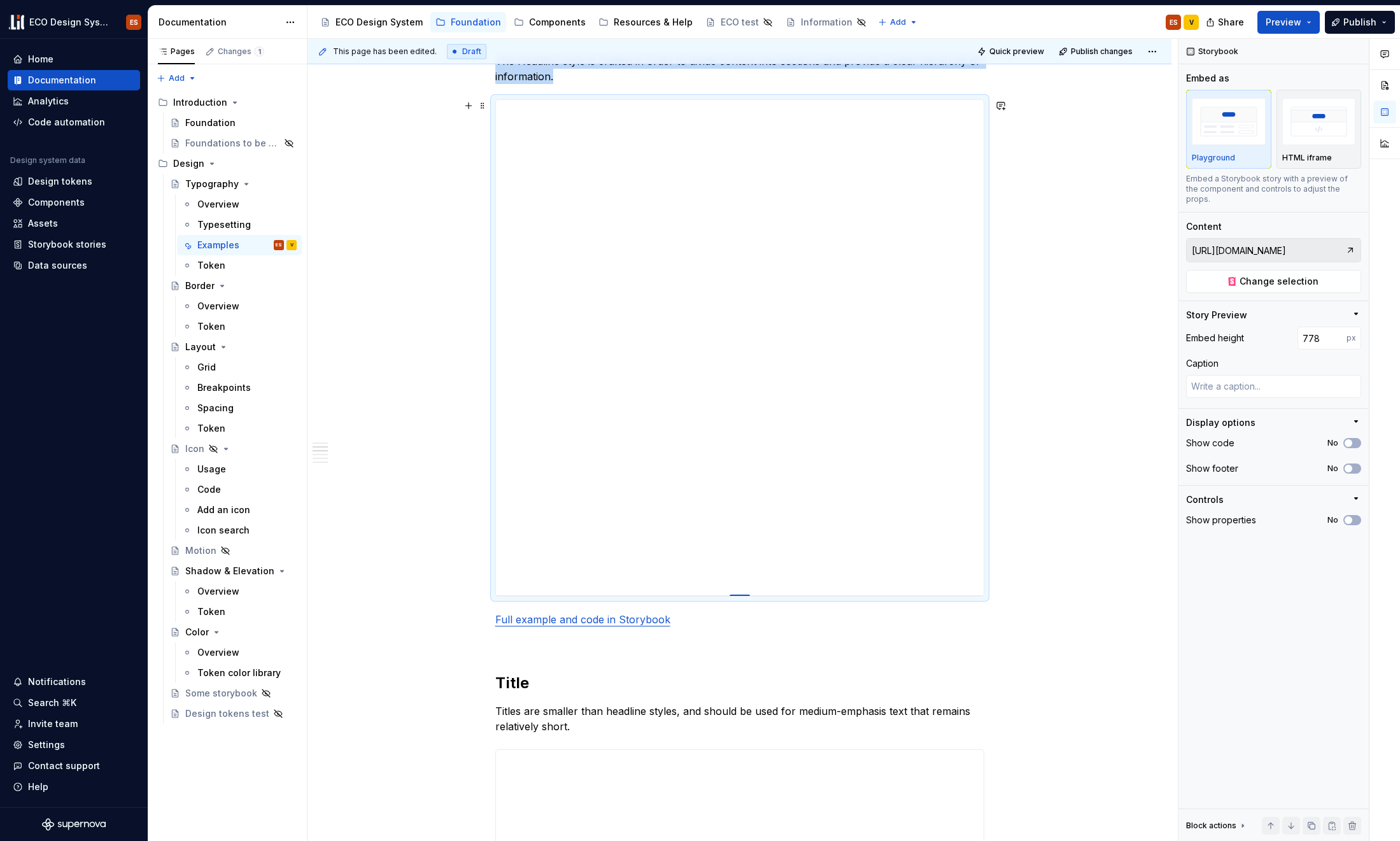
type textarea "*"
type input "776"
type textarea "*"
type input "773"
type textarea "*"
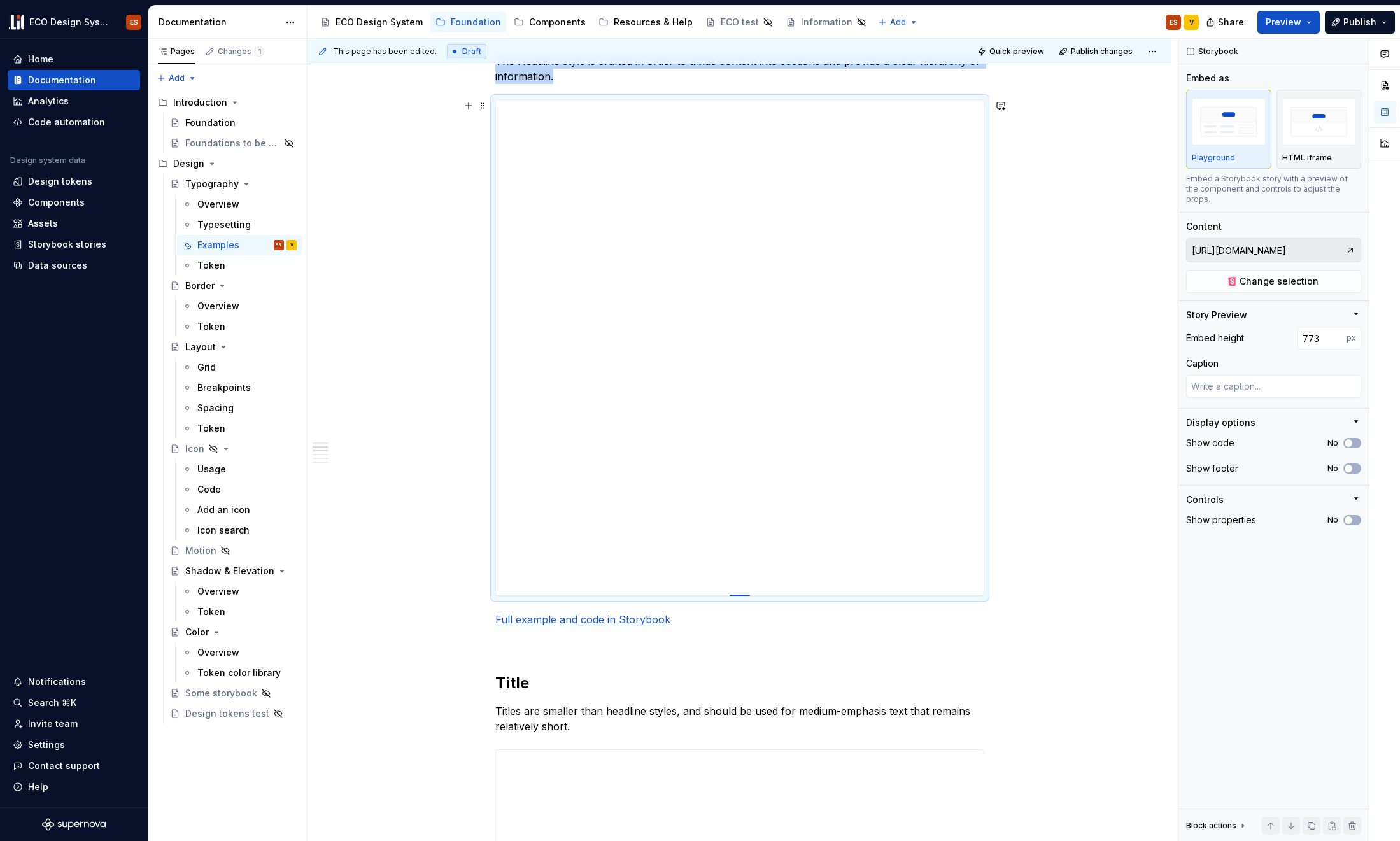
type input "771"
type textarea "*"
type input "769"
type textarea "*"
type input "766"
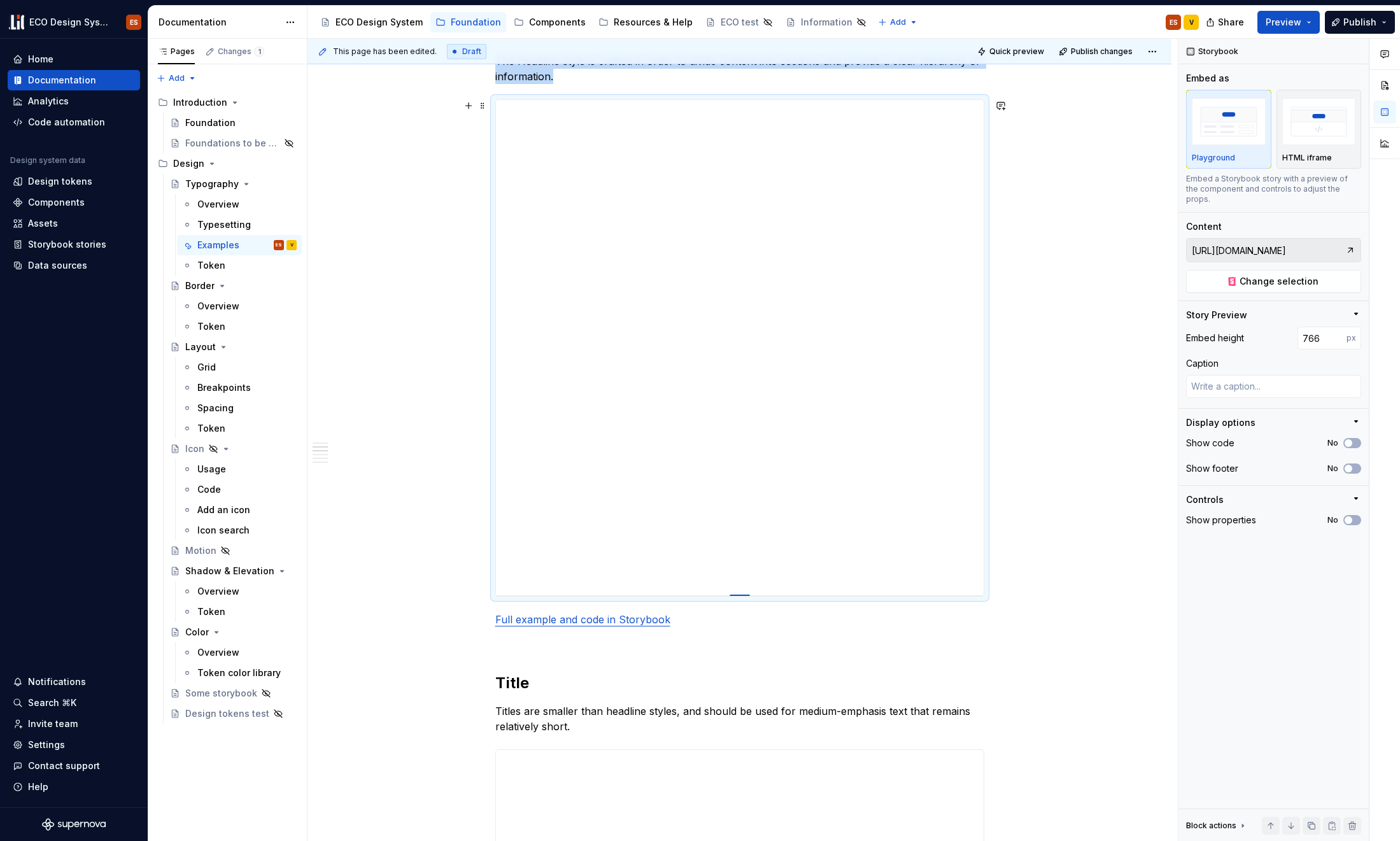
type textarea "*"
type input "764"
type textarea "*"
type input "761"
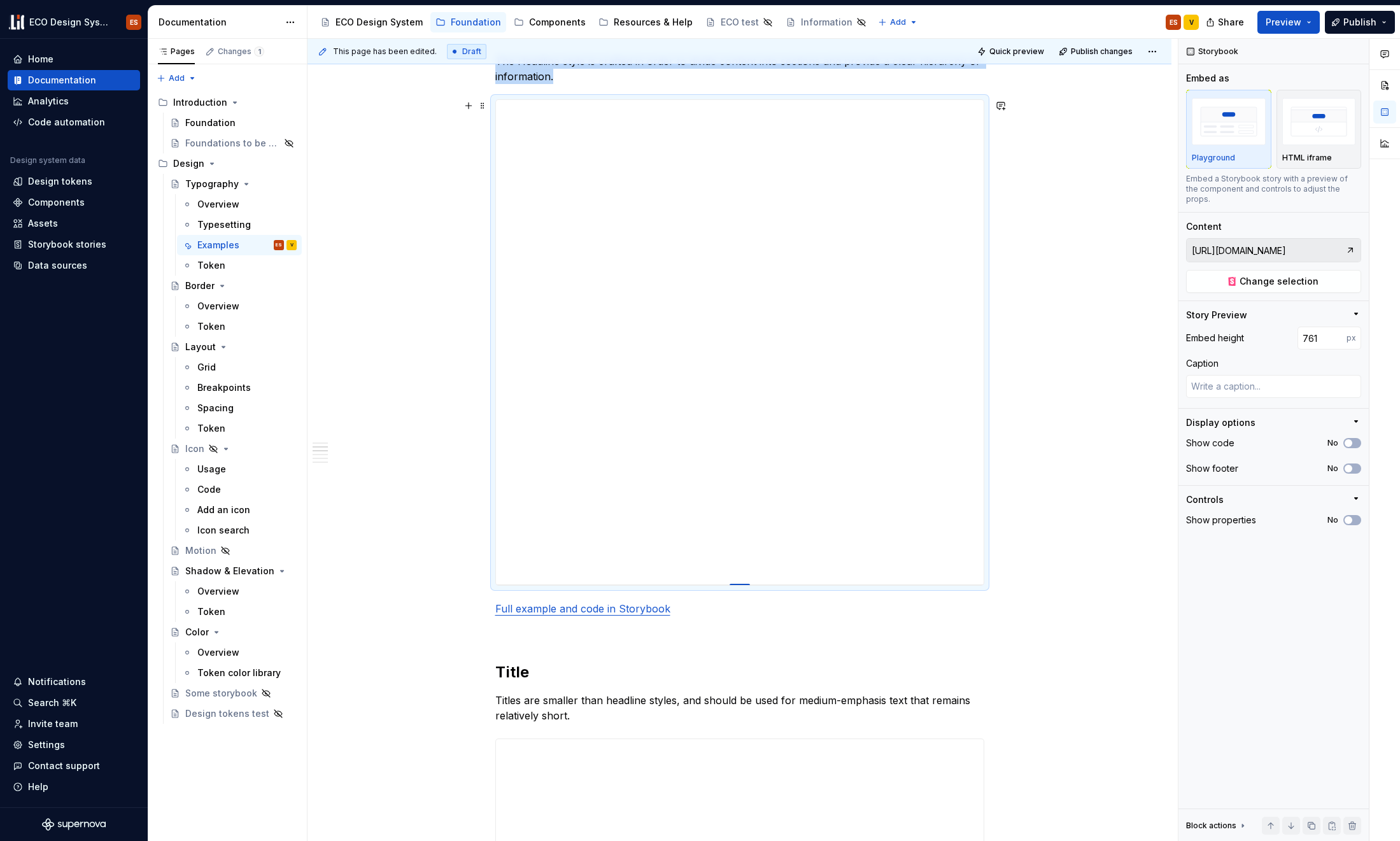
type textarea "*"
type input "759"
type textarea "*"
type input "758"
type textarea "*"
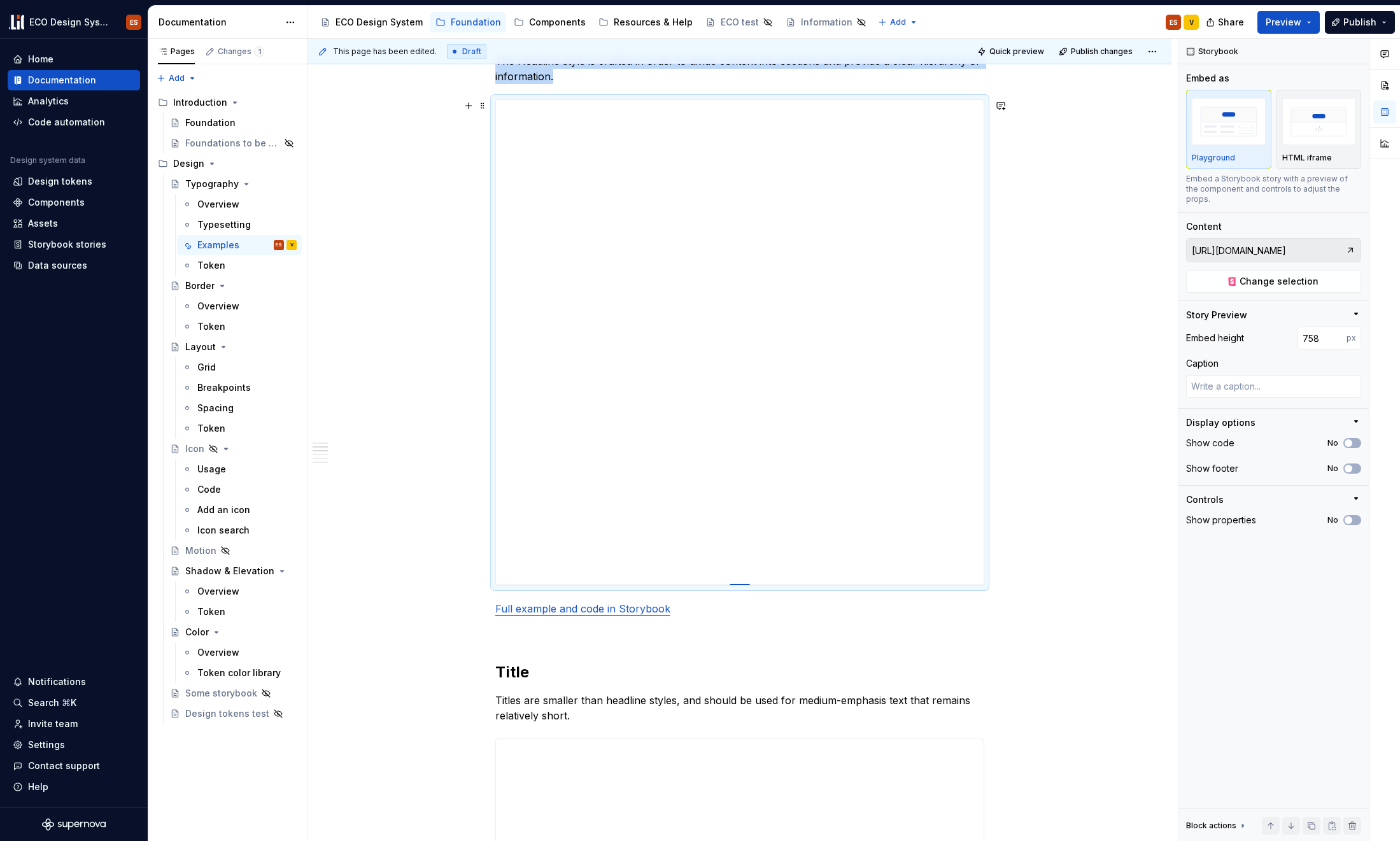
type input "756"
type textarea "*"
type input "754"
type textarea "*"
type input "752"
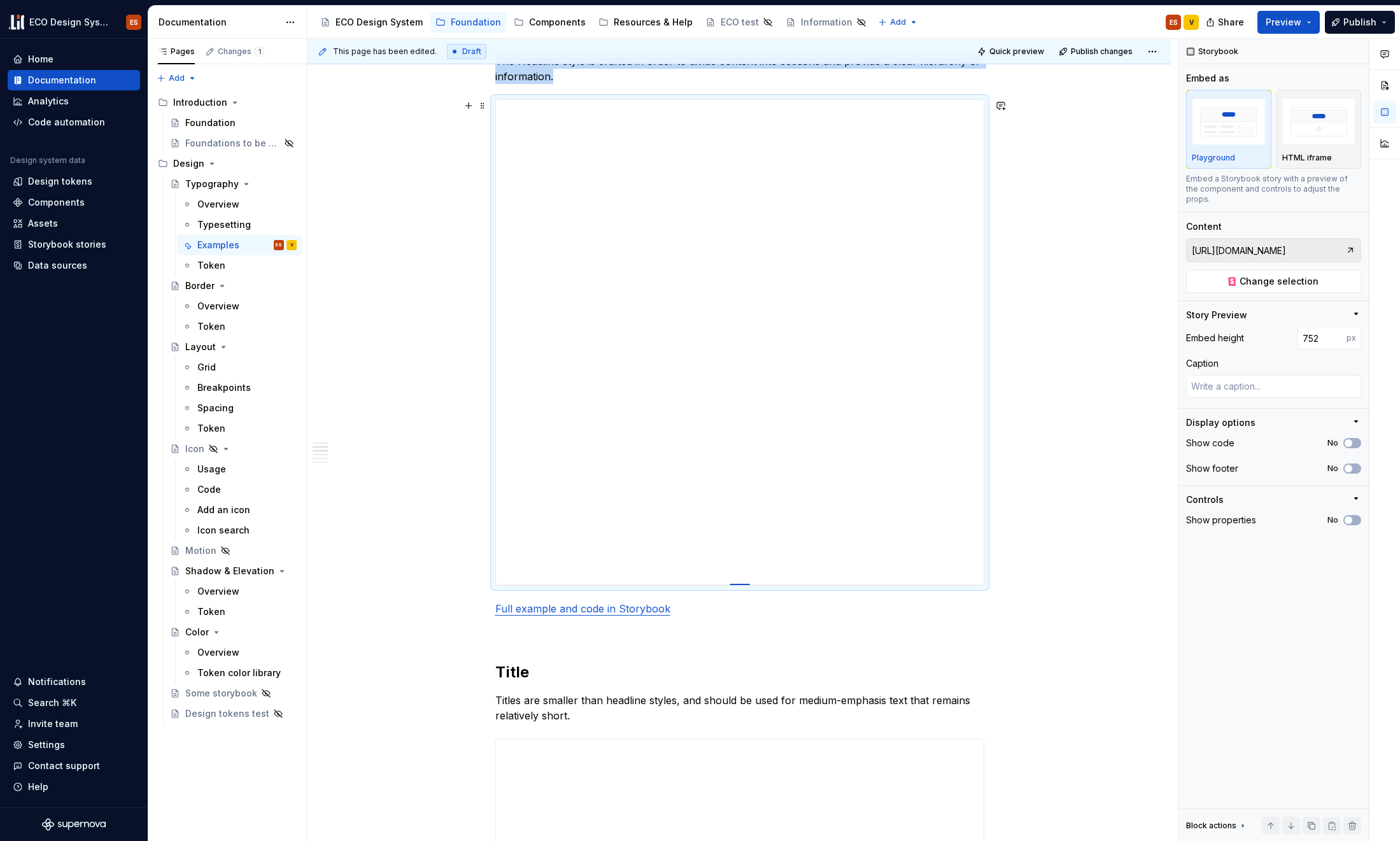
type textarea "*"
type input "749"
type textarea "*"
type input "748"
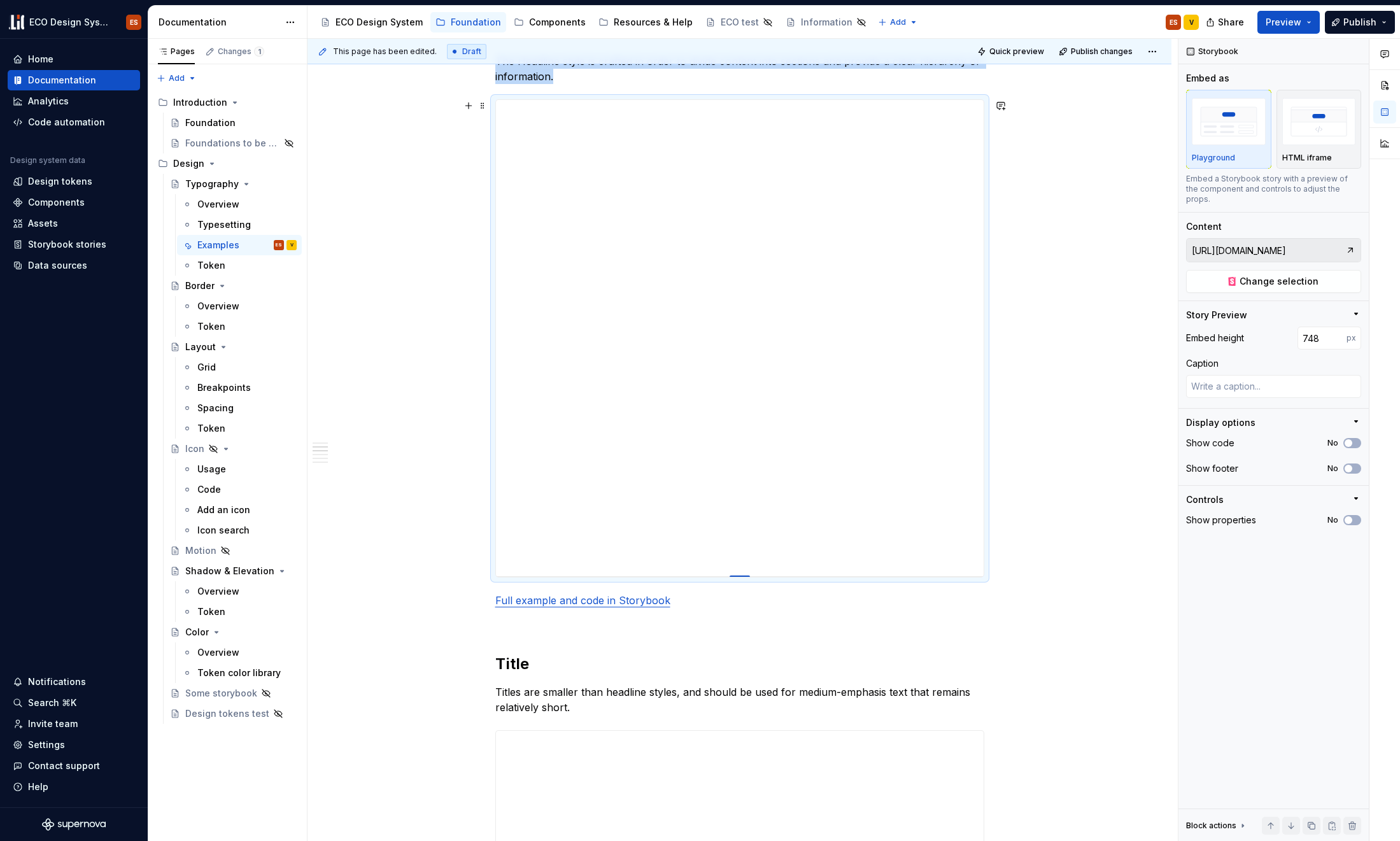
type textarea "*"
type input "746"
type textarea "*"
type input "743"
type textarea "*"
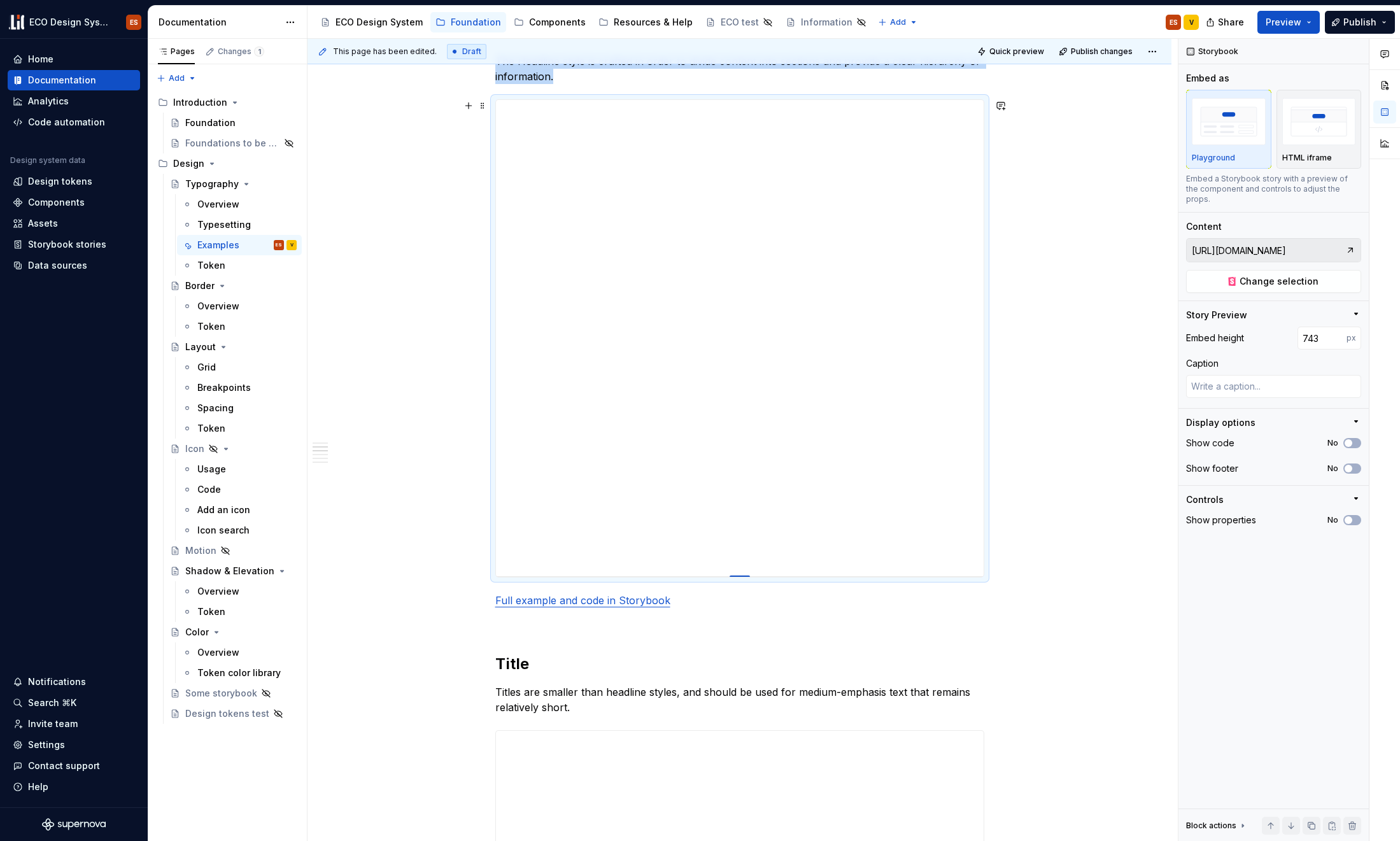
type input "742"
type textarea "*"
type input "741"
type textarea "*"
type input "740"
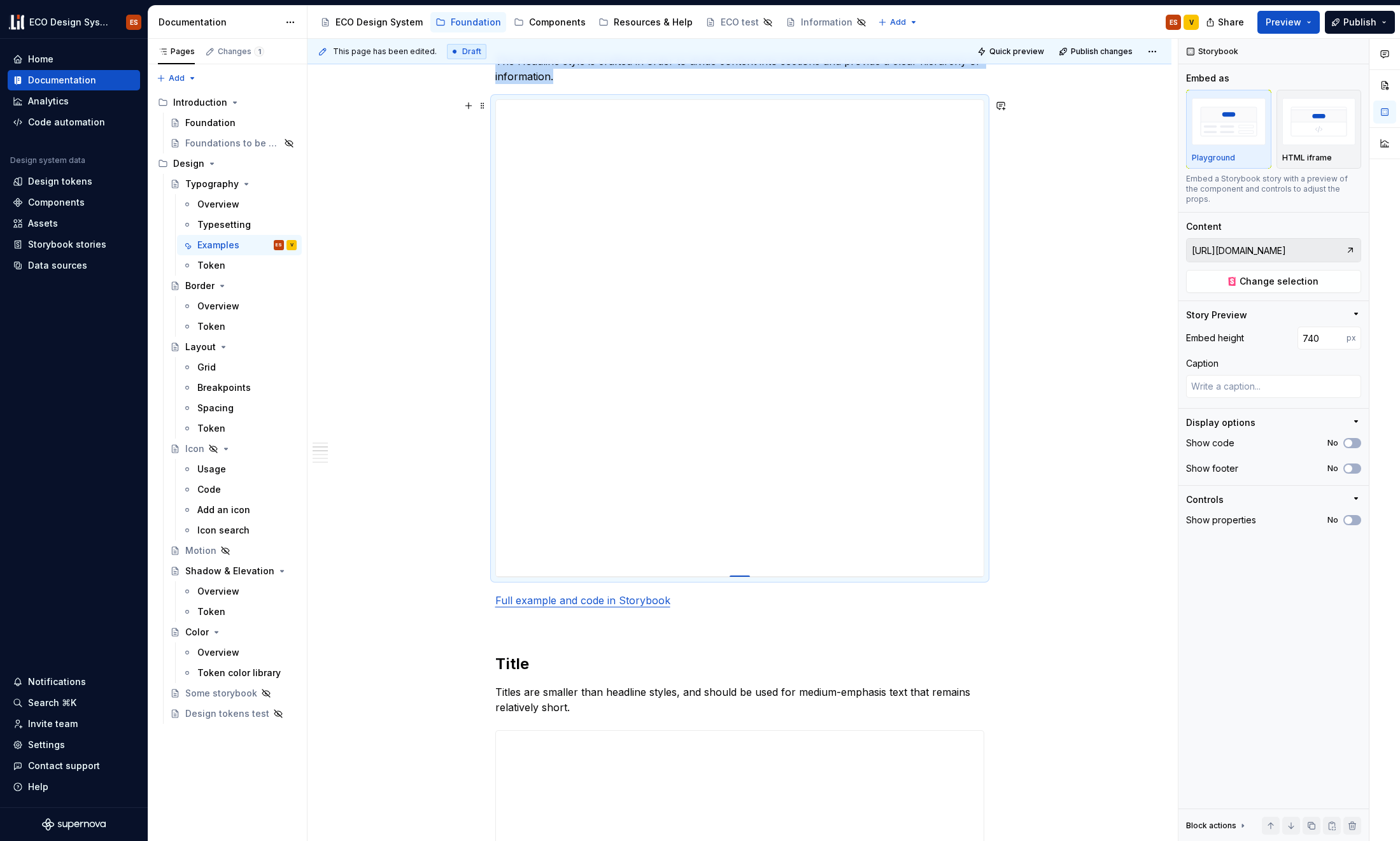
type textarea "*"
type input "739"
type textarea "*"
type input "737"
type textarea "*"
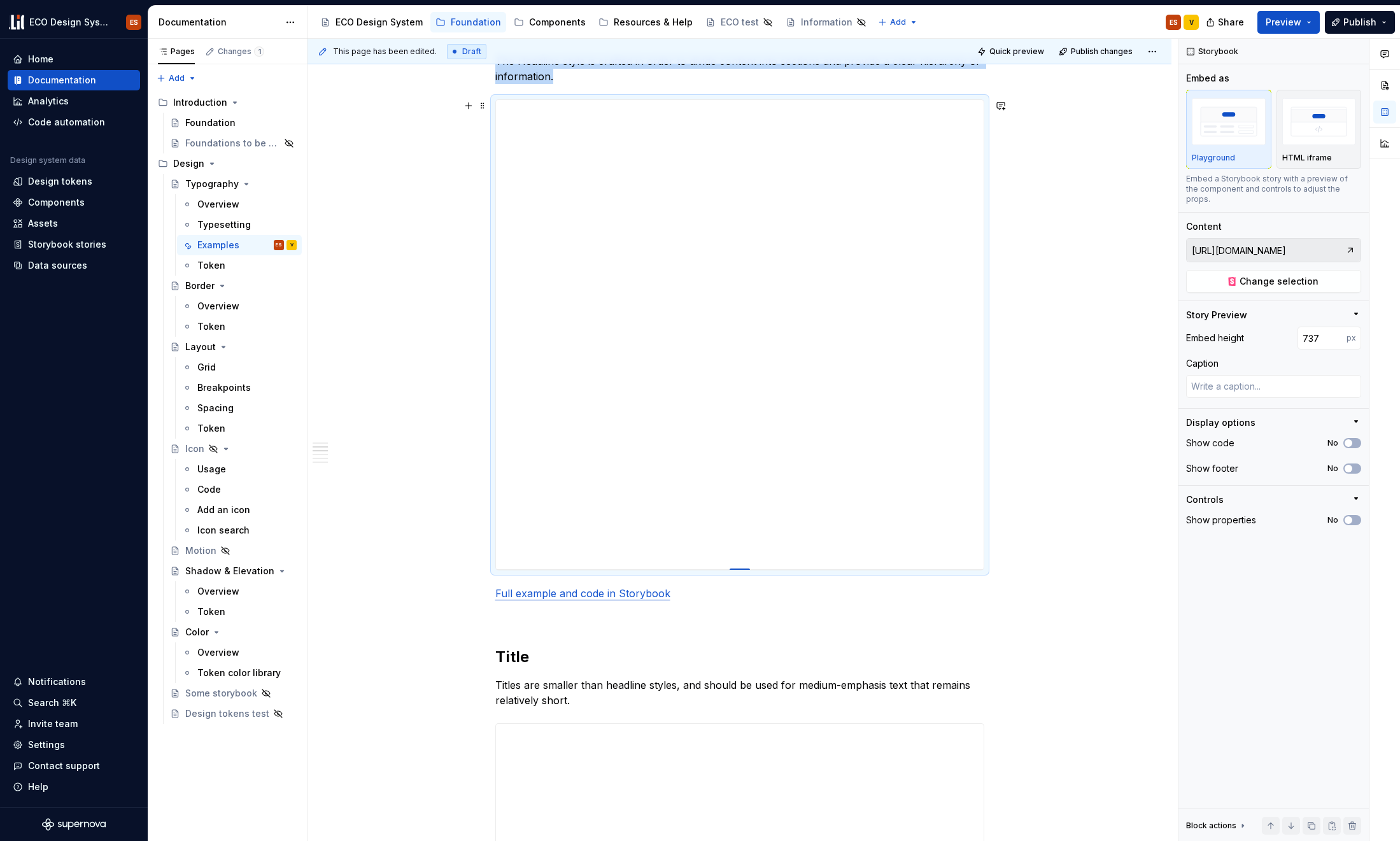
type input "736"
type textarea "*"
type input "735"
type textarea "*"
type input "734"
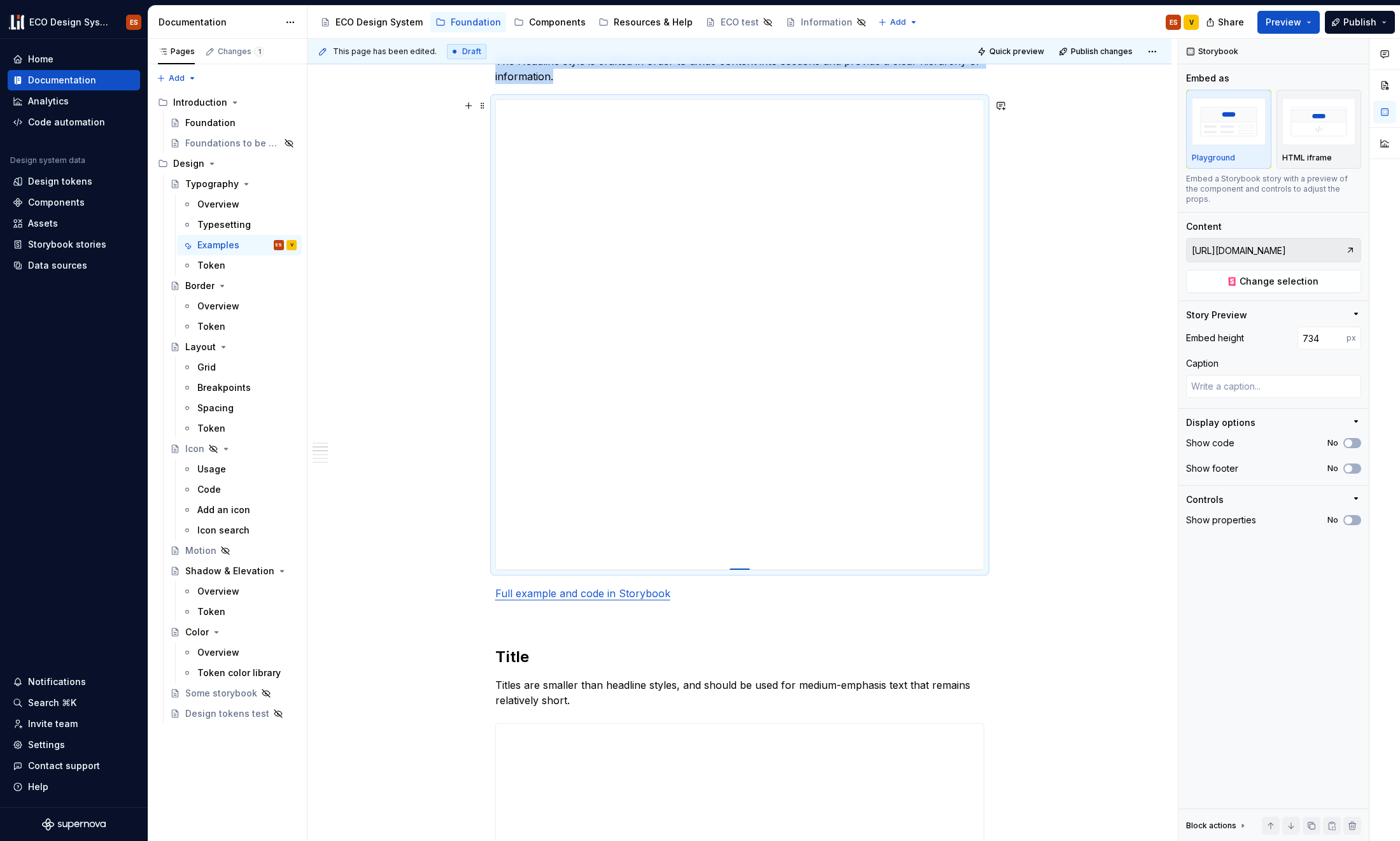
type textarea "*"
type input "733"
type textarea "*"
type input "732"
type textarea "*"
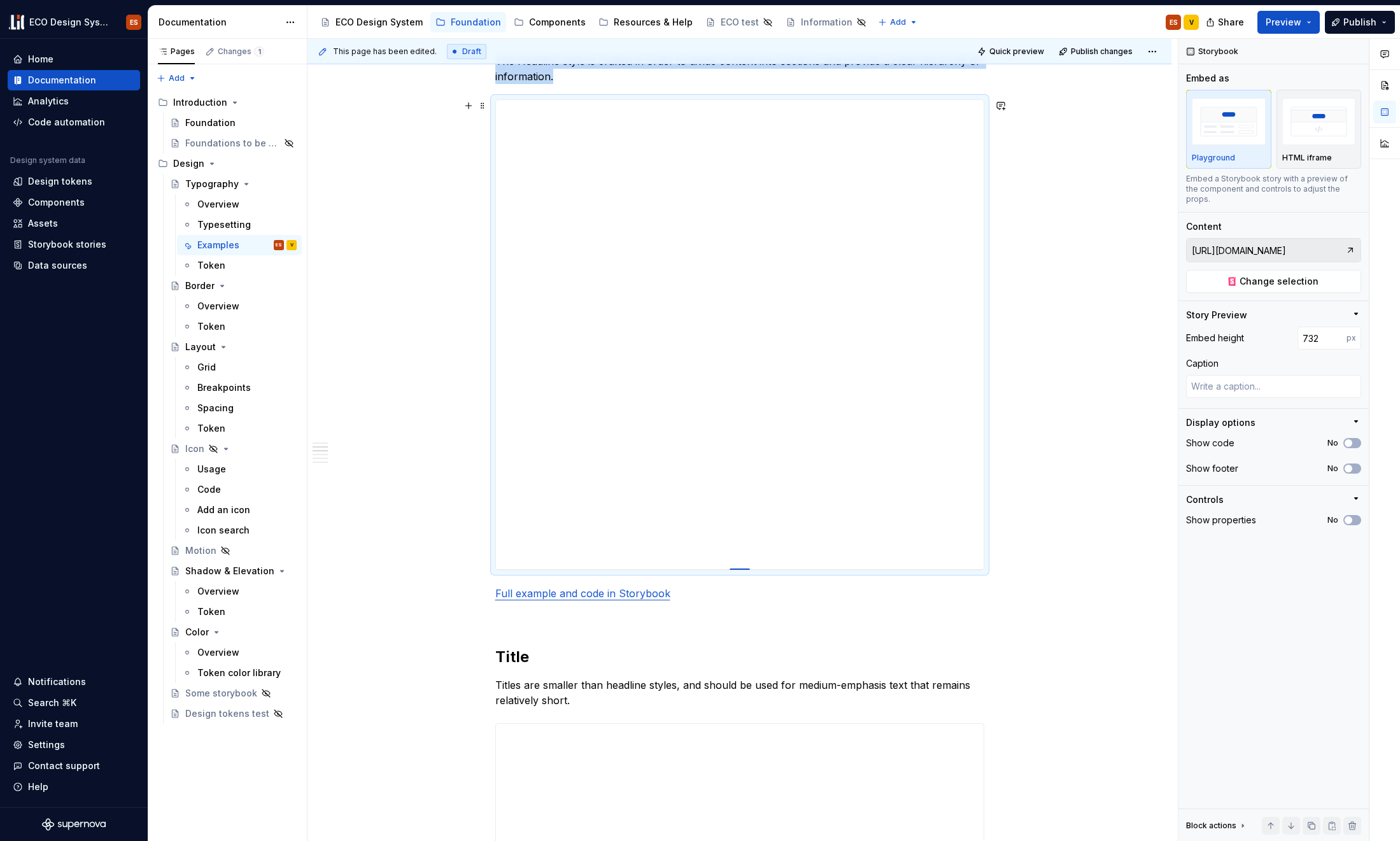
type input "730"
type textarea "*"
type input "729"
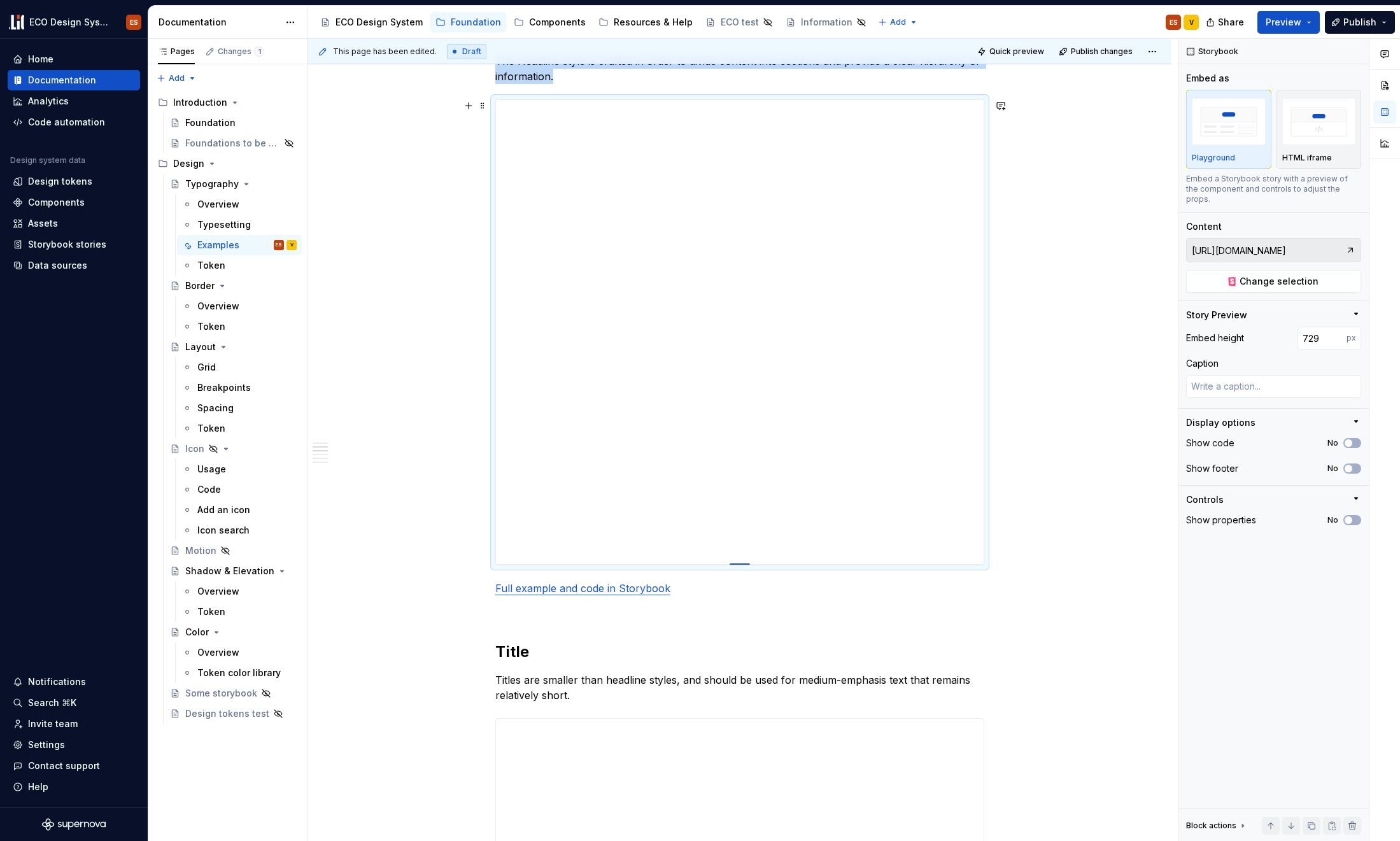
type textarea "*"
type input "728"
type textarea "*"
type input "727"
type textarea "*"
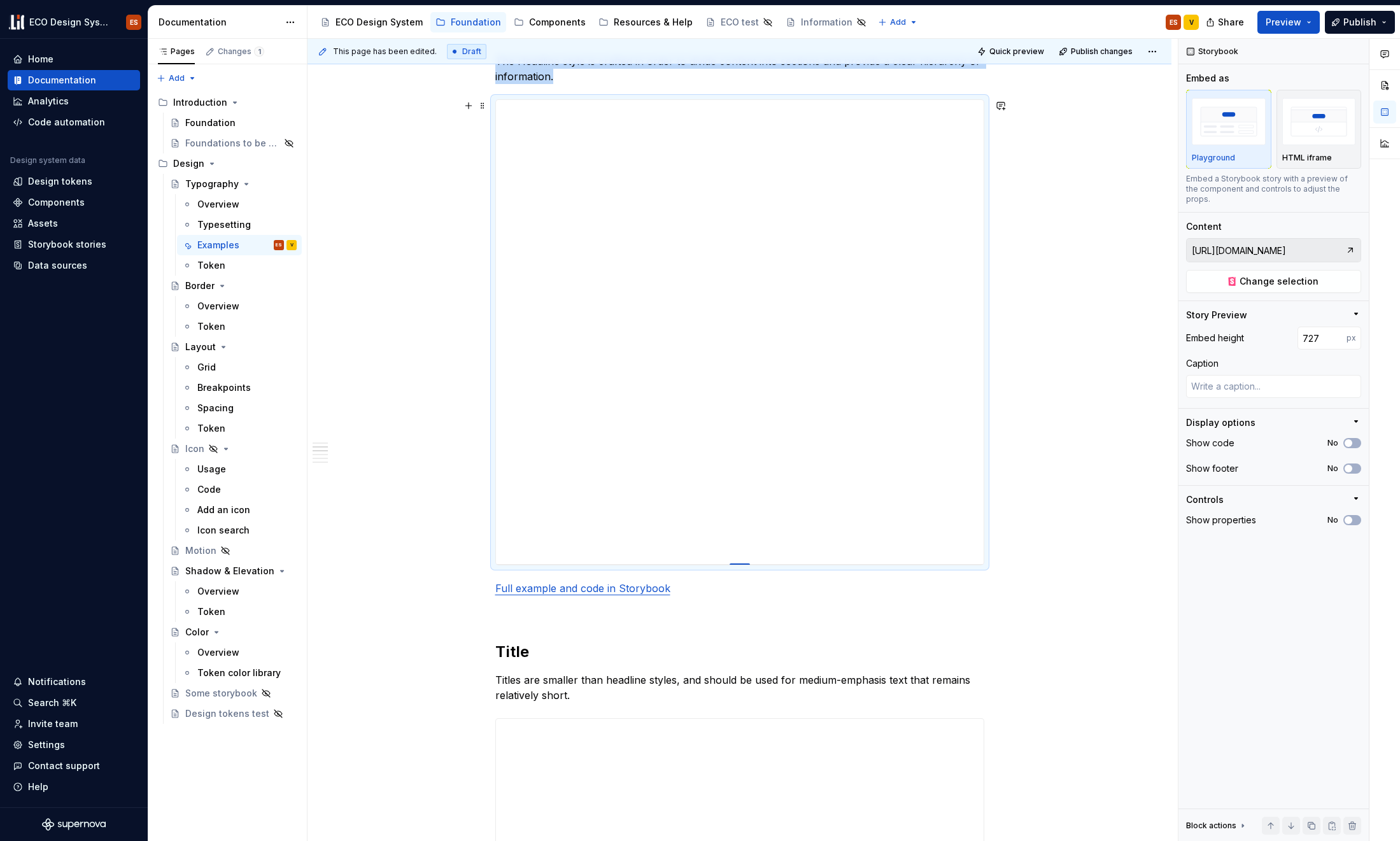
type input "726"
type textarea "*"
type input "725"
type textarea "*"
type input "724"
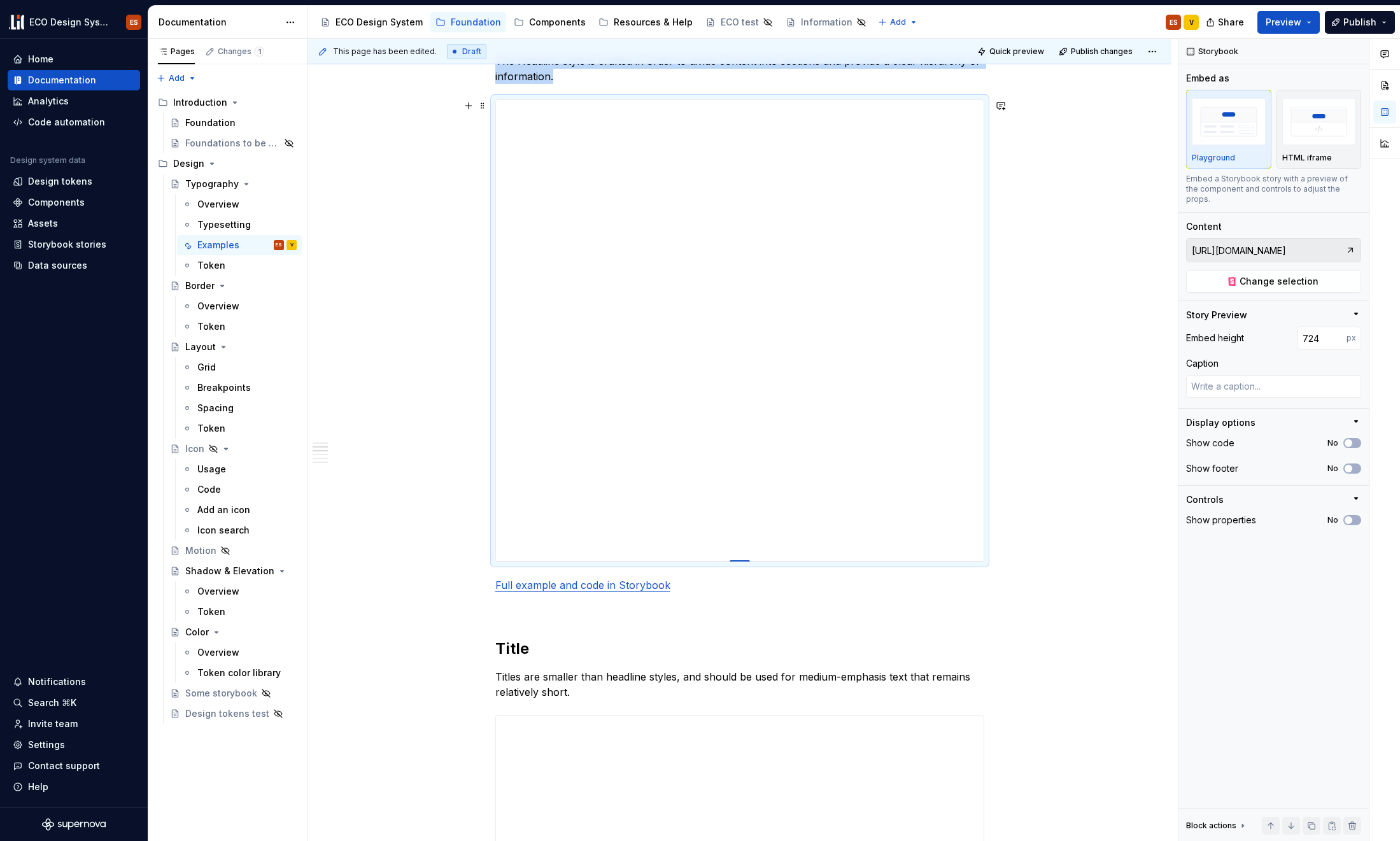
type textarea "*"
type input "723"
type textarea "*"
type input "722"
type textarea "*"
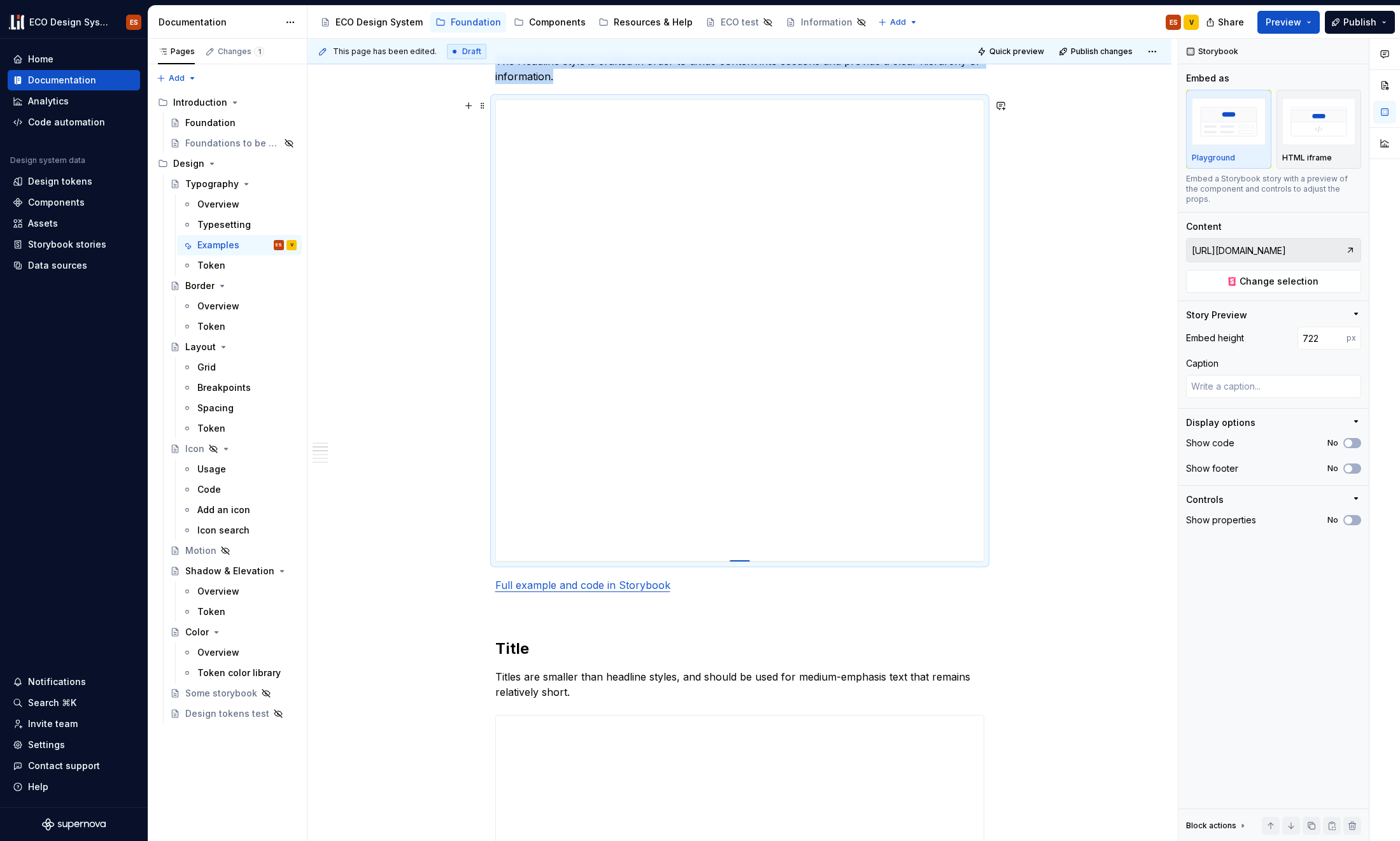
type input "721"
type textarea "*"
type input "719"
type textarea "*"
type input "718"
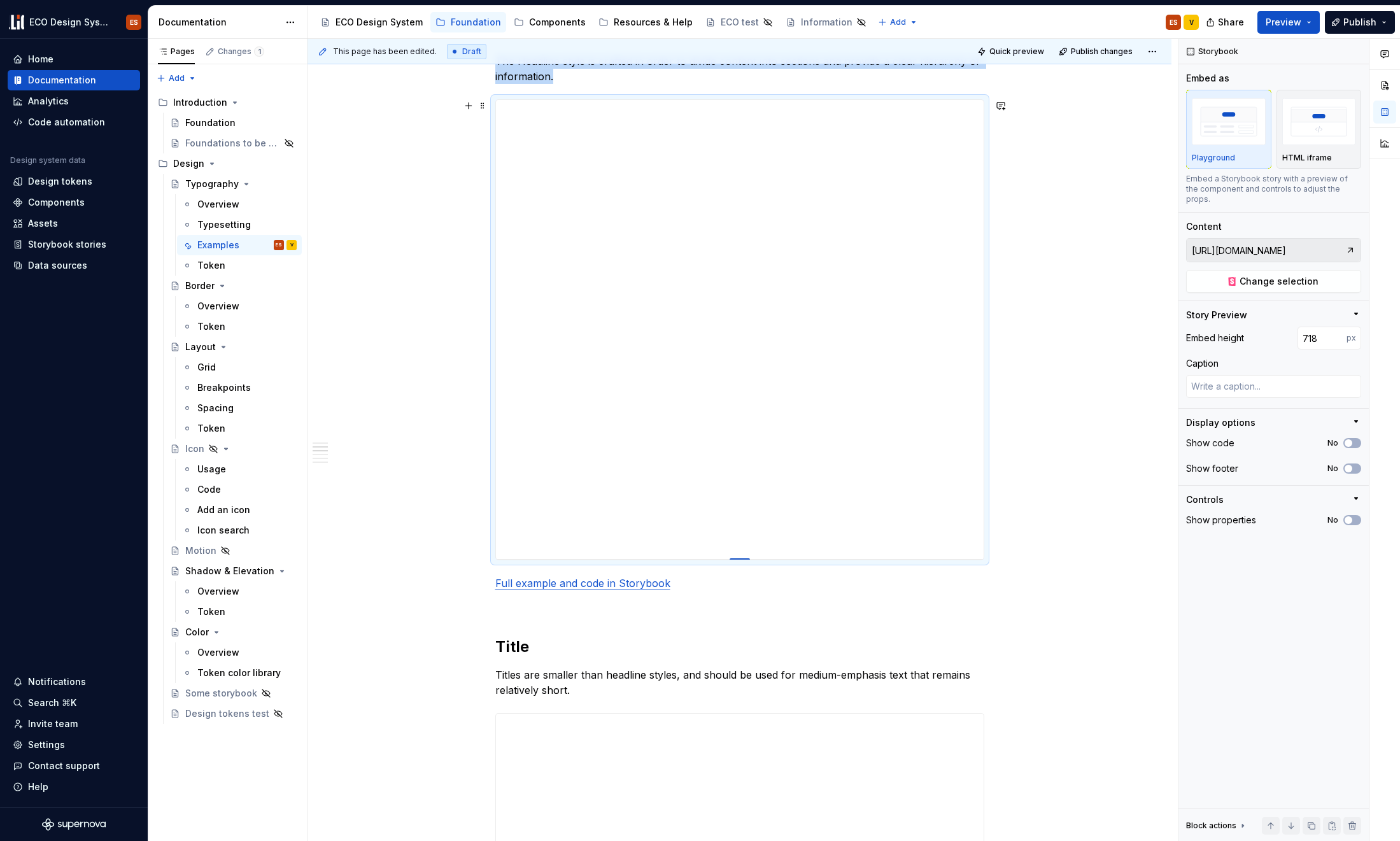
type textarea "*"
type input "717"
type textarea "*"
type input "716"
type textarea "*"
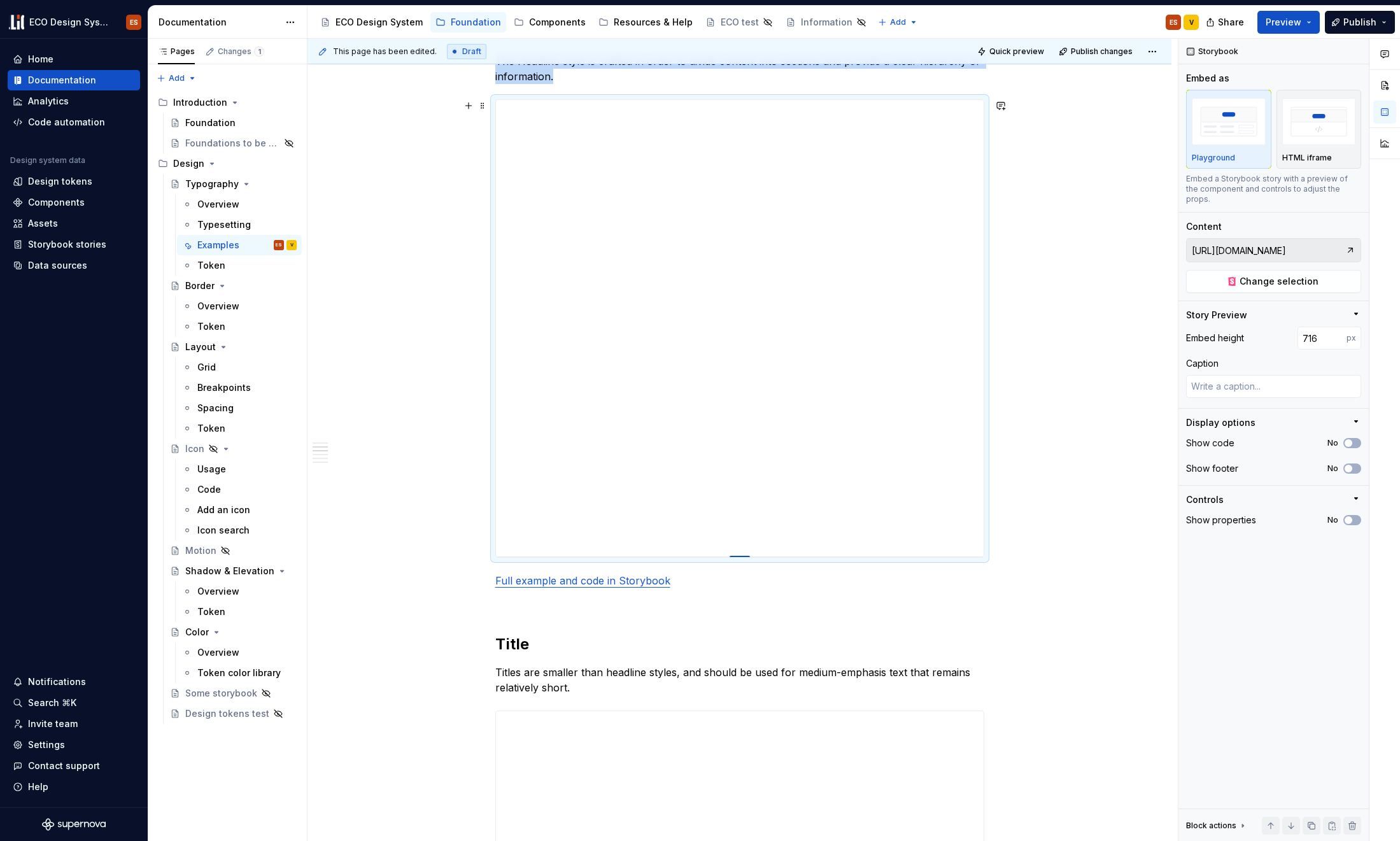
type input "715"
type textarea "*"
type input "714"
type textarea "*"
type input "713"
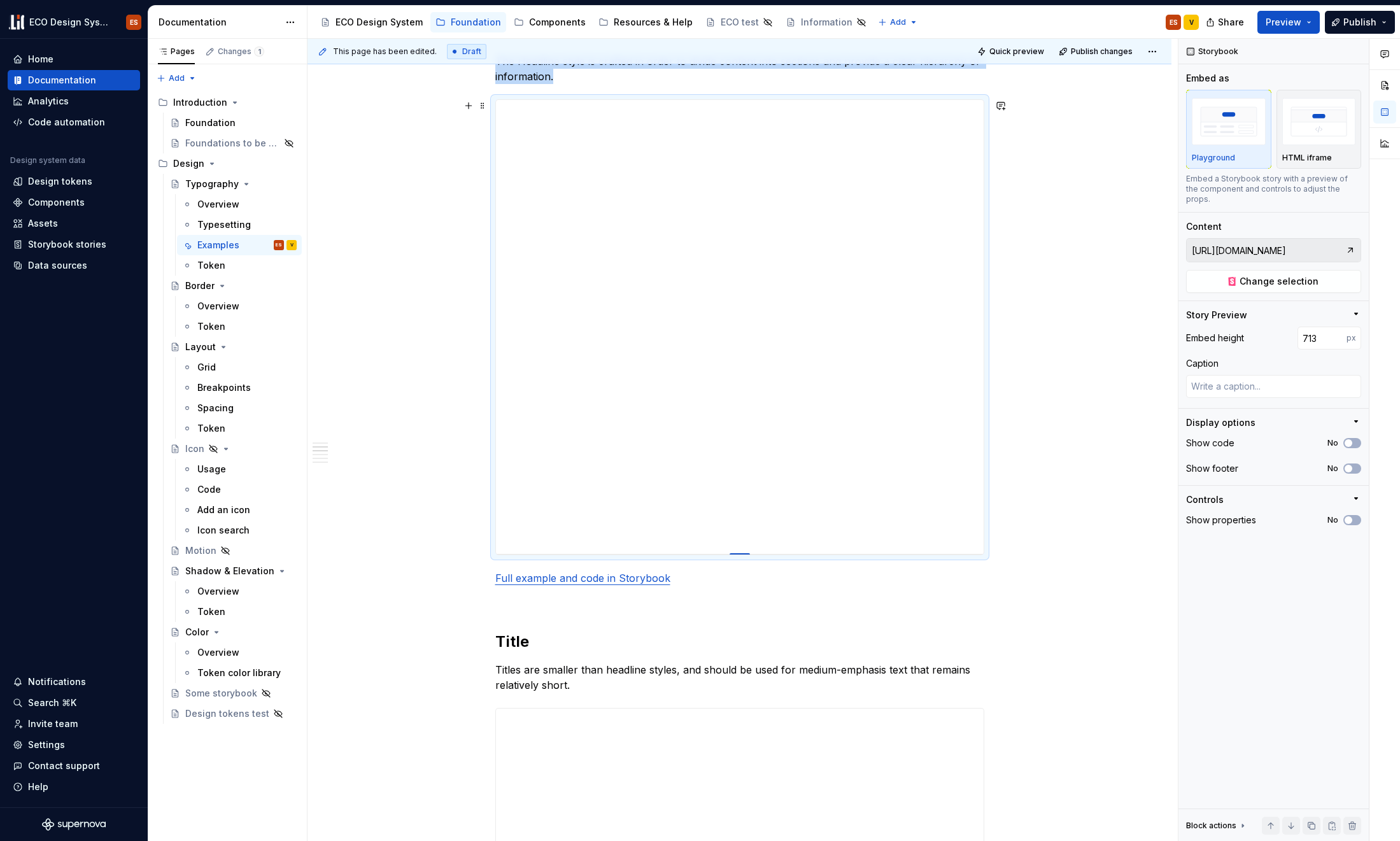
drag, startPoint x: 740, startPoint y: 672, endPoint x: 759, endPoint y: 554, distance: 119.5
click at [1135, 20] on button "Preview" at bounding box center [1289, 23] width 62 height 23
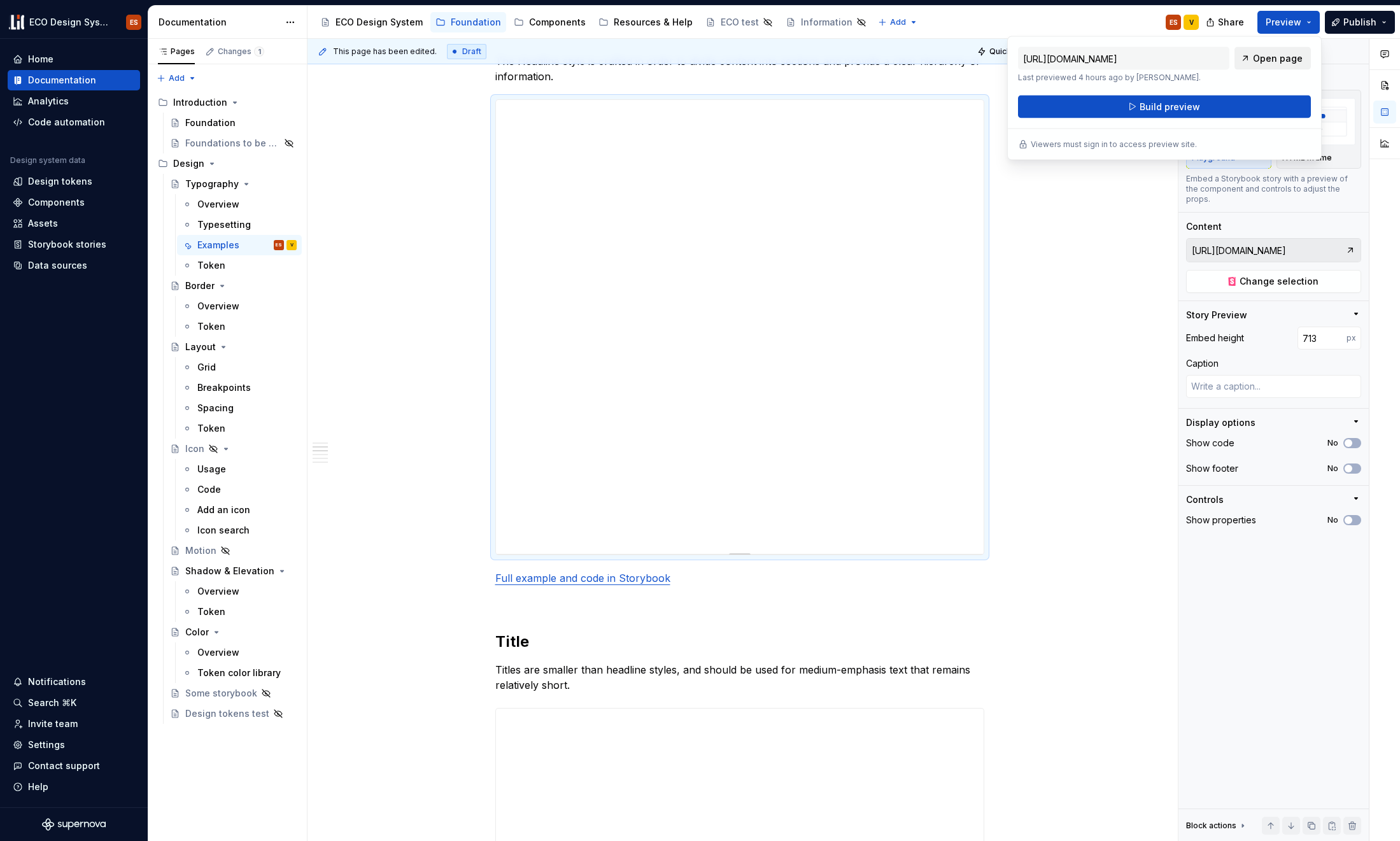
click at [1135, 64] on link "Open page" at bounding box center [1273, 59] width 77 height 23
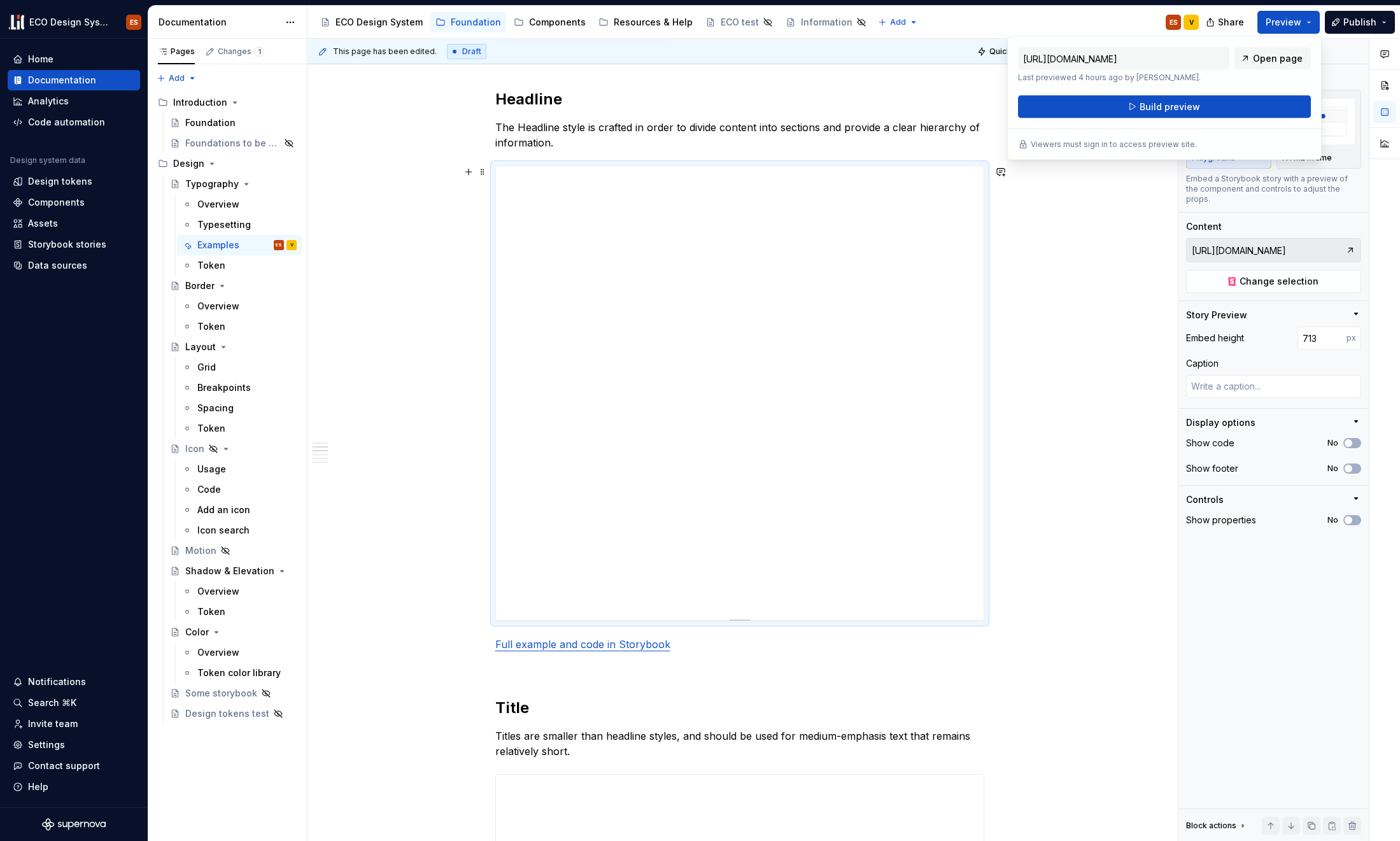
scroll to position [917, 0]
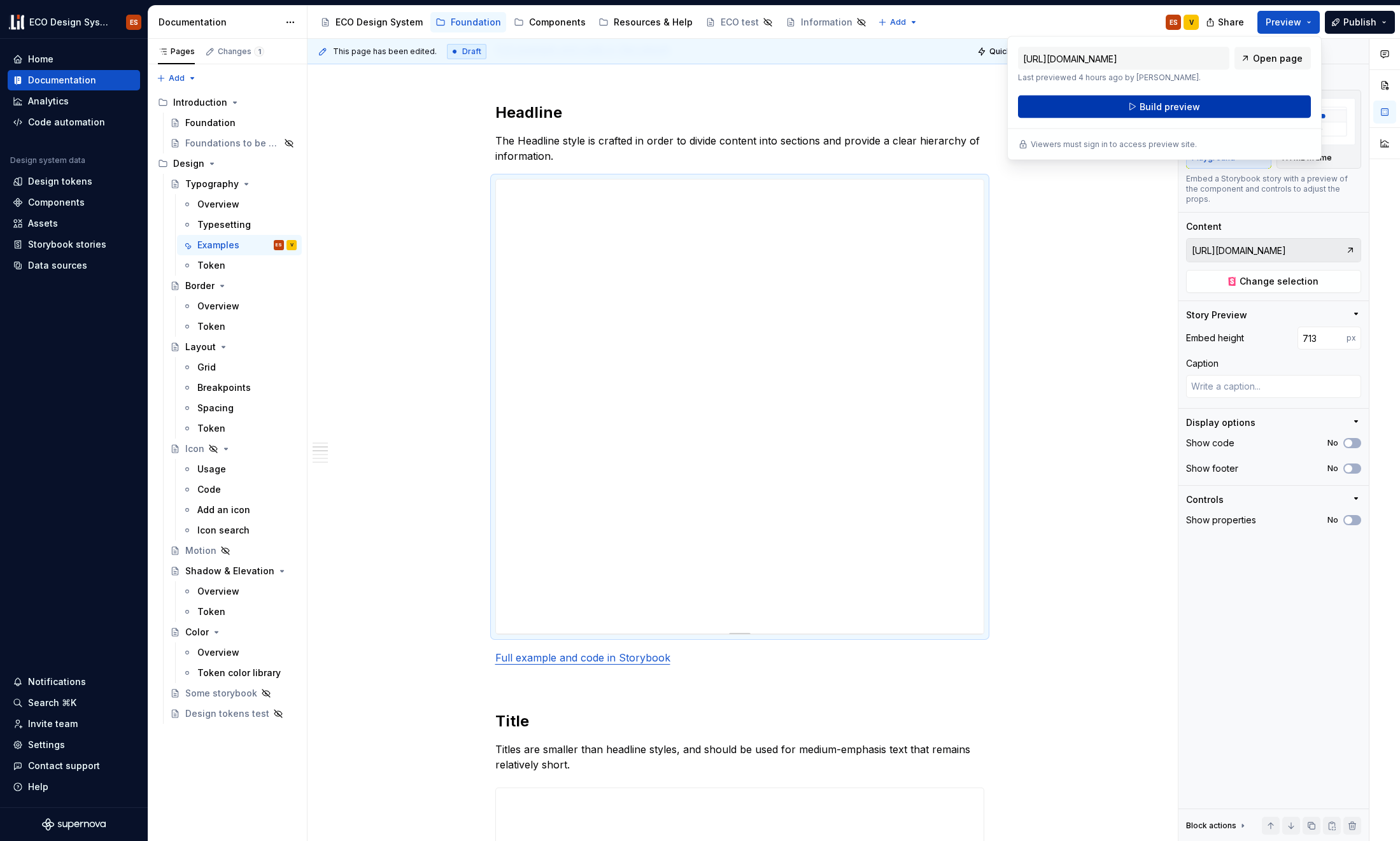
click at [1135, 110] on span "Build preview" at bounding box center [1170, 107] width 61 height 13
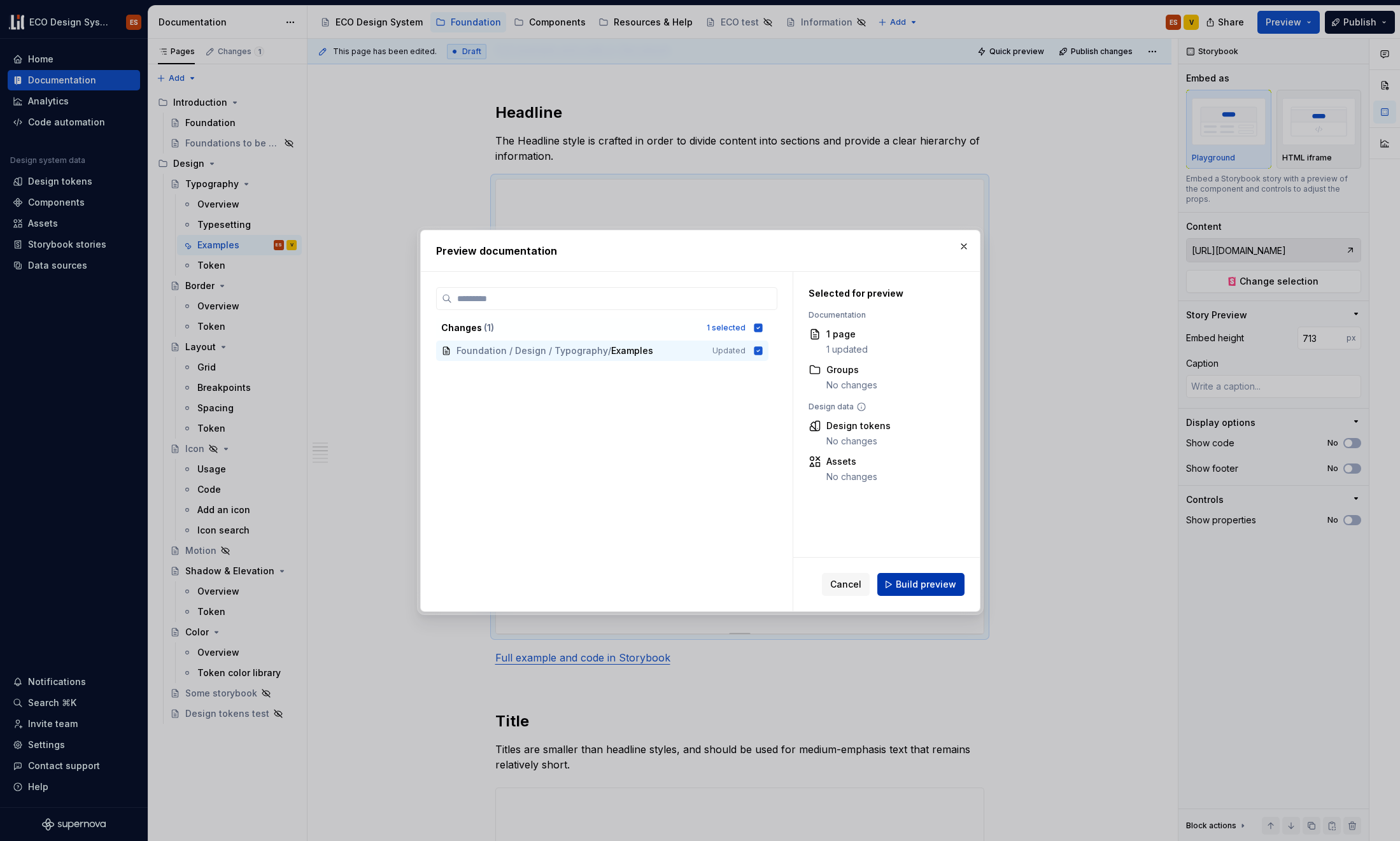
click at [926, 582] on span "Build preview" at bounding box center [926, 584] width 61 height 13
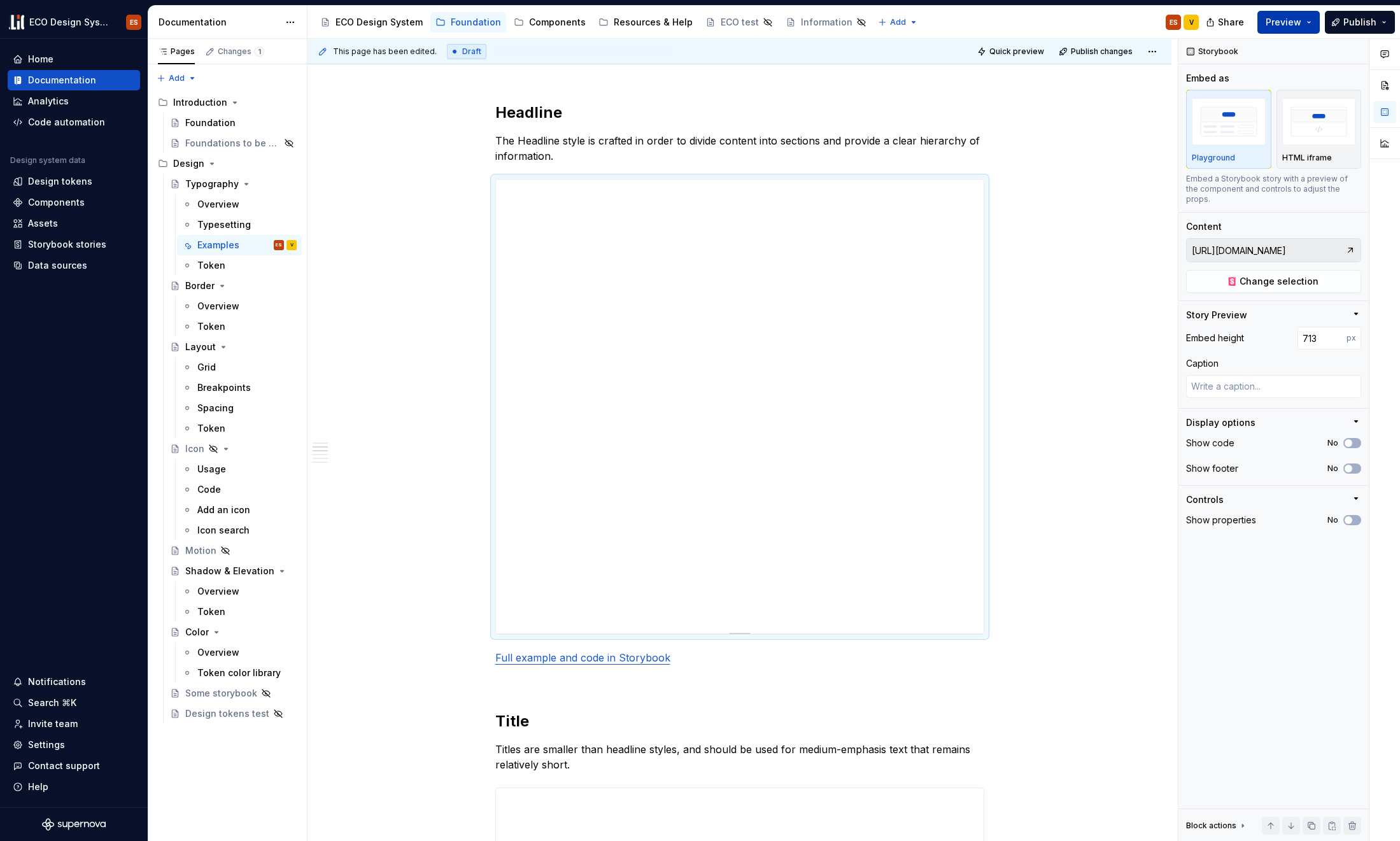
click at [1135, 21] on button "Preview" at bounding box center [1289, 23] width 62 height 23
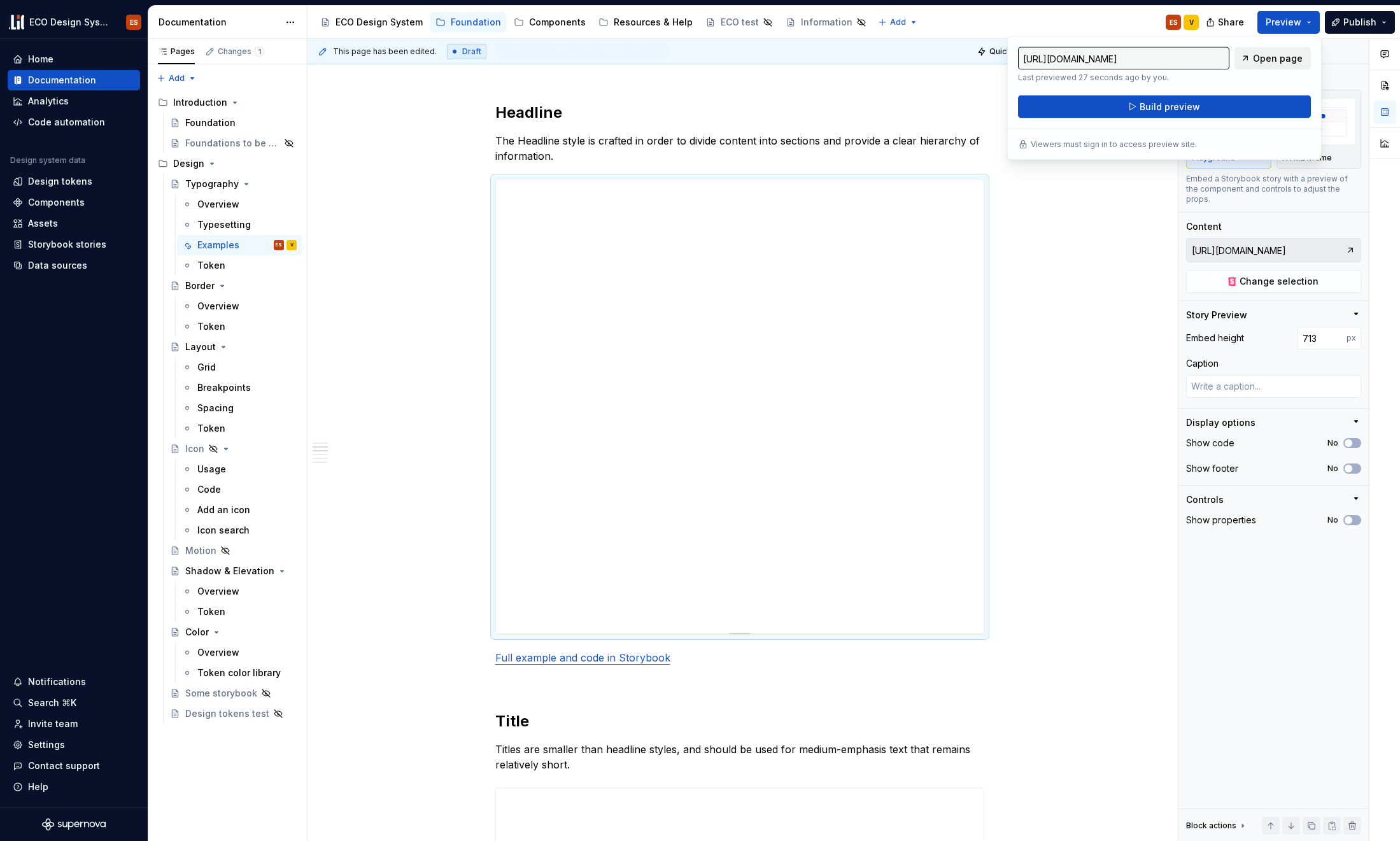
click at [1135, 59] on span "Open page" at bounding box center [1278, 59] width 50 height 13
type textarea "*"
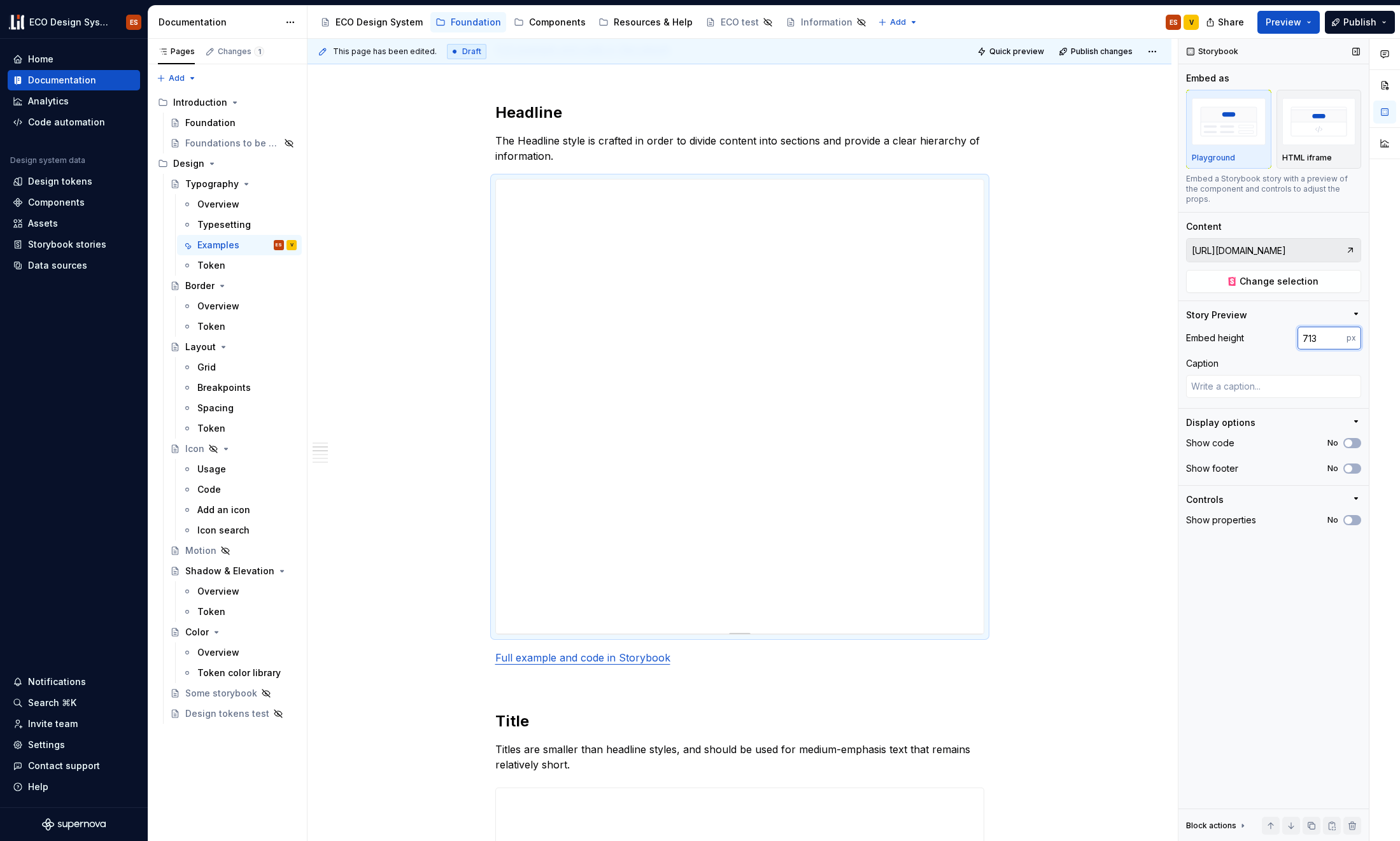
click at [1135, 330] on input "713" at bounding box center [1322, 338] width 49 height 23
drag, startPoint x: 1323, startPoint y: 330, endPoint x: 1295, endPoint y: 326, distance: 28.3
click at [1135, 326] on div "Embed height 713 px" at bounding box center [1274, 338] width 175 height 23
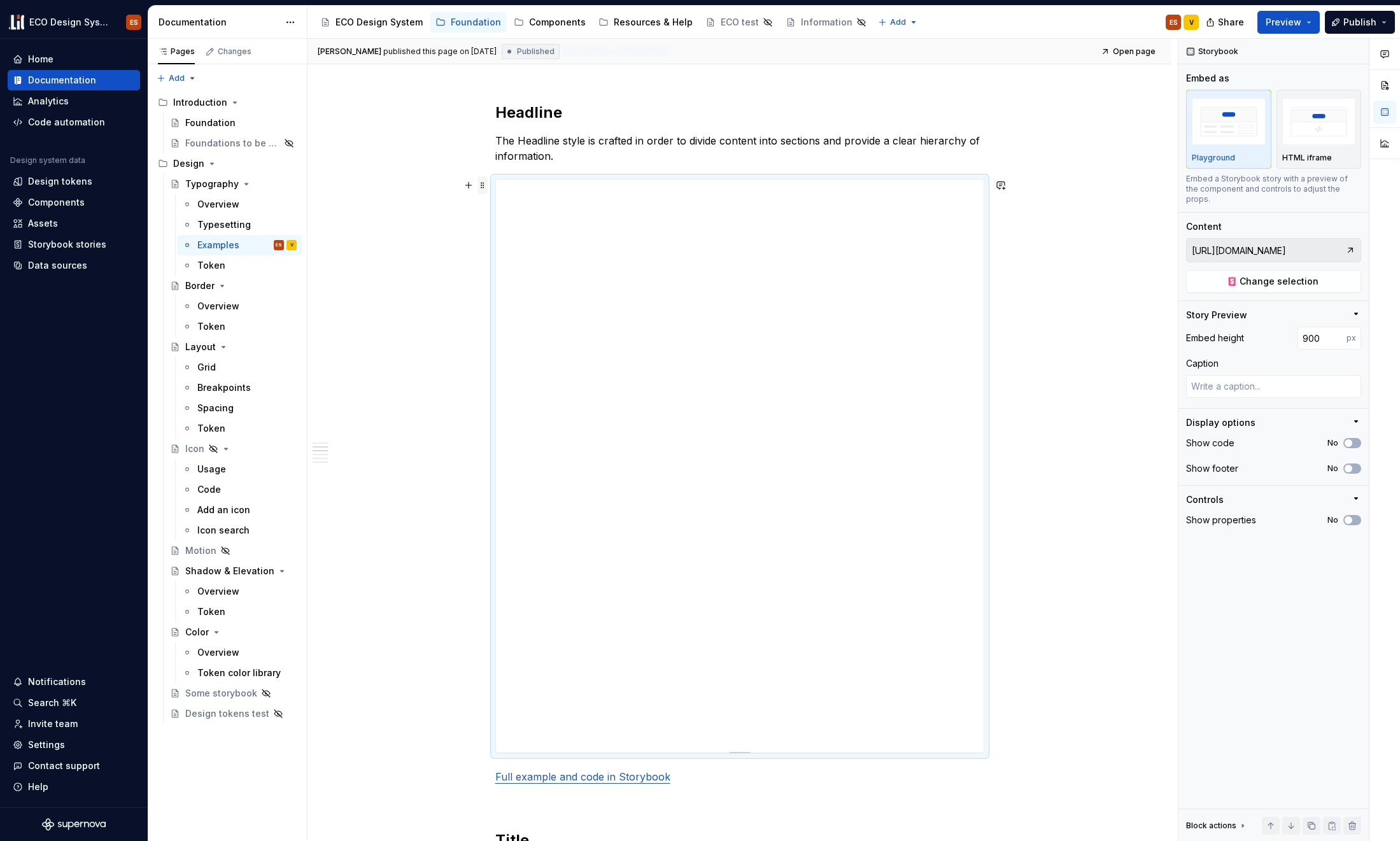
click at [483, 184] on span at bounding box center [483, 185] width 10 height 18
click at [1135, 309] on icon "button" at bounding box center [1356, 314] width 10 height 10
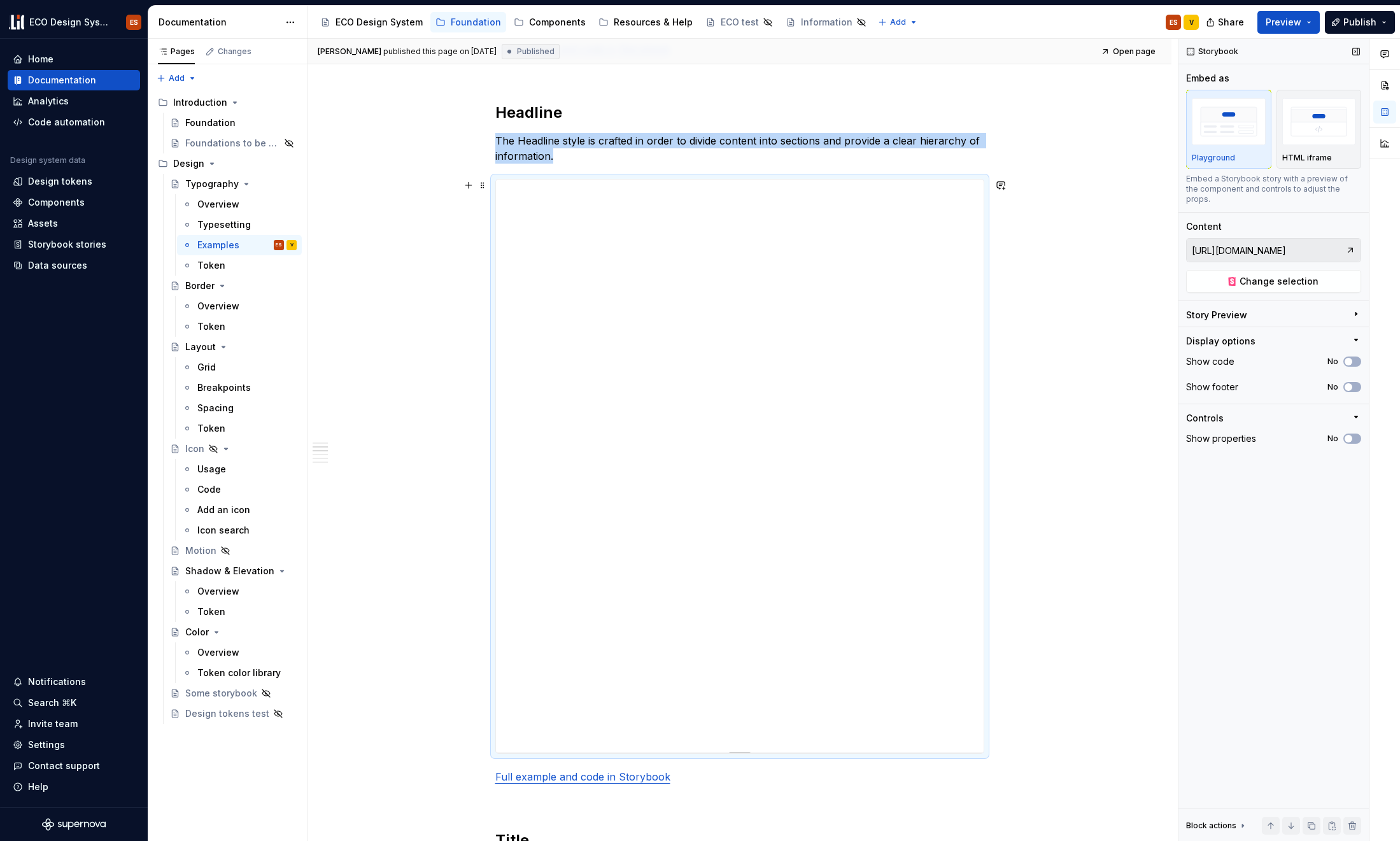
click at [1135, 313] on icon "button" at bounding box center [1356, 314] width 1 height 3
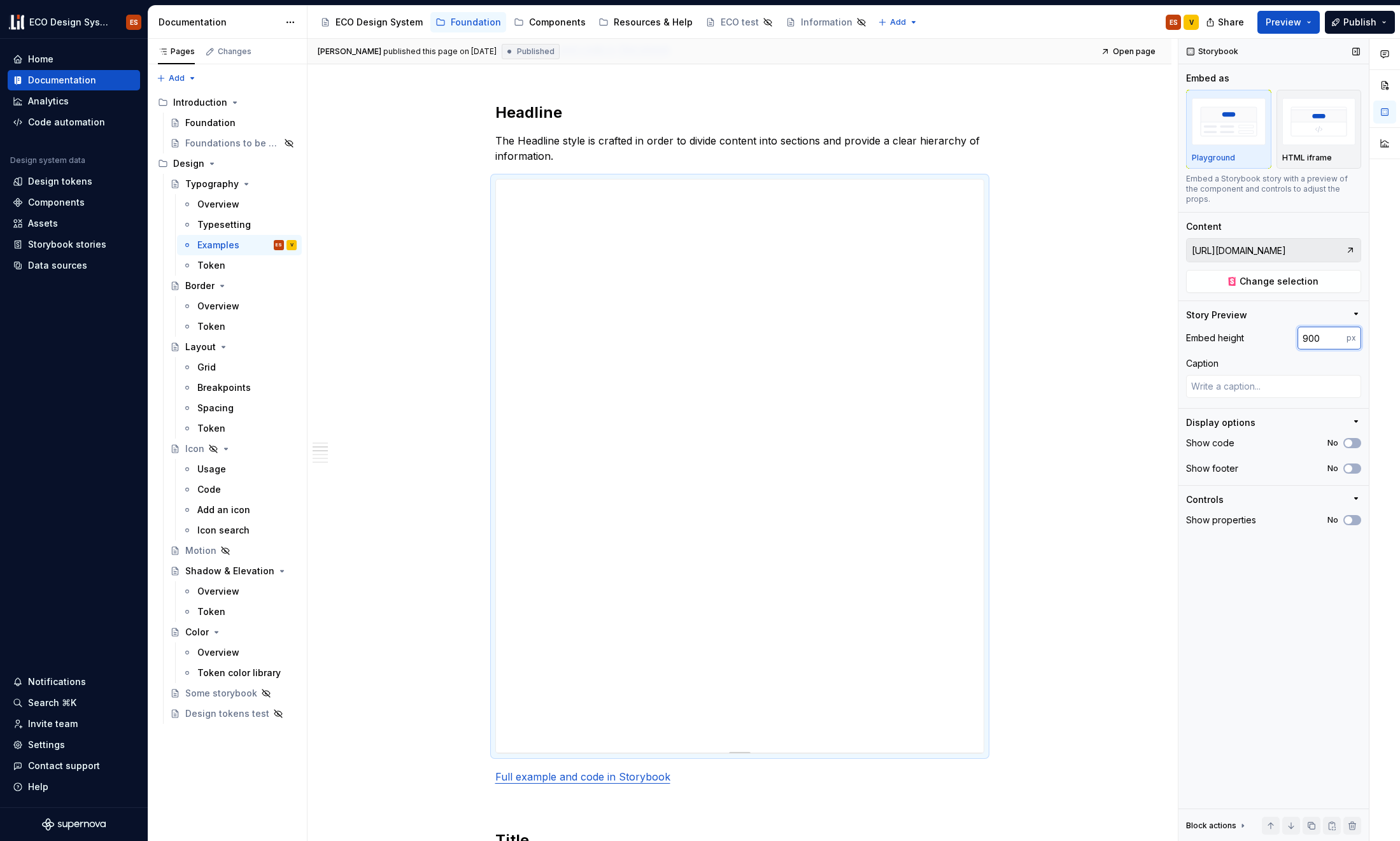
click at [1135, 328] on input "900" at bounding box center [1322, 338] width 49 height 23
click at [1135, 357] on div "Caption" at bounding box center [1274, 364] width 175 height 13
click at [1135, 438] on button "No" at bounding box center [1352, 443] width 18 height 10
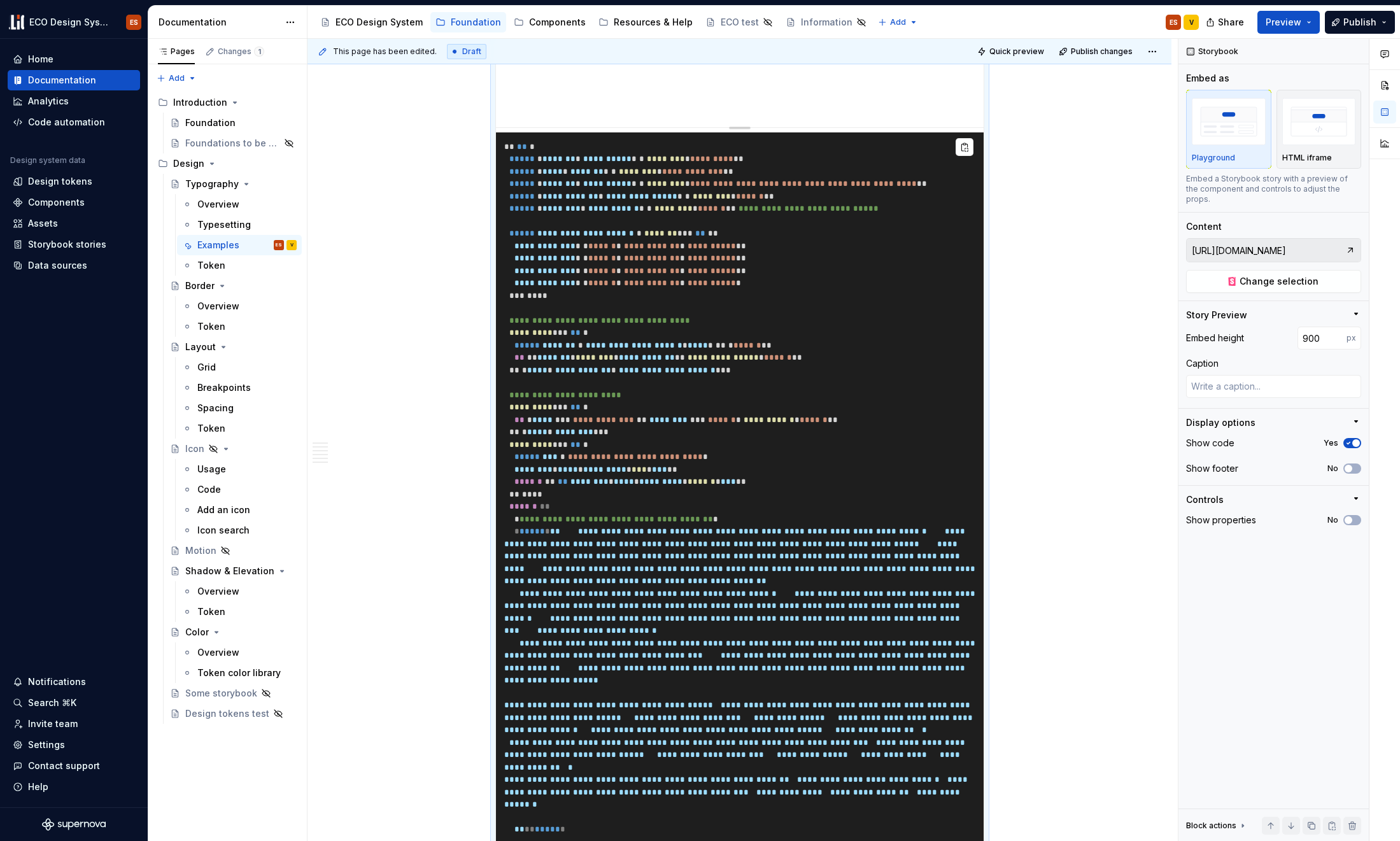
scroll to position [1747, 0]
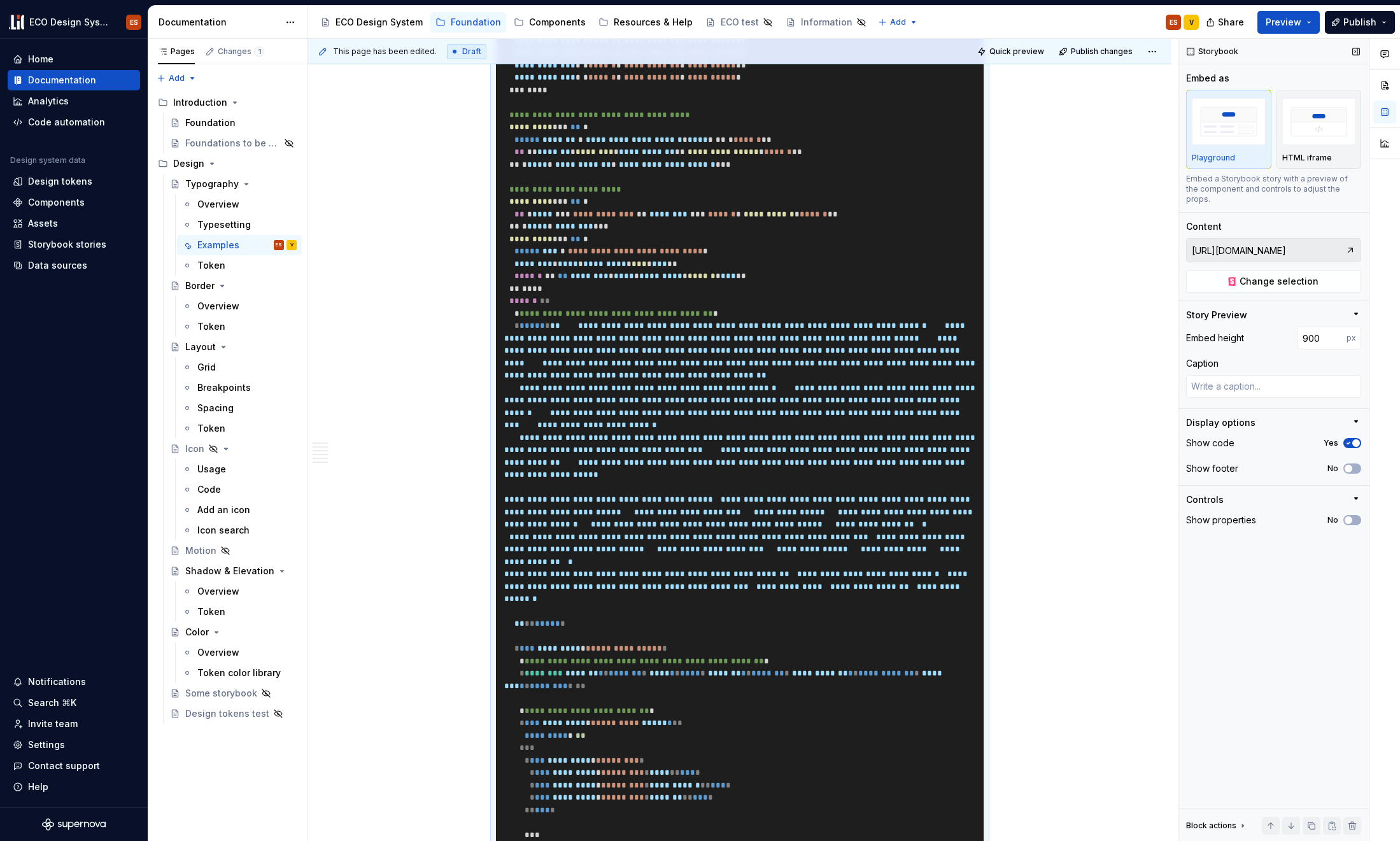
click at [1135, 439] on span "button" at bounding box center [1356, 443] width 8 height 8
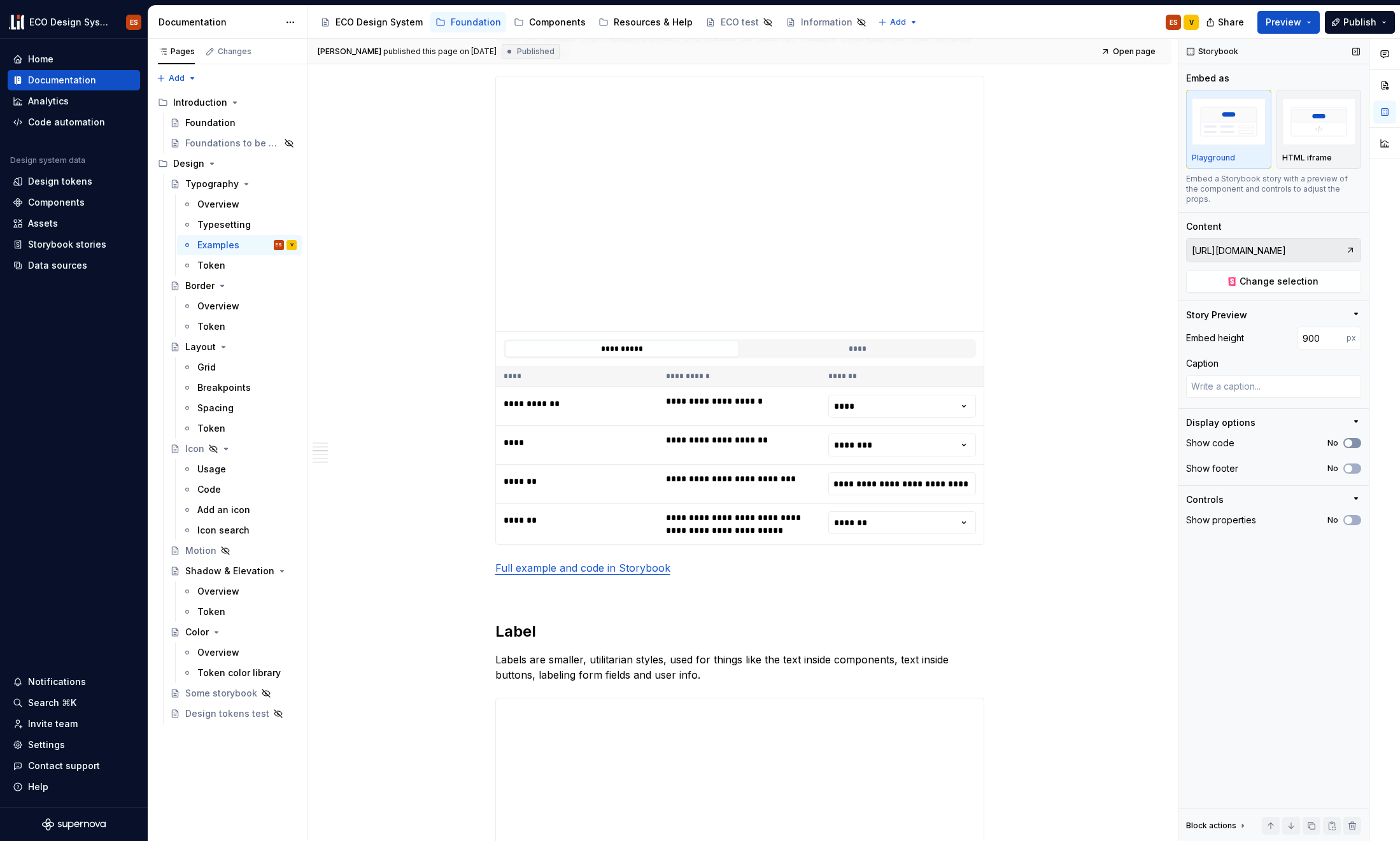
scroll to position [1057, 0]
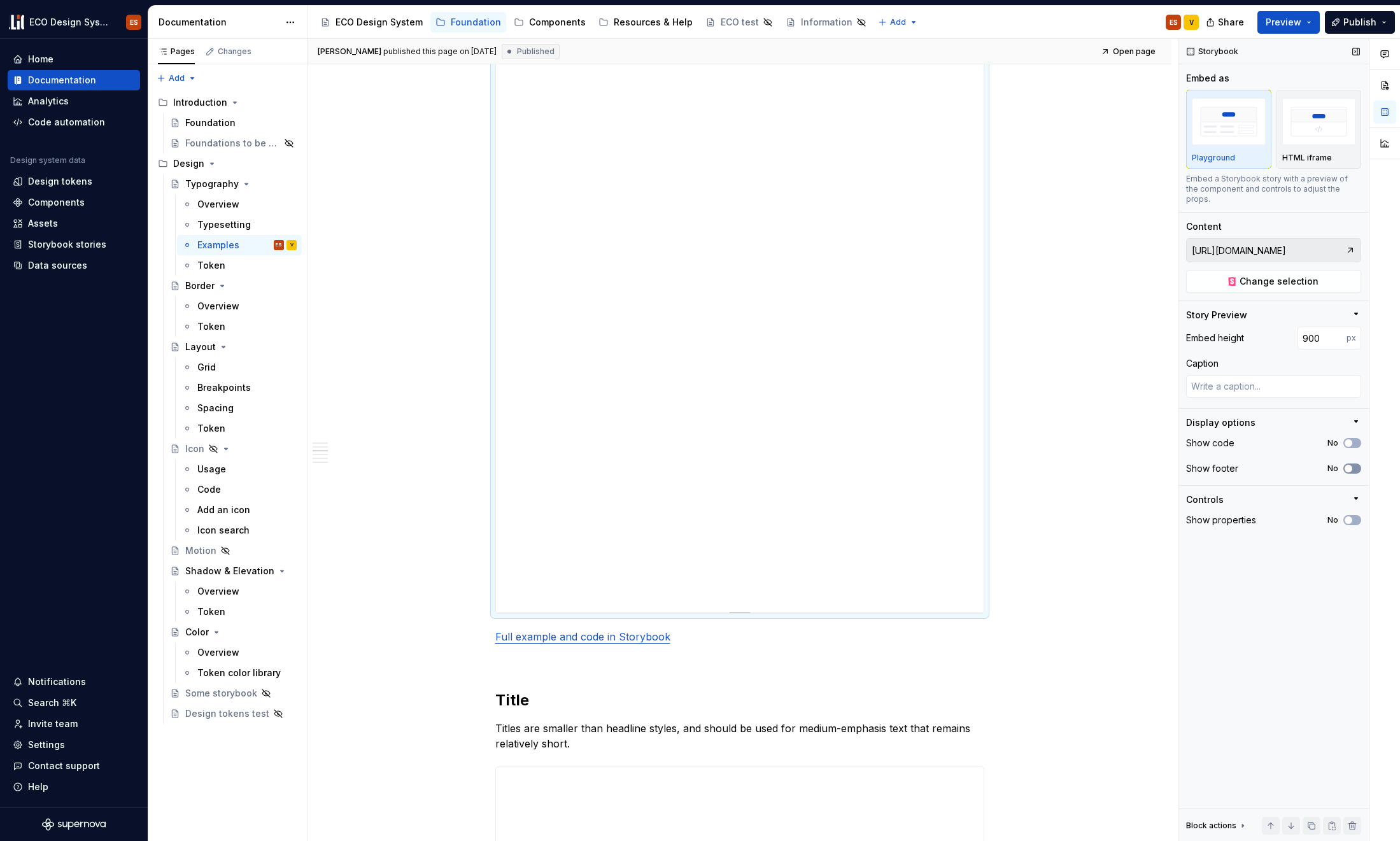
click at [1135, 465] on span "button" at bounding box center [1349, 468] width 8 height 8
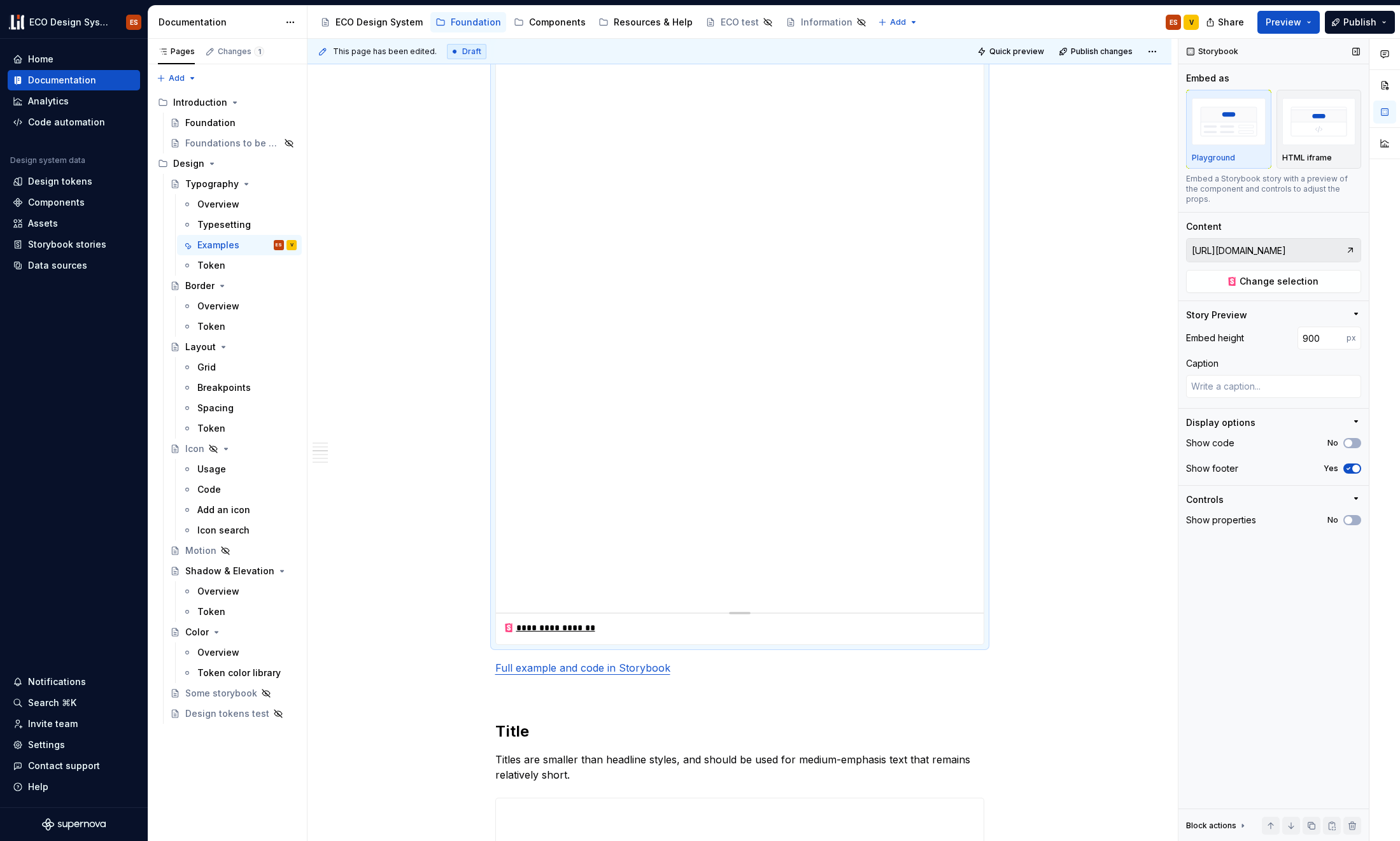
click at [1135, 465] on icon "button" at bounding box center [1349, 468] width 10 height 8
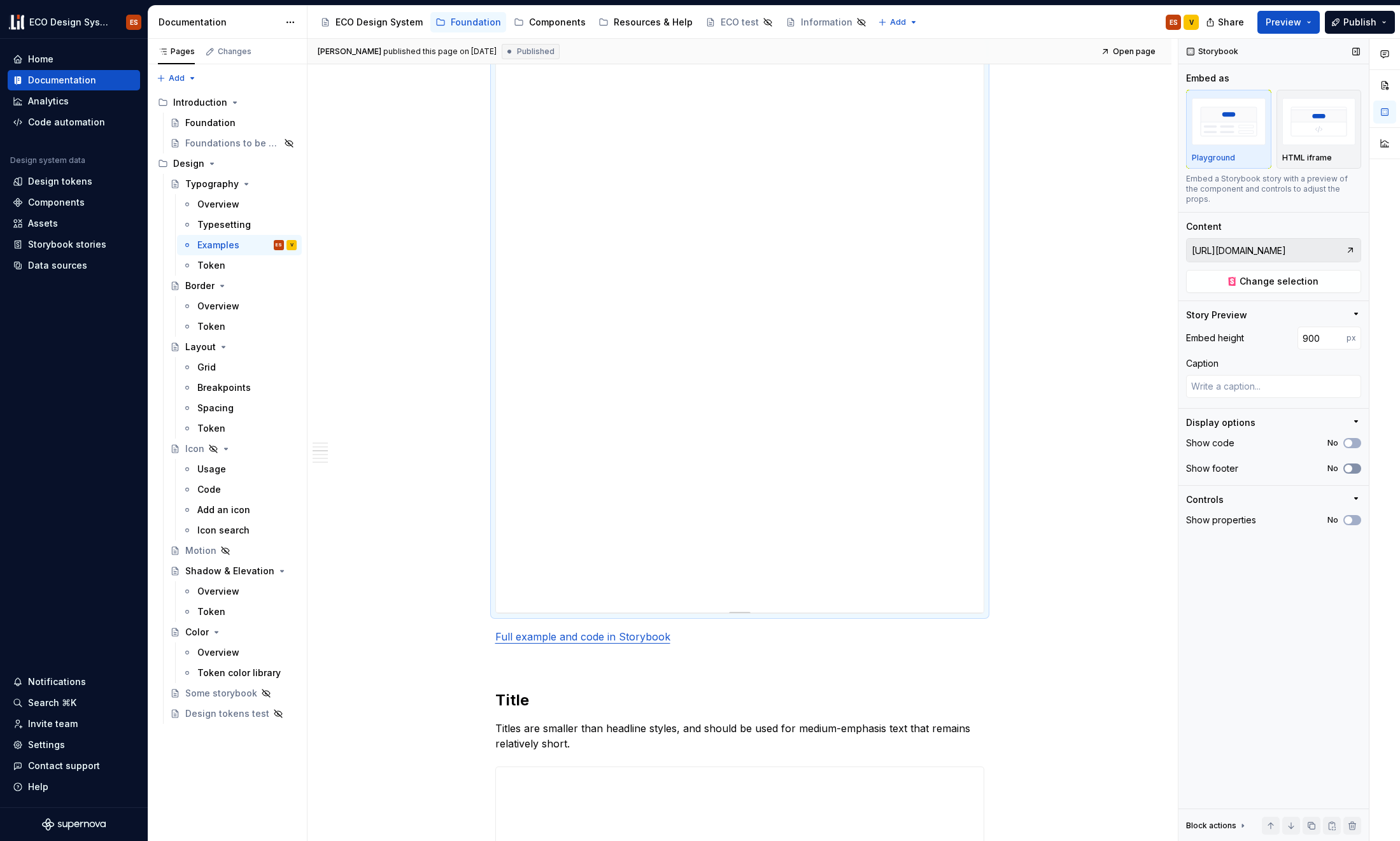
click at [1135, 465] on span "button" at bounding box center [1349, 468] width 8 height 8
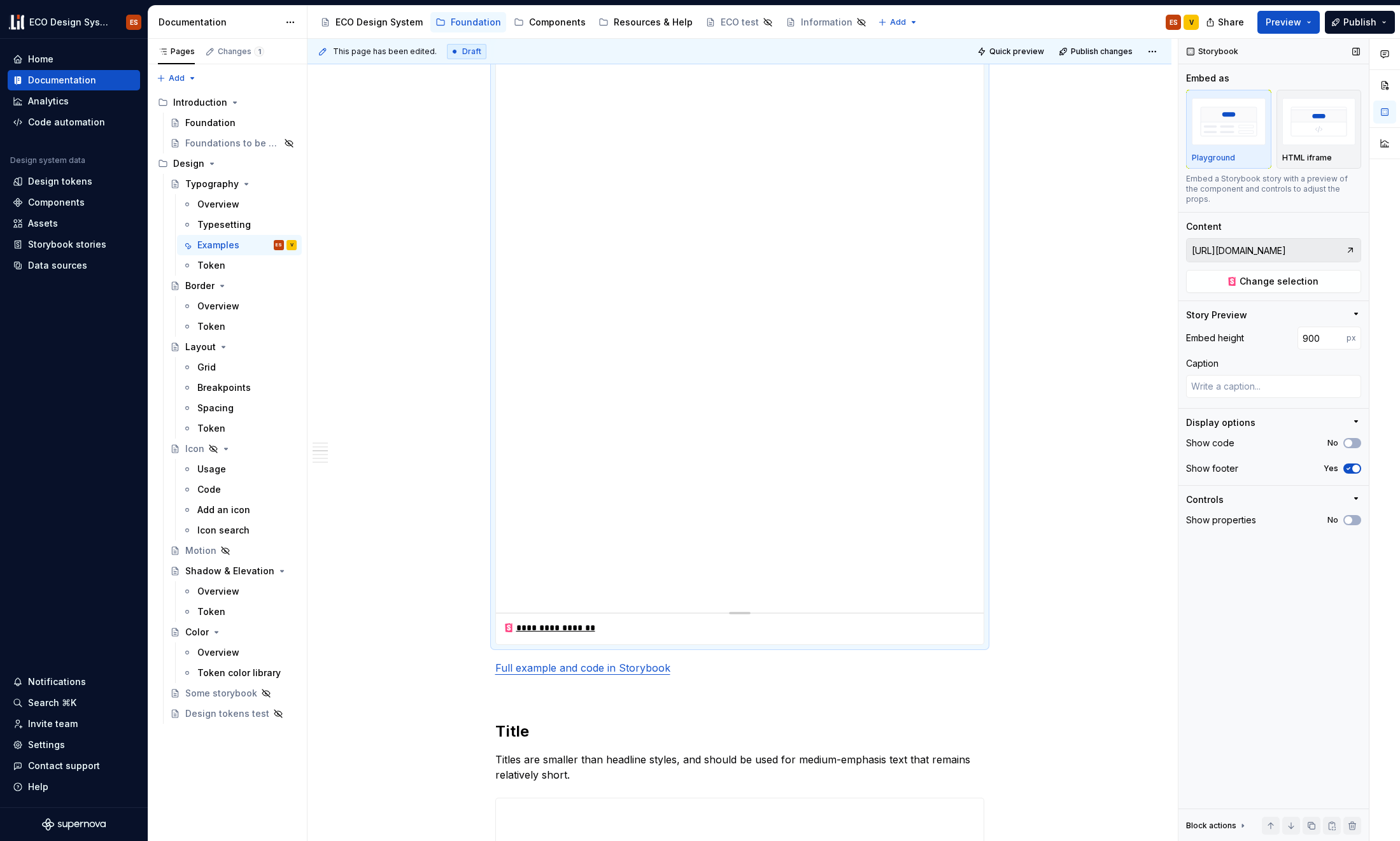
click at [1135, 465] on icon "button" at bounding box center [1349, 468] width 10 height 8
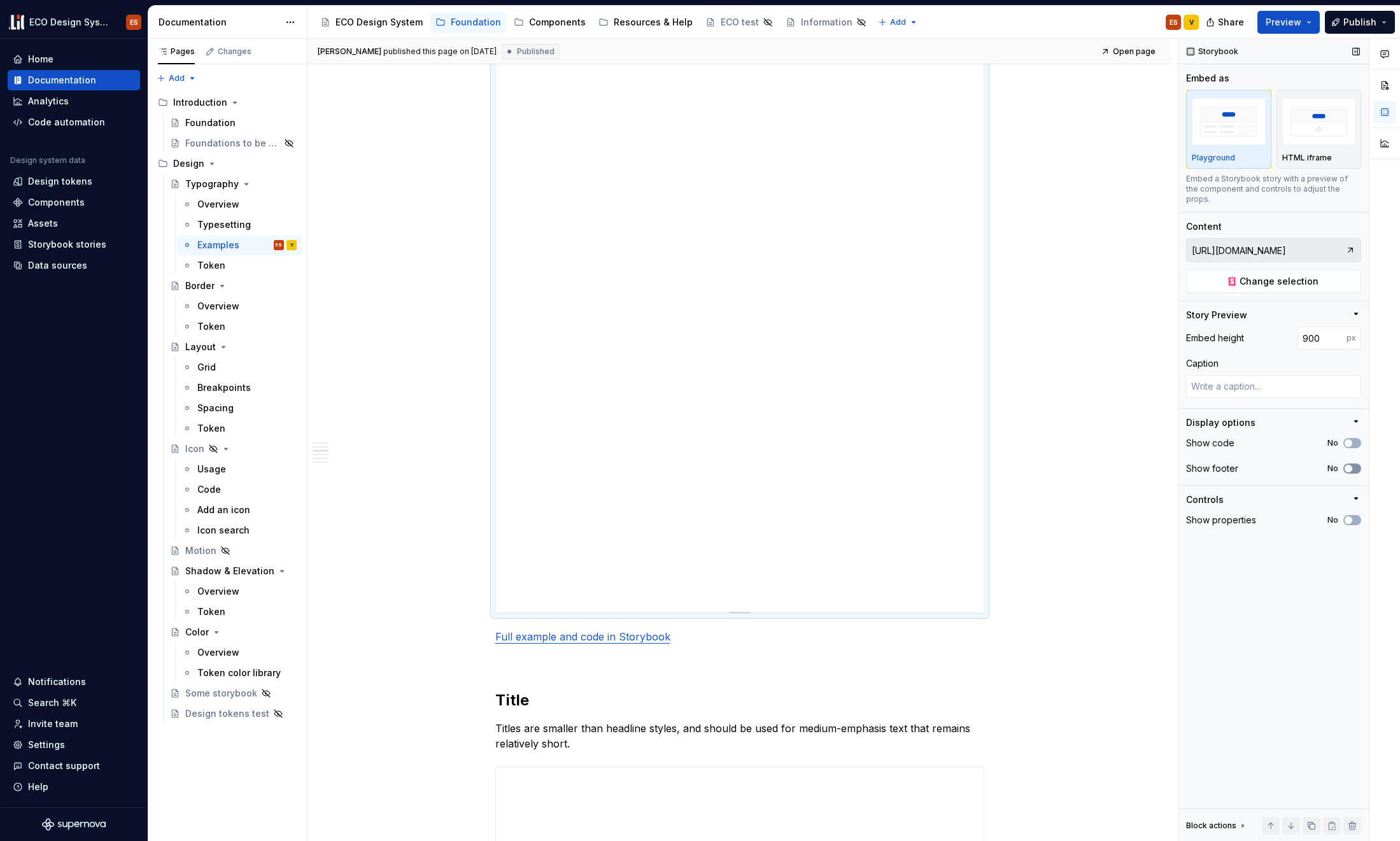
click at [1135, 465] on span "button" at bounding box center [1349, 468] width 8 height 8
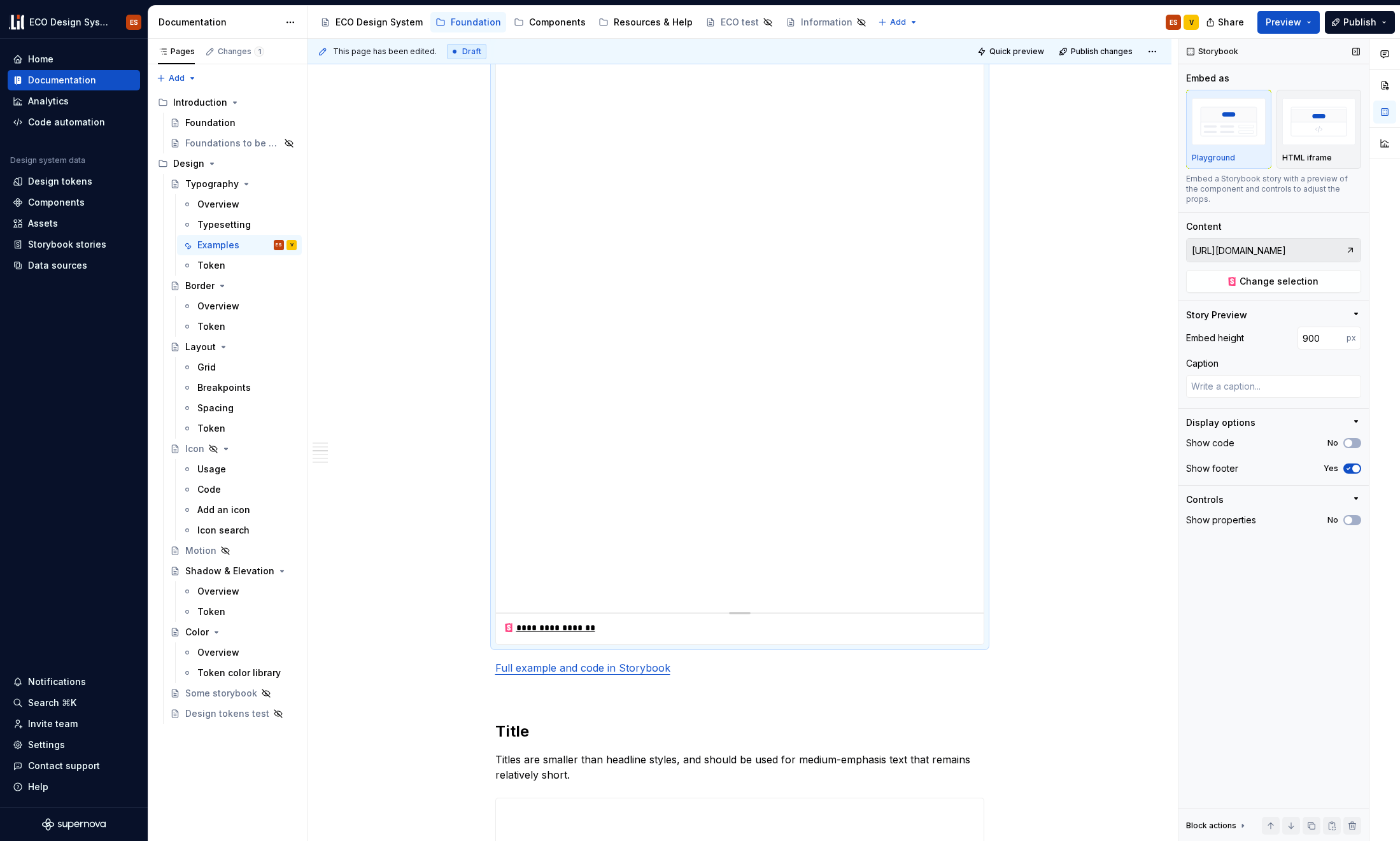
click at [1135, 465] on icon "button" at bounding box center [1349, 468] width 10 height 8
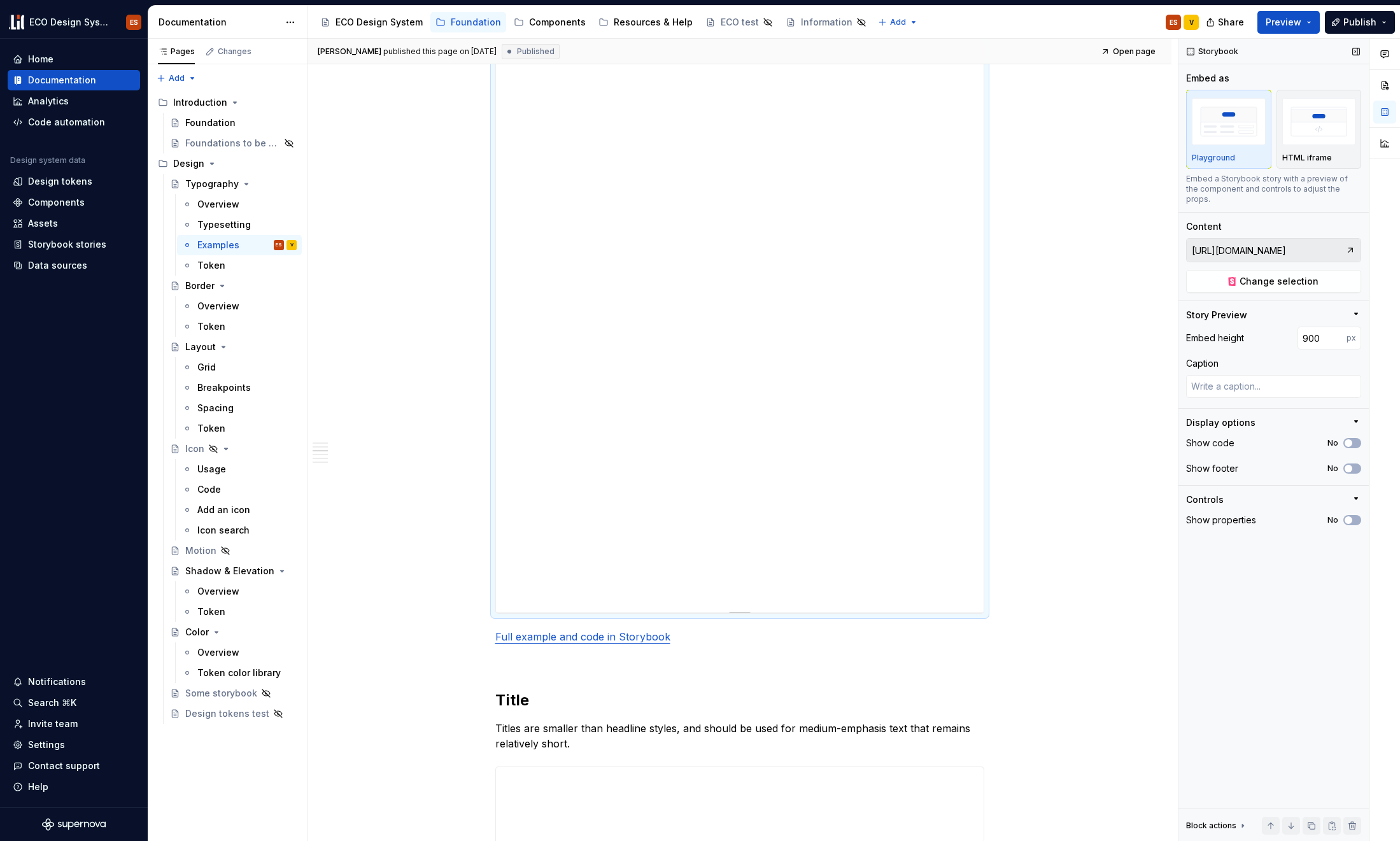
click at [1135, 494] on icon "button" at bounding box center [1356, 499] width 10 height 10
click at [1135, 497] on icon "button" at bounding box center [1356, 499] width 1 height 3
click at [1135, 516] on span "button" at bounding box center [1349, 520] width 8 height 8
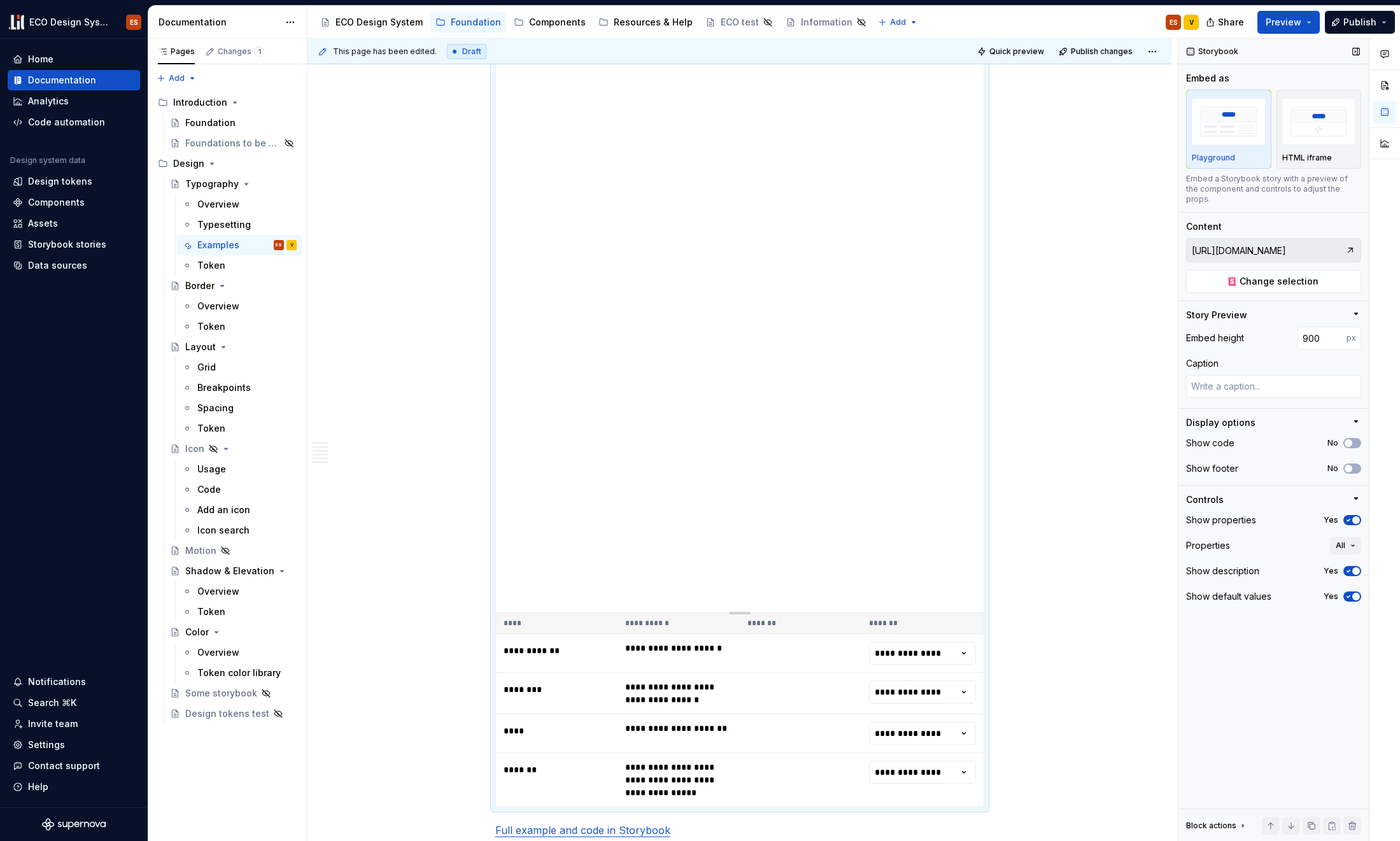
click at [1135, 516] on icon "button" at bounding box center [1349, 520] width 10 height 8
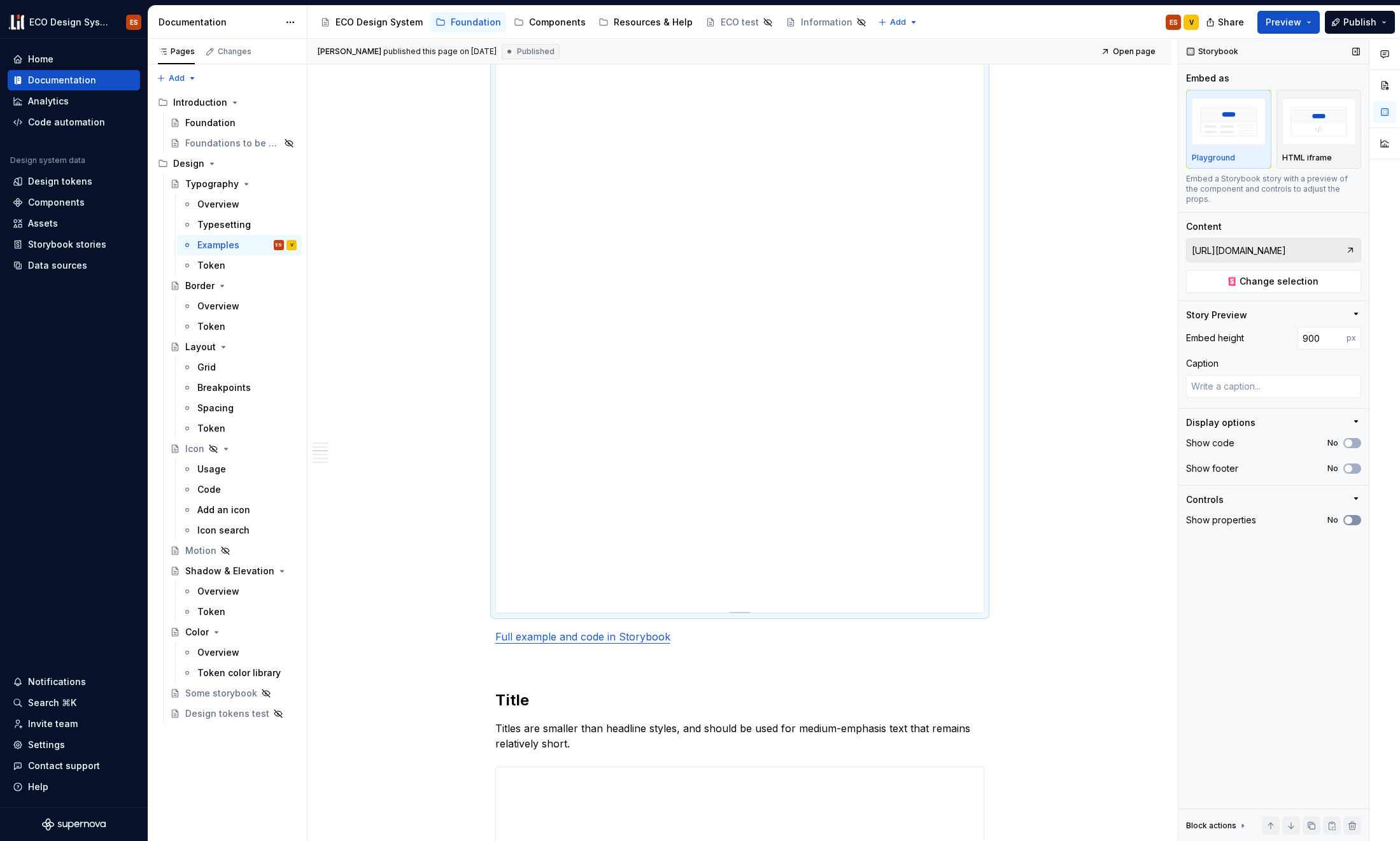
click at [1135, 516] on span "button" at bounding box center [1349, 520] width 8 height 8
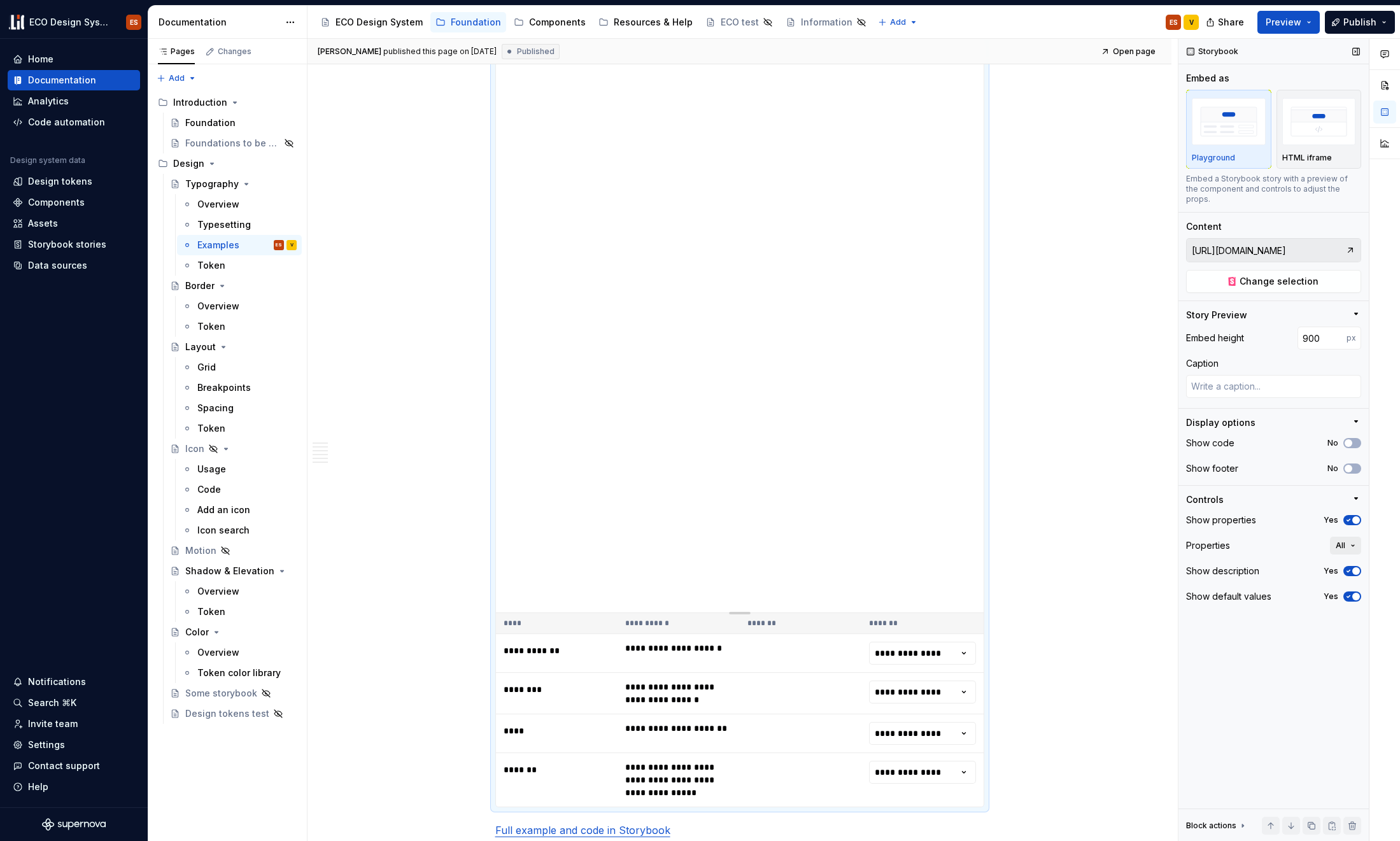
click at [1135, 537] on button "All" at bounding box center [1346, 546] width 31 height 18
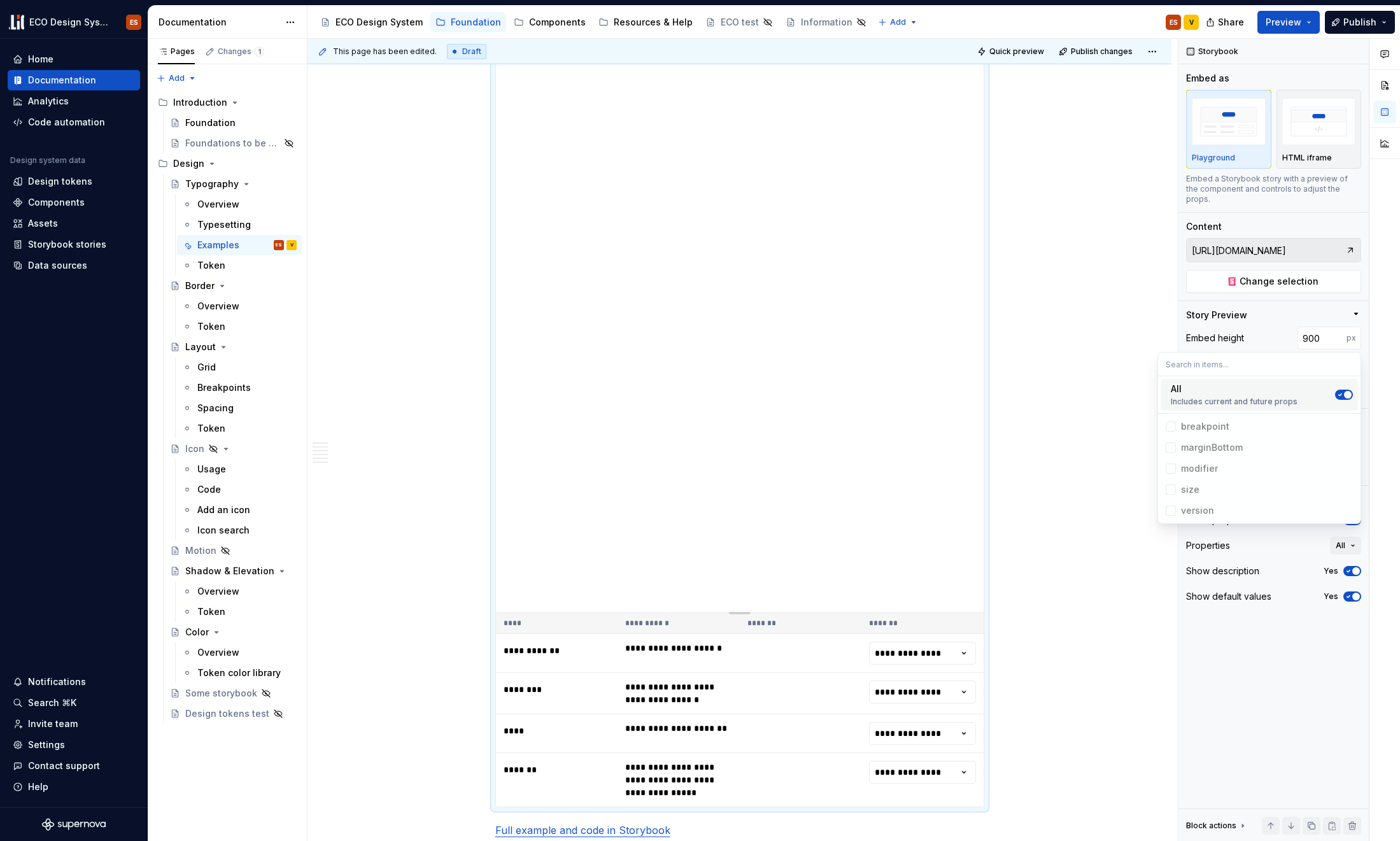
click at [1135, 394] on icon "Suggestions" at bounding box center [1340, 394] width 3 height 2
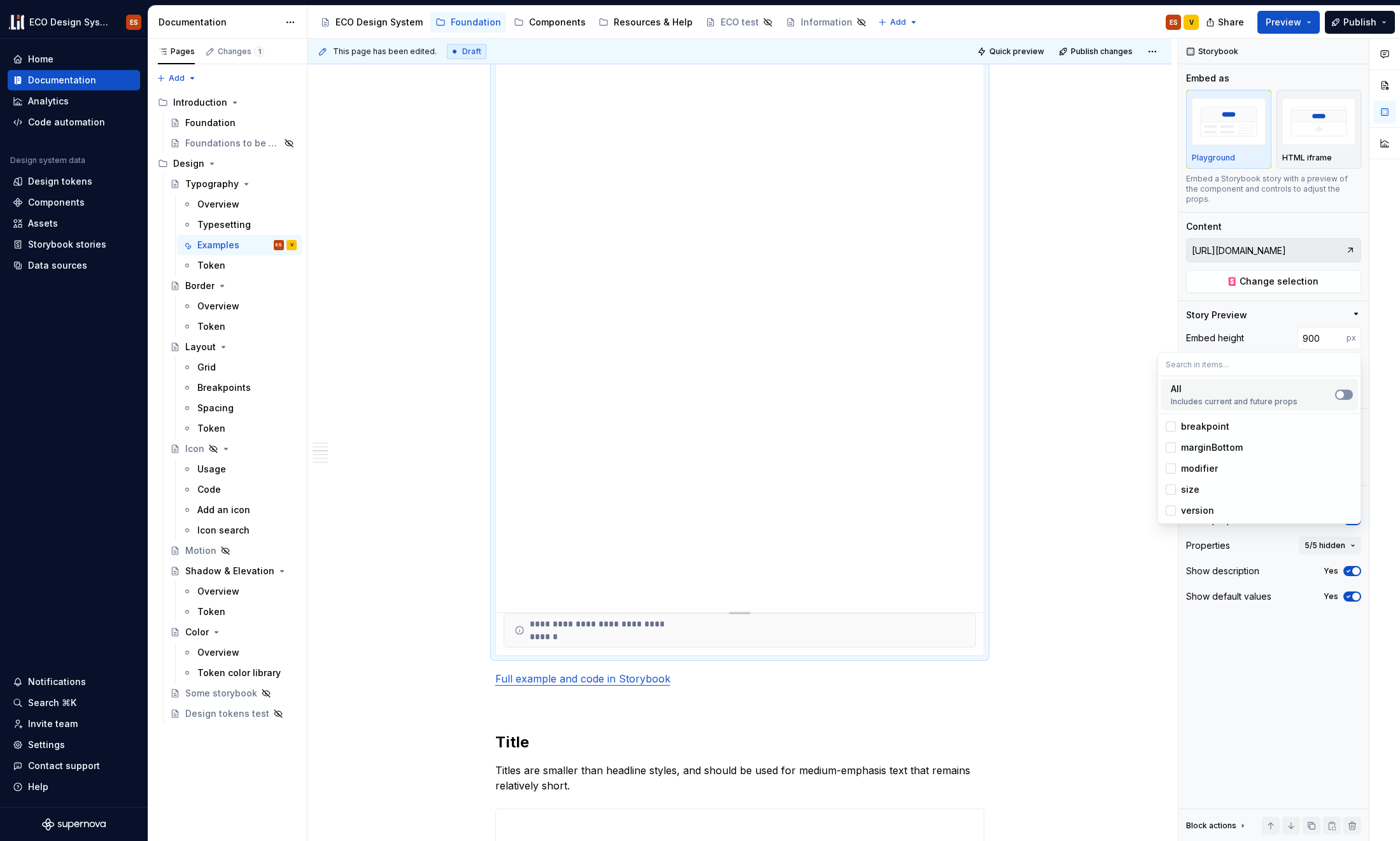
click at [1135, 394] on span "Suggestions" at bounding box center [1340, 394] width 8 height 8
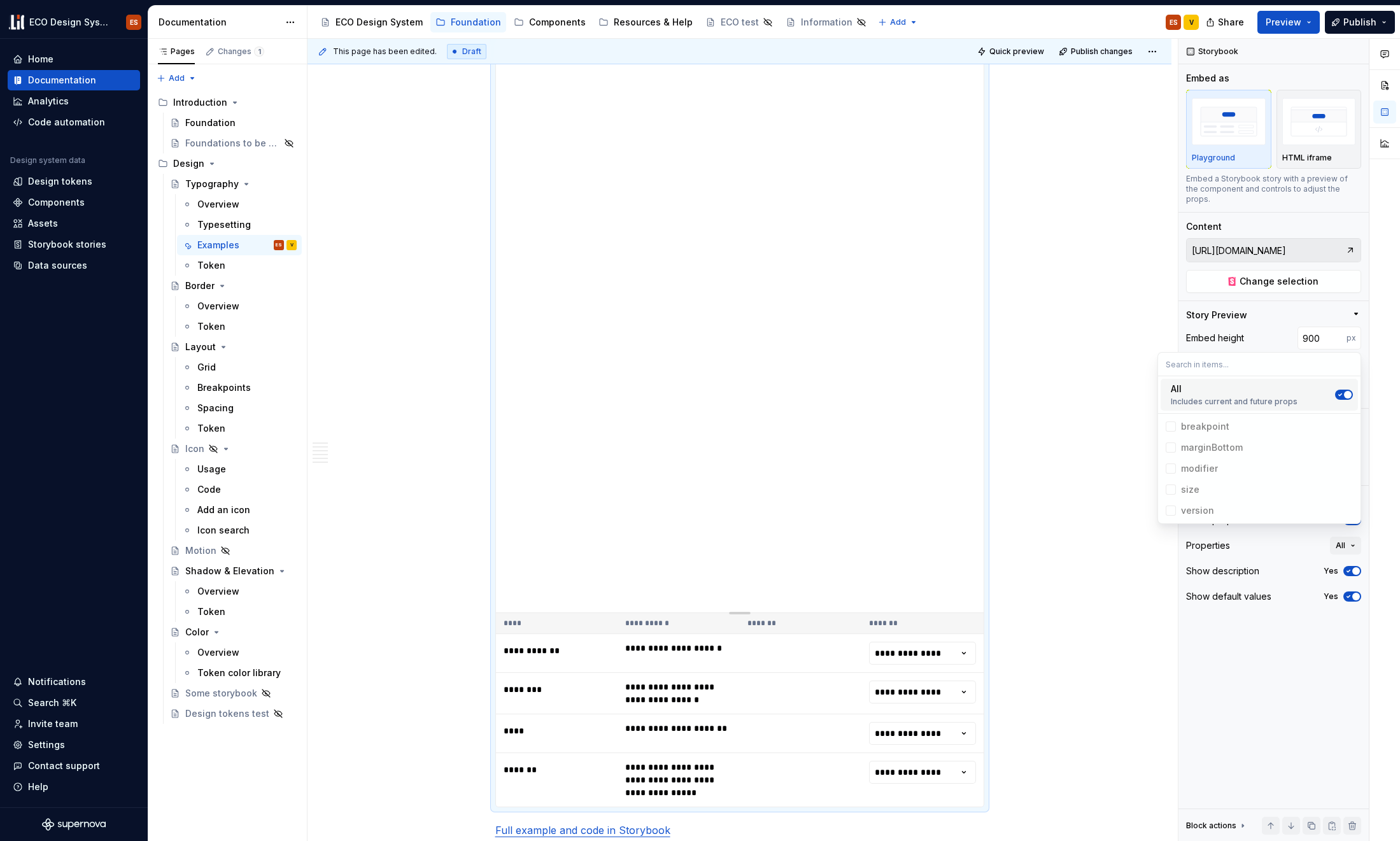
click at [1135, 394] on icon "Suggestions" at bounding box center [1340, 394] width 3 height 2
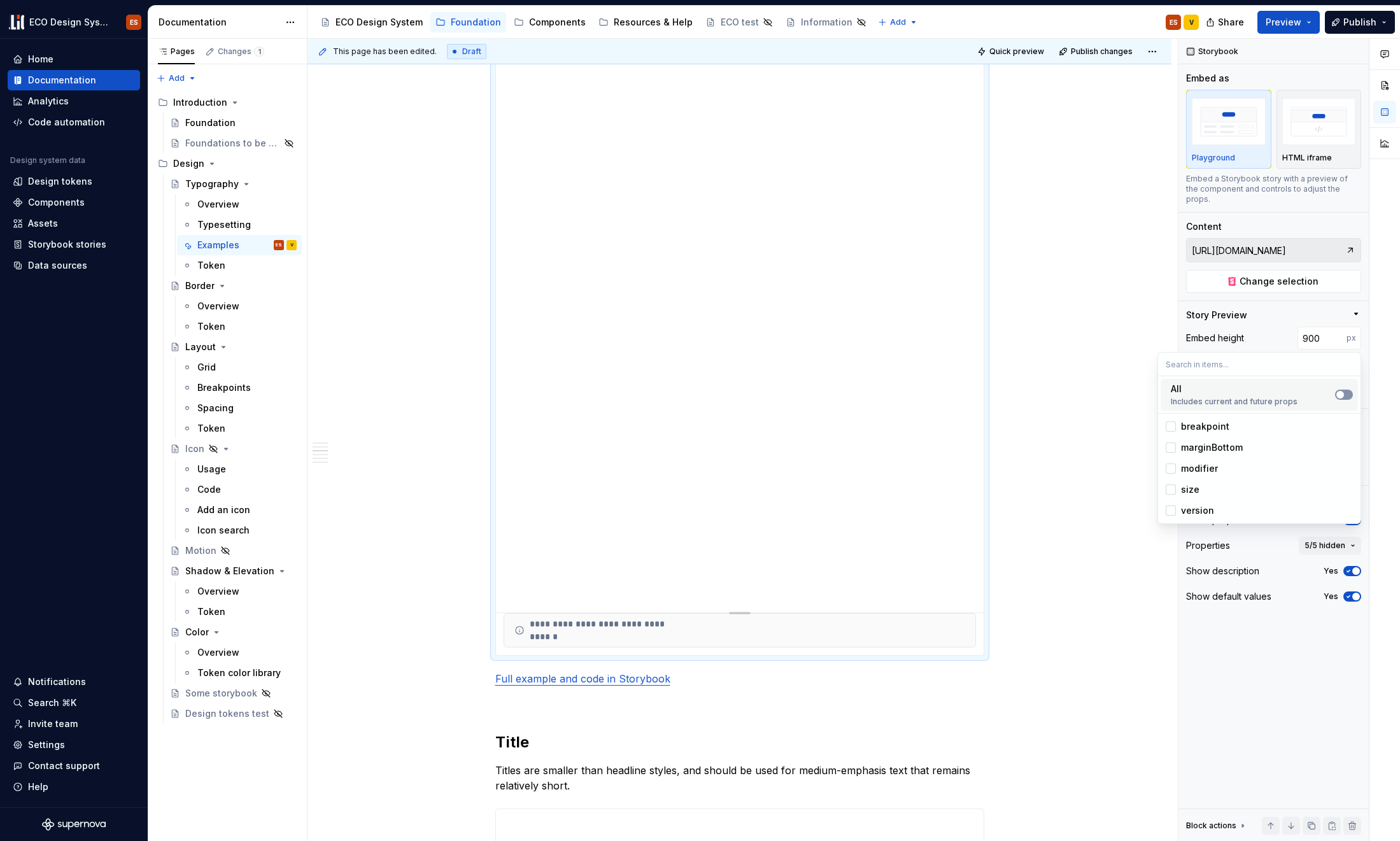
click at [1135, 394] on span "Suggestions" at bounding box center [1340, 394] width 8 height 8
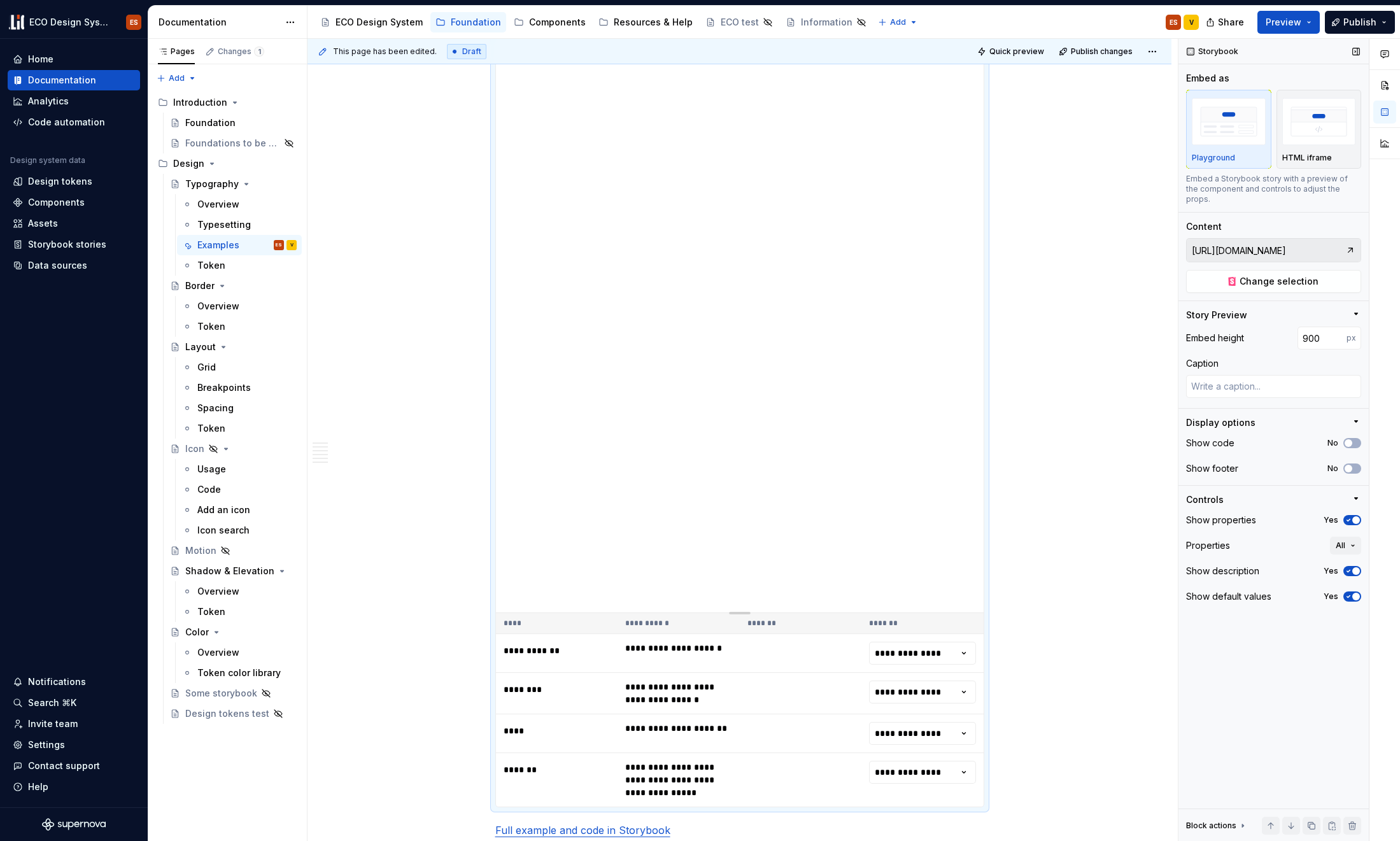
click at [1135, 410] on div "Storybook Embed as Playground HTML iframe Embed a Storybook story with a previe…" at bounding box center [1274, 439] width 191 height 802
click at [1135, 516] on icon "button" at bounding box center [1349, 520] width 10 height 8
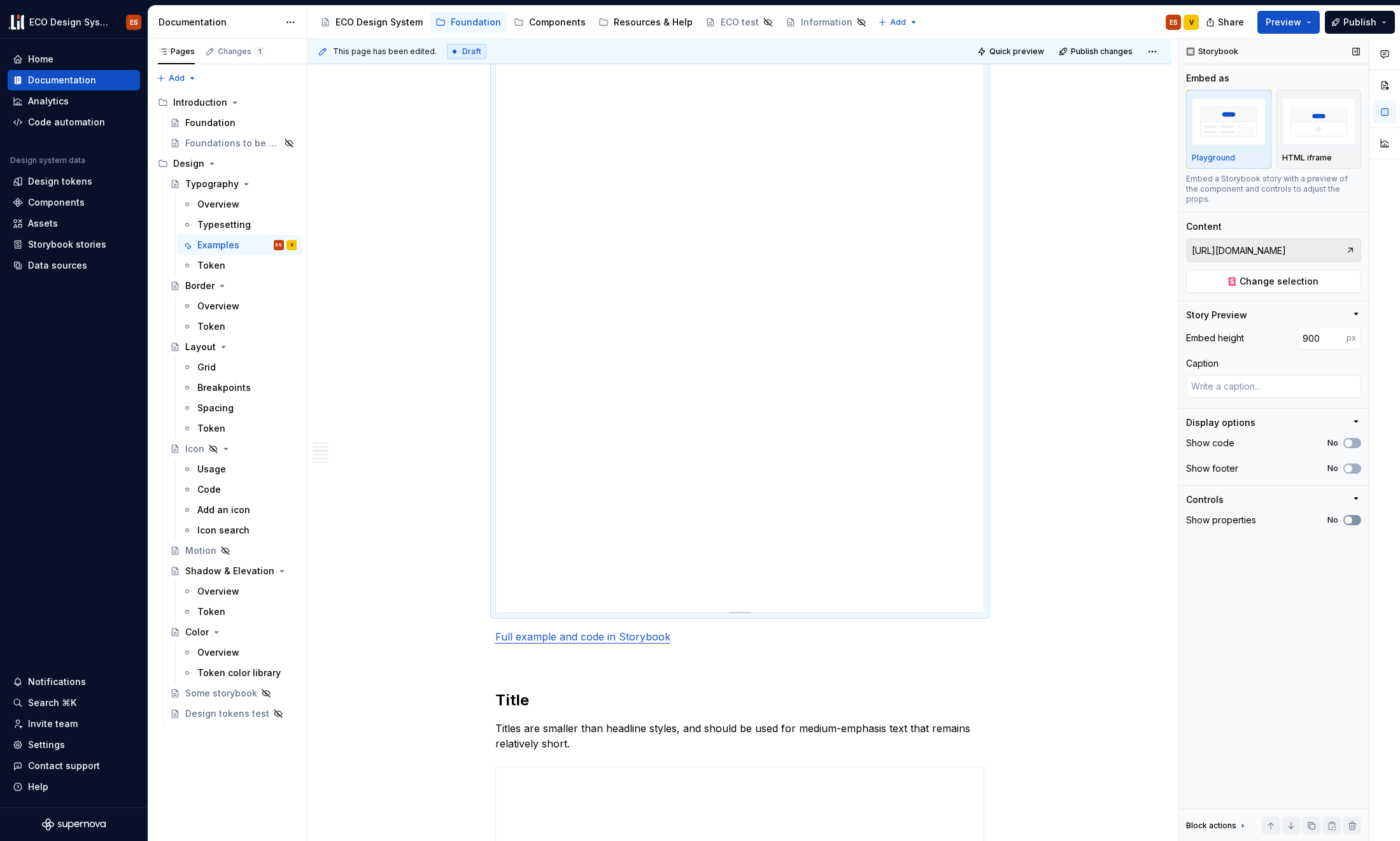
click at [1135, 516] on span "button" at bounding box center [1349, 520] width 8 height 8
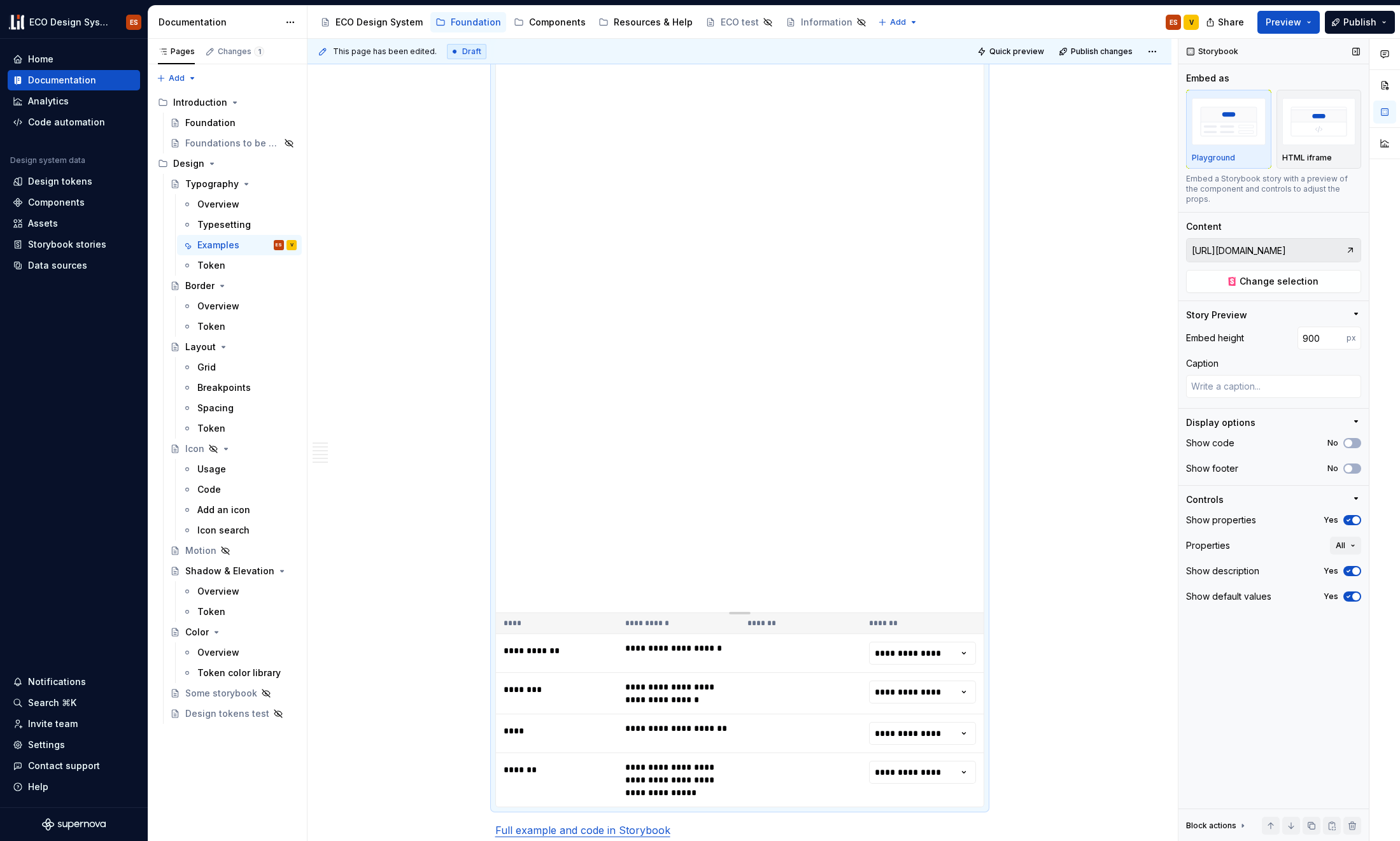
click at [1135, 567] on span "button" at bounding box center [1356, 571] width 8 height 8
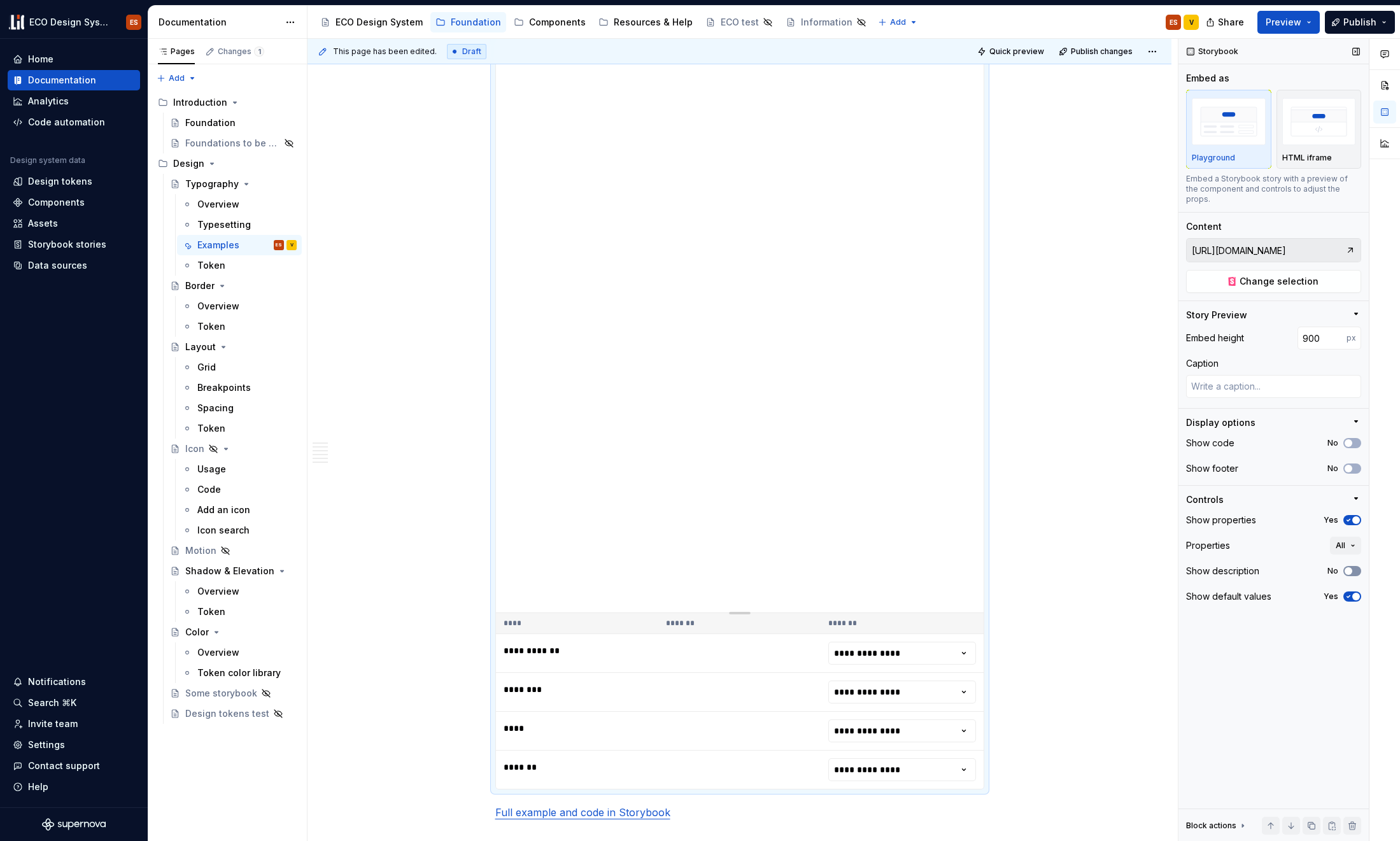
click at [1135, 566] on button "No" at bounding box center [1352, 571] width 18 height 10
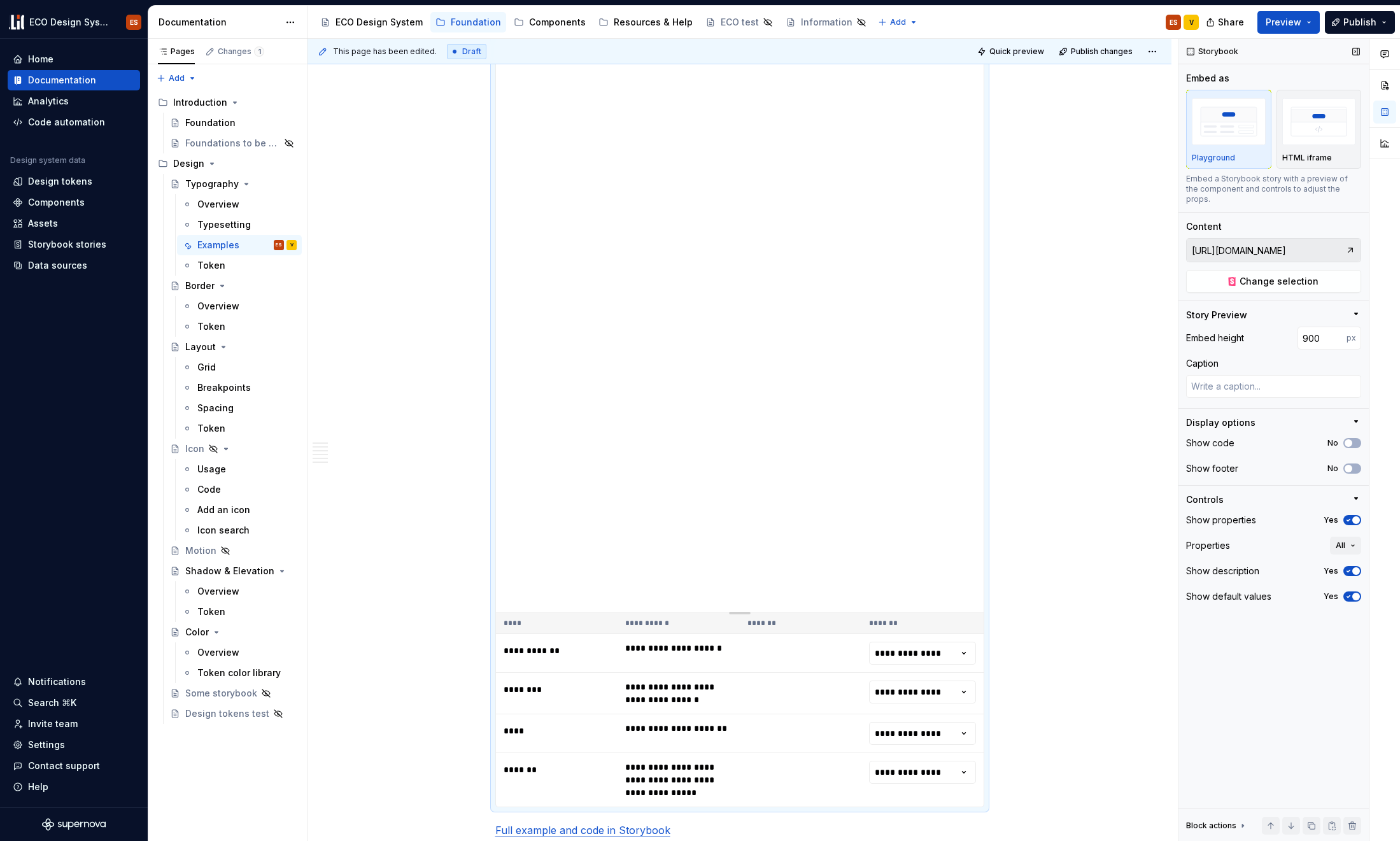
click at [1135, 593] on span "button" at bounding box center [1356, 596] width 8 height 8
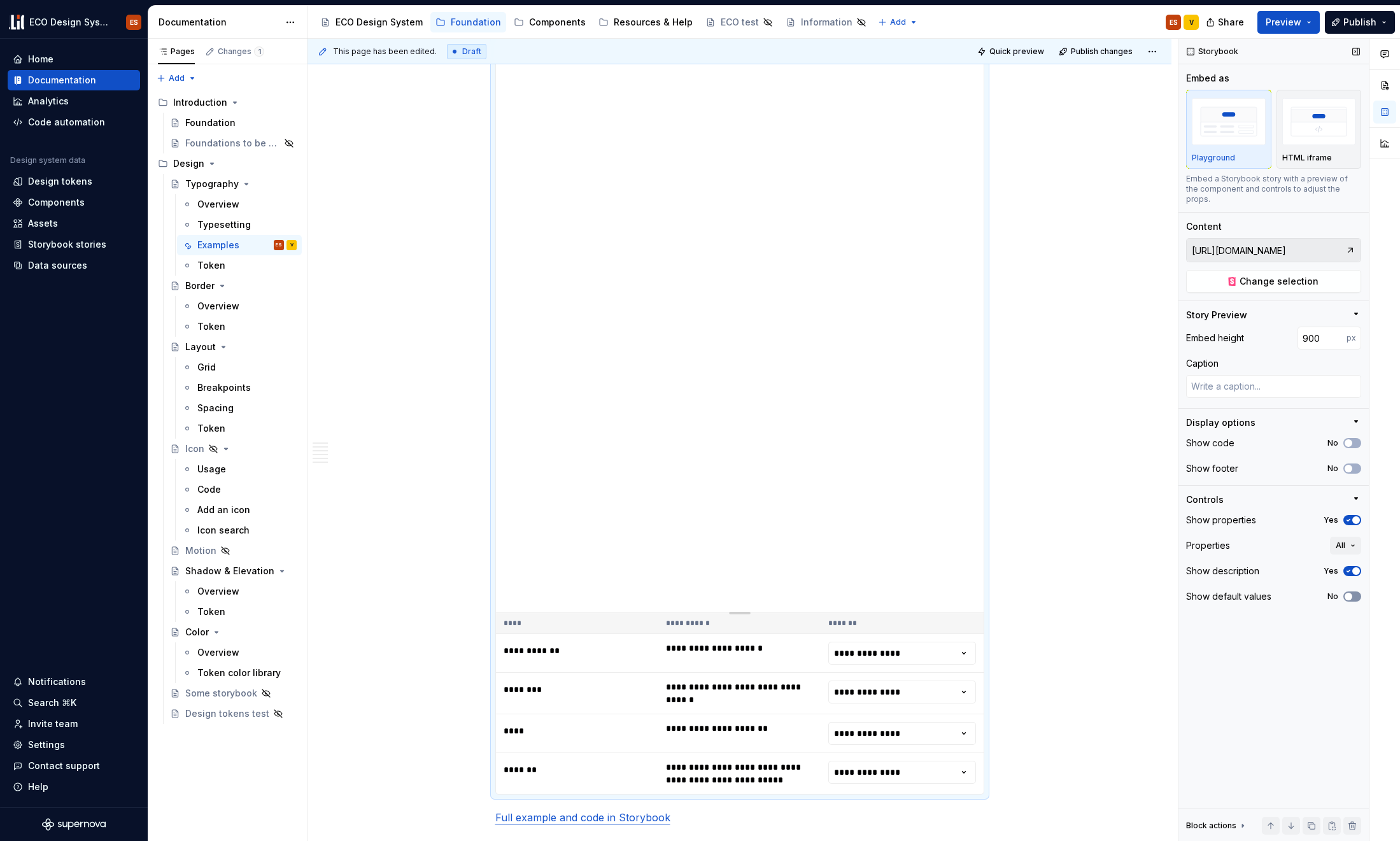
click at [1135, 591] on button "No" at bounding box center [1352, 596] width 18 height 10
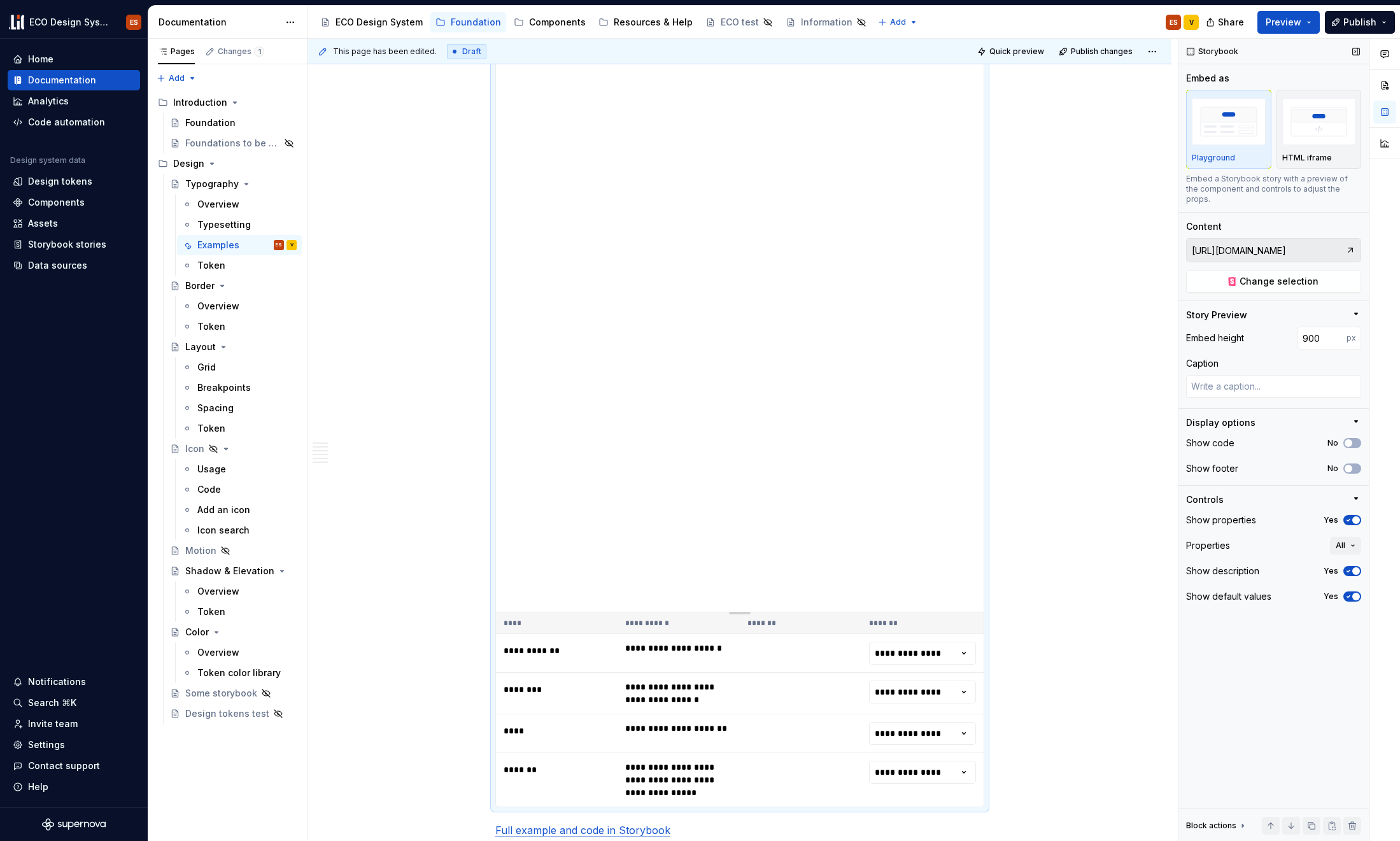
click at [1135, 519] on icon "button" at bounding box center [1349, 520] width 3 height 2
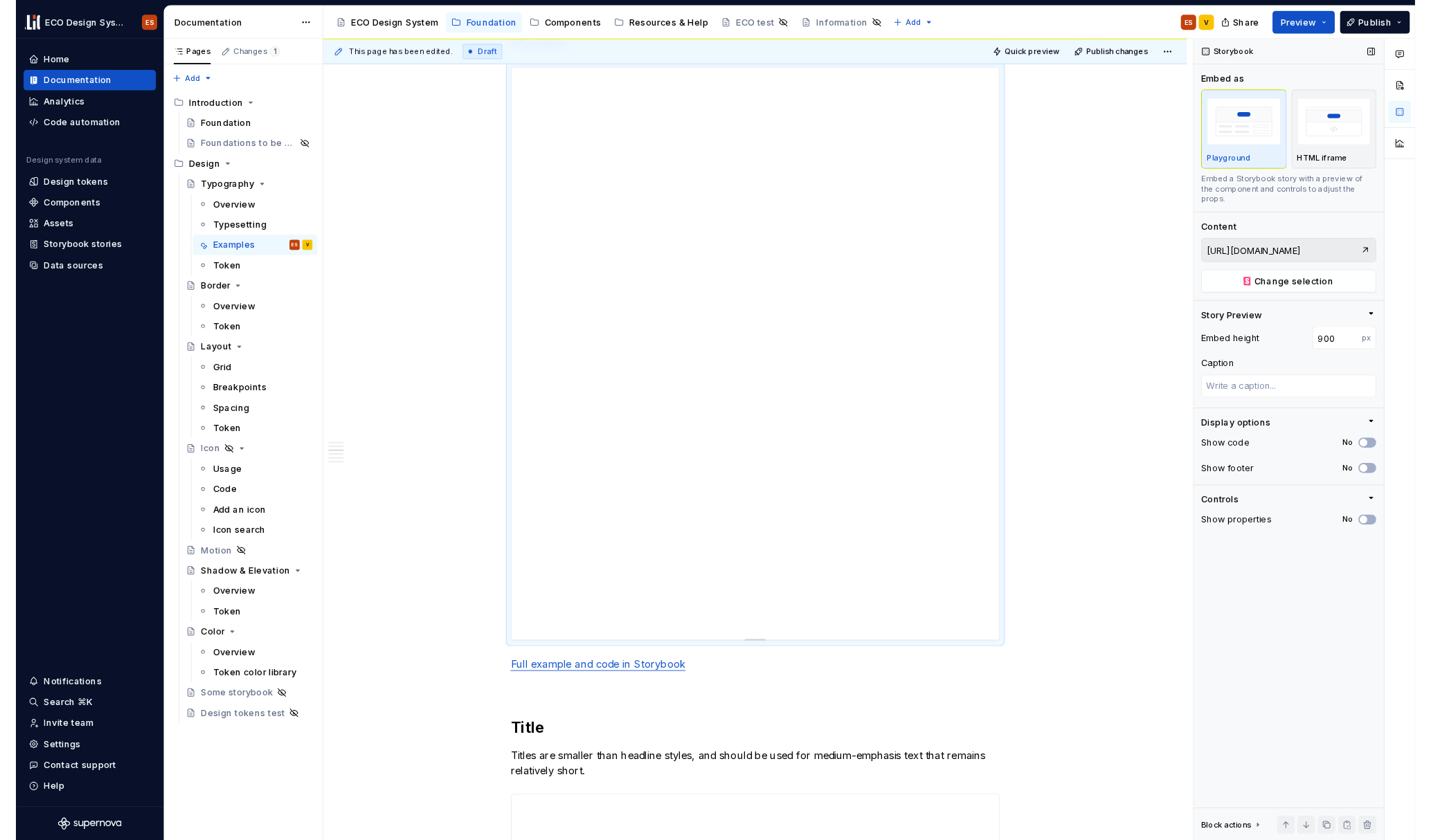
scroll to position [960, 0]
